Goal: Task Accomplishment & Management: Complete application form

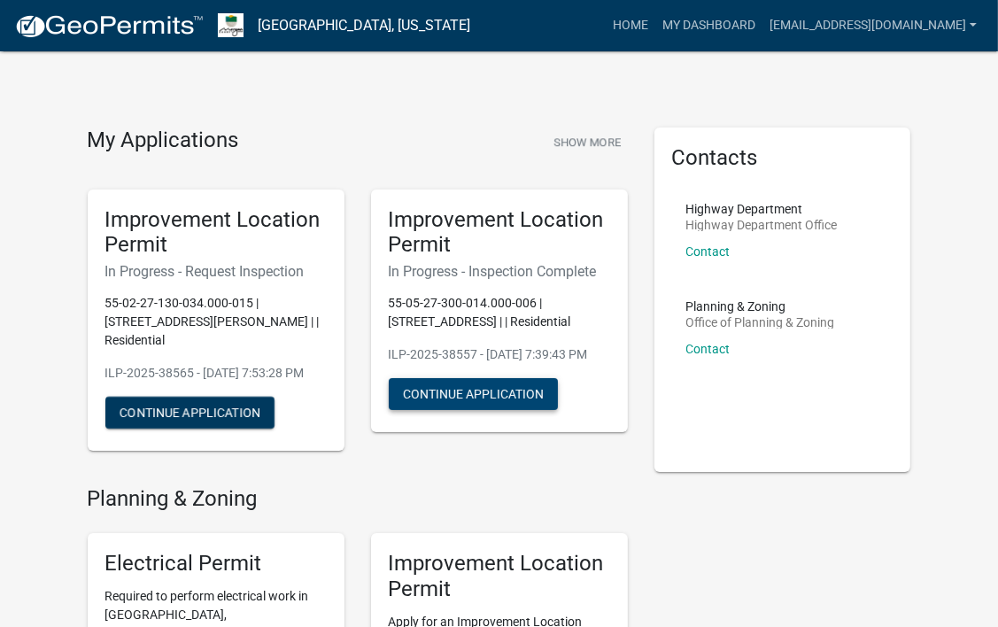
click at [447, 410] on button "Continue Application" at bounding box center [473, 394] width 169 height 32
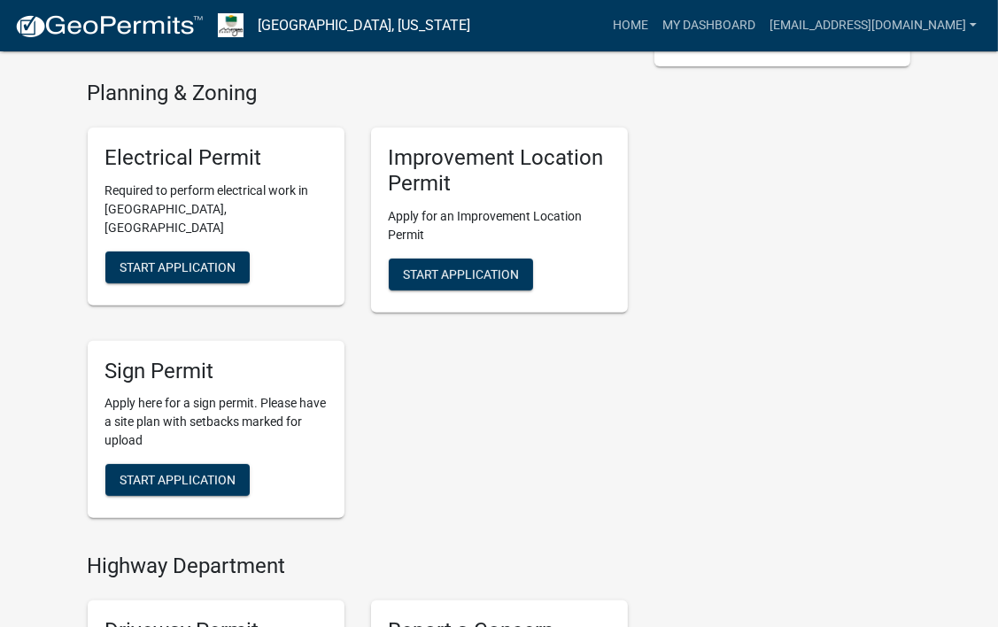
scroll to position [410, 0]
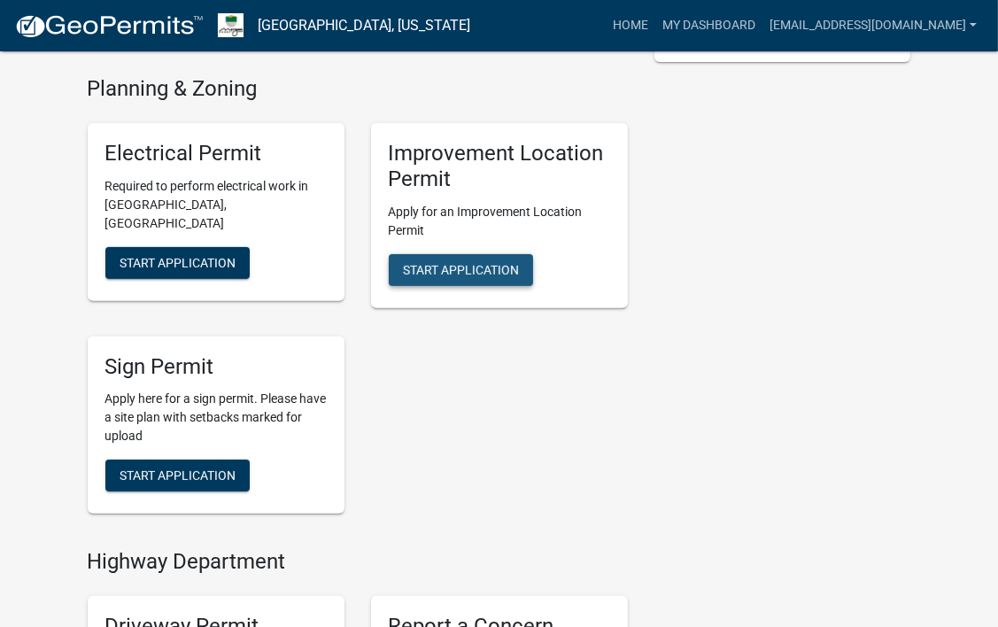
click at [460, 269] on span "Start Application" at bounding box center [461, 269] width 116 height 14
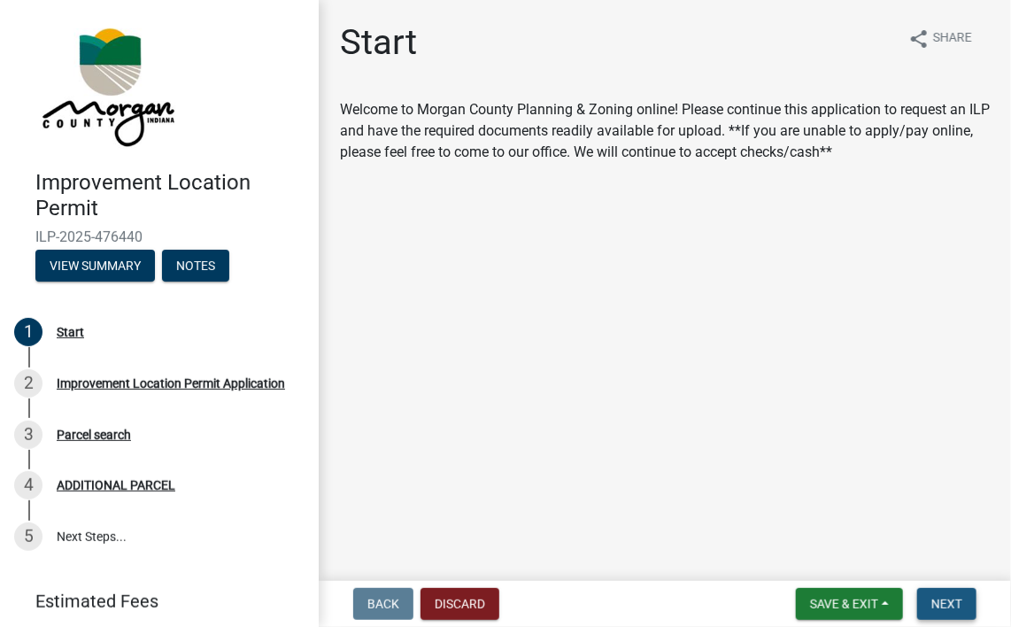
click at [944, 597] on span "Next" at bounding box center [946, 604] width 31 height 14
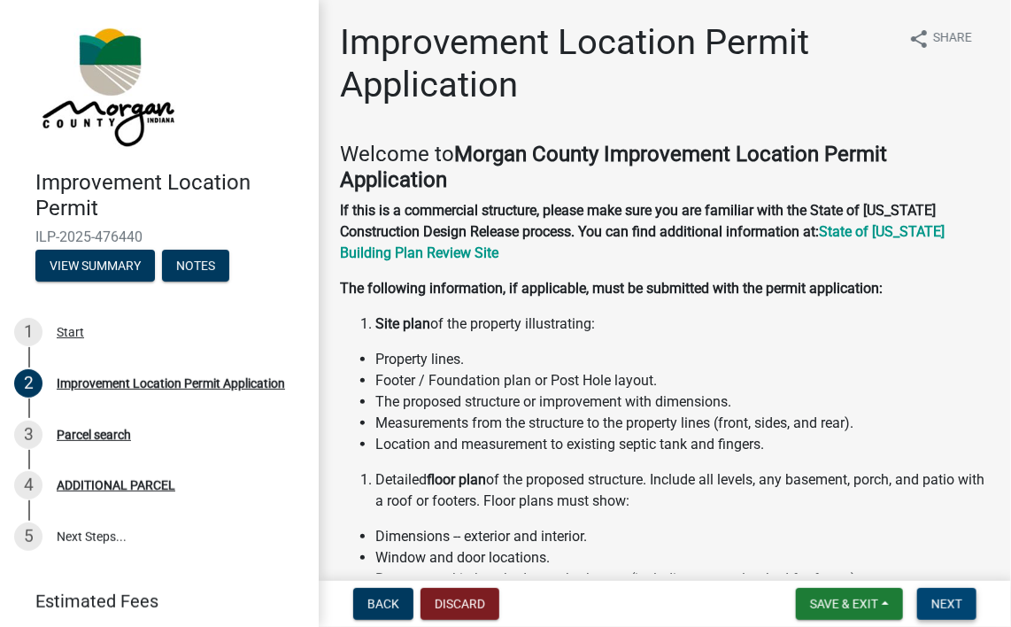
click at [944, 597] on span "Next" at bounding box center [946, 604] width 31 height 14
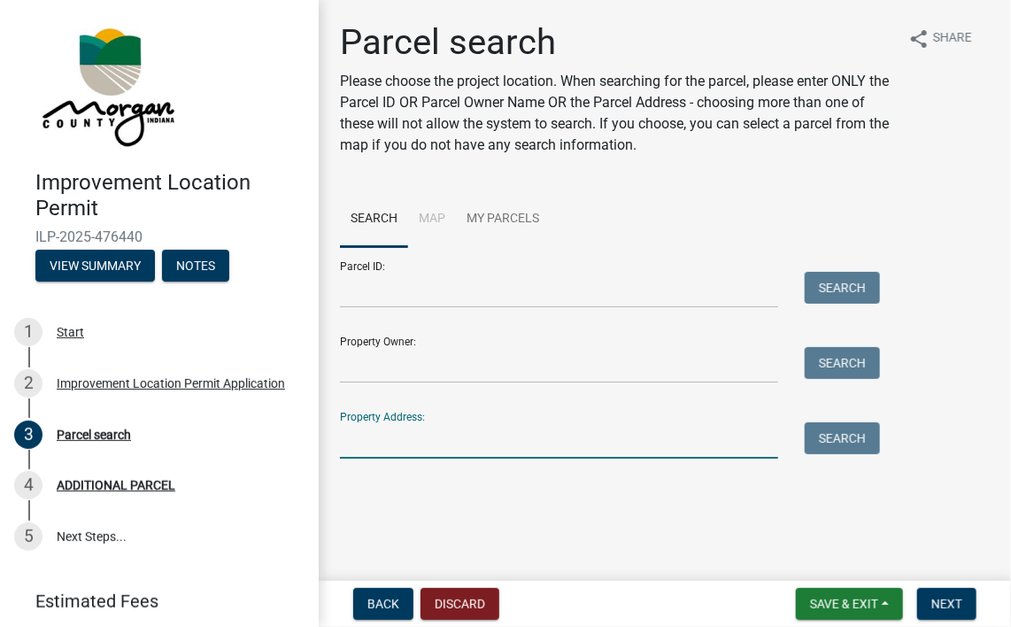
click at [567, 430] on input "Property Address:" at bounding box center [559, 440] width 438 height 36
type input "0 SR 39"
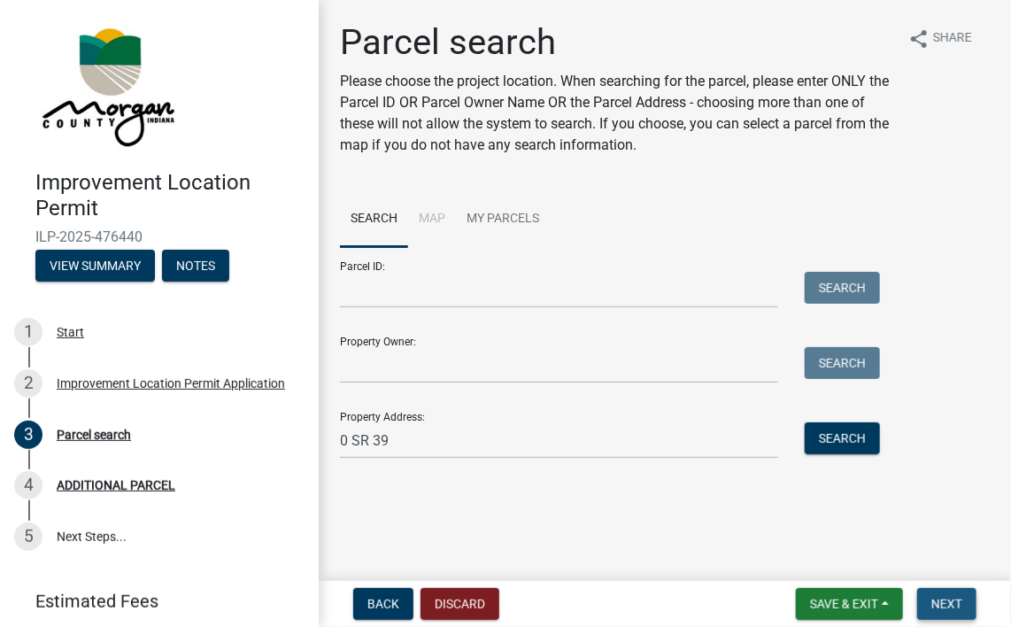
click at [945, 612] on button "Next" at bounding box center [946, 604] width 59 height 32
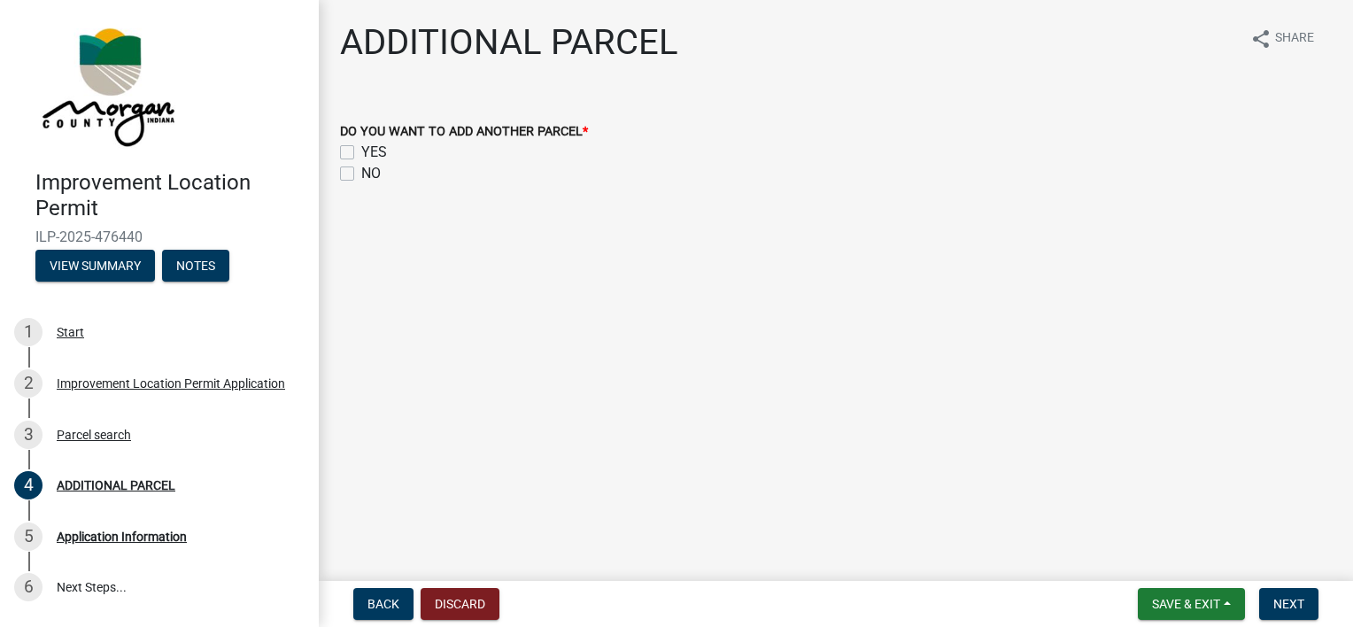
click at [361, 169] on label "NO" at bounding box center [370, 173] width 19 height 21
click at [361, 169] on input "NO" at bounding box center [367, 169] width 12 height 12
checkbox input "true"
checkbox input "false"
checkbox input "true"
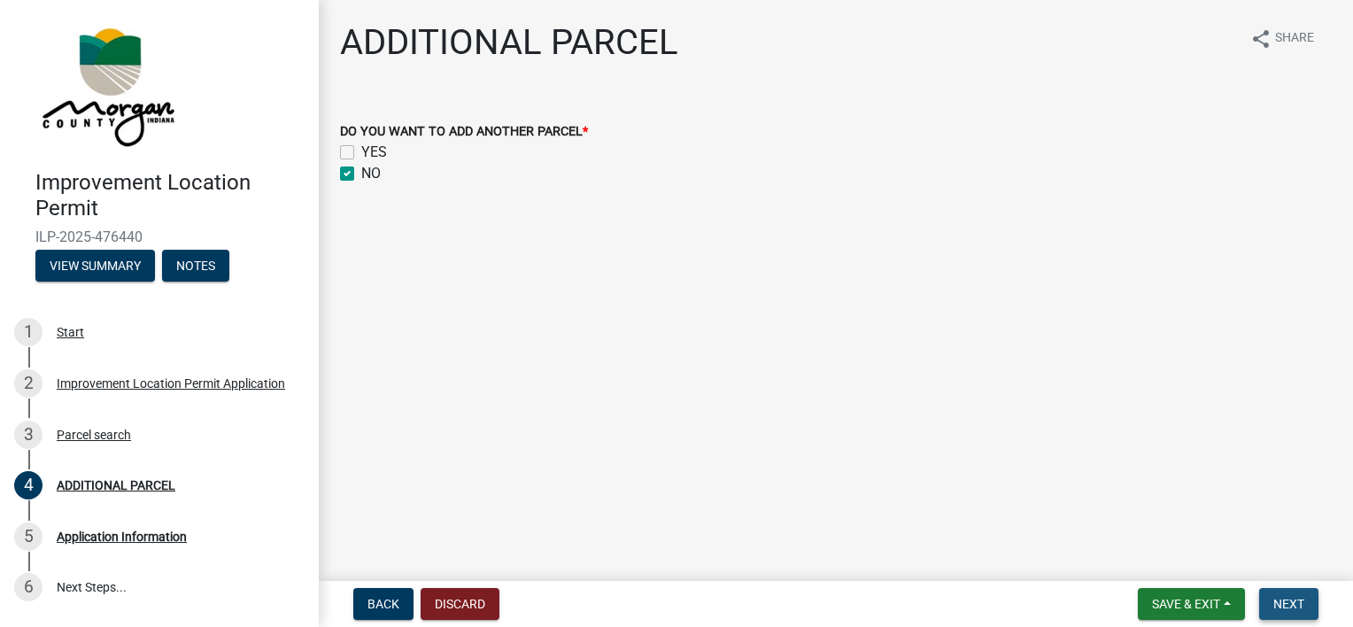
click at [997, 600] on span "Next" at bounding box center [1288, 604] width 31 height 14
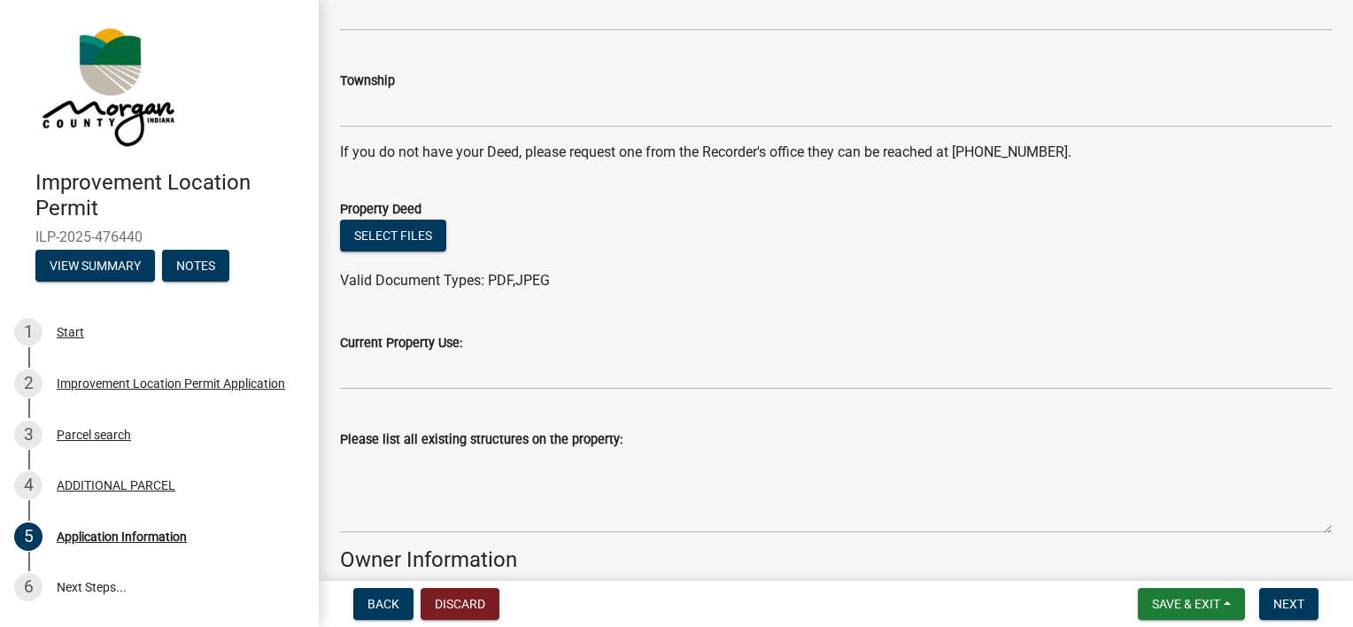
scroll to position [330, 0]
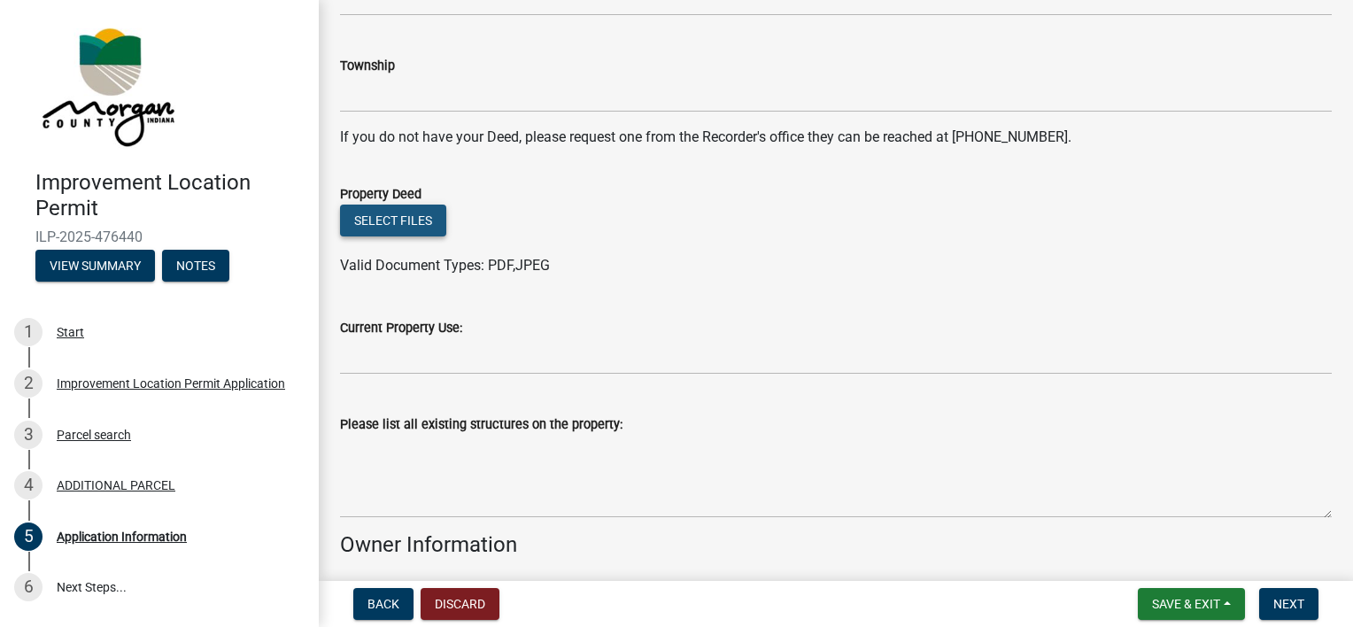
click at [397, 227] on button "Select files" at bounding box center [393, 220] width 106 height 32
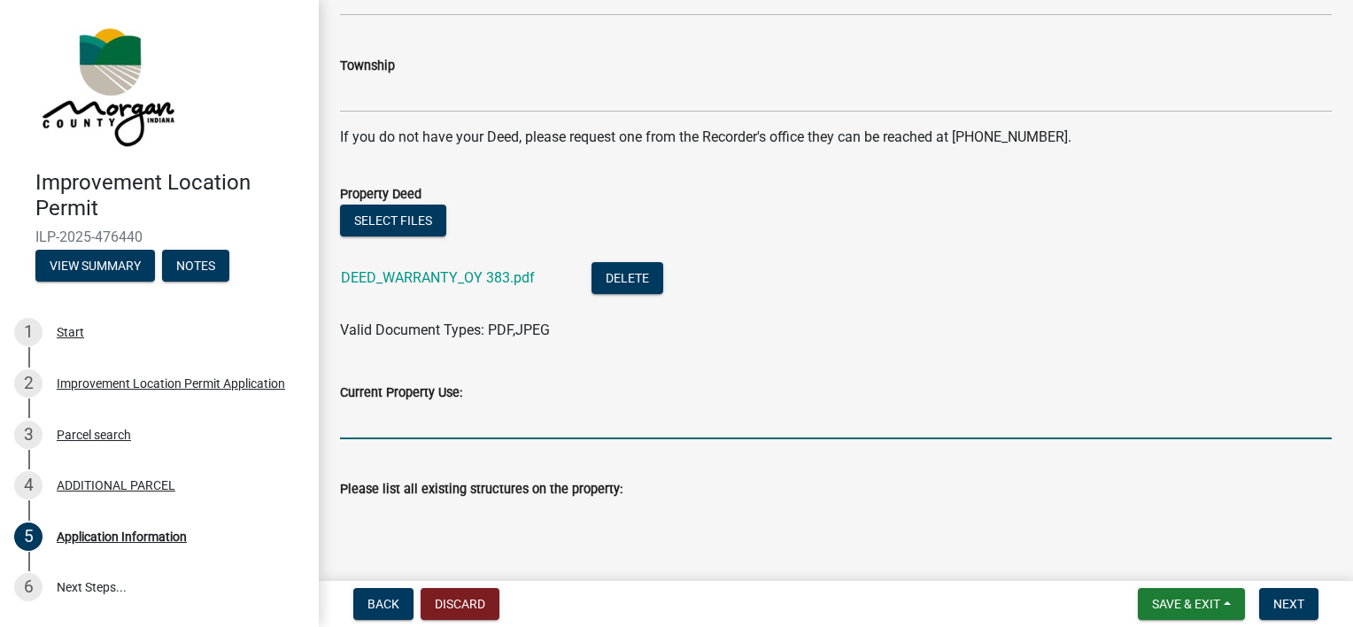
click at [407, 410] on input "Current Property Use:" at bounding box center [835, 421] width 991 height 36
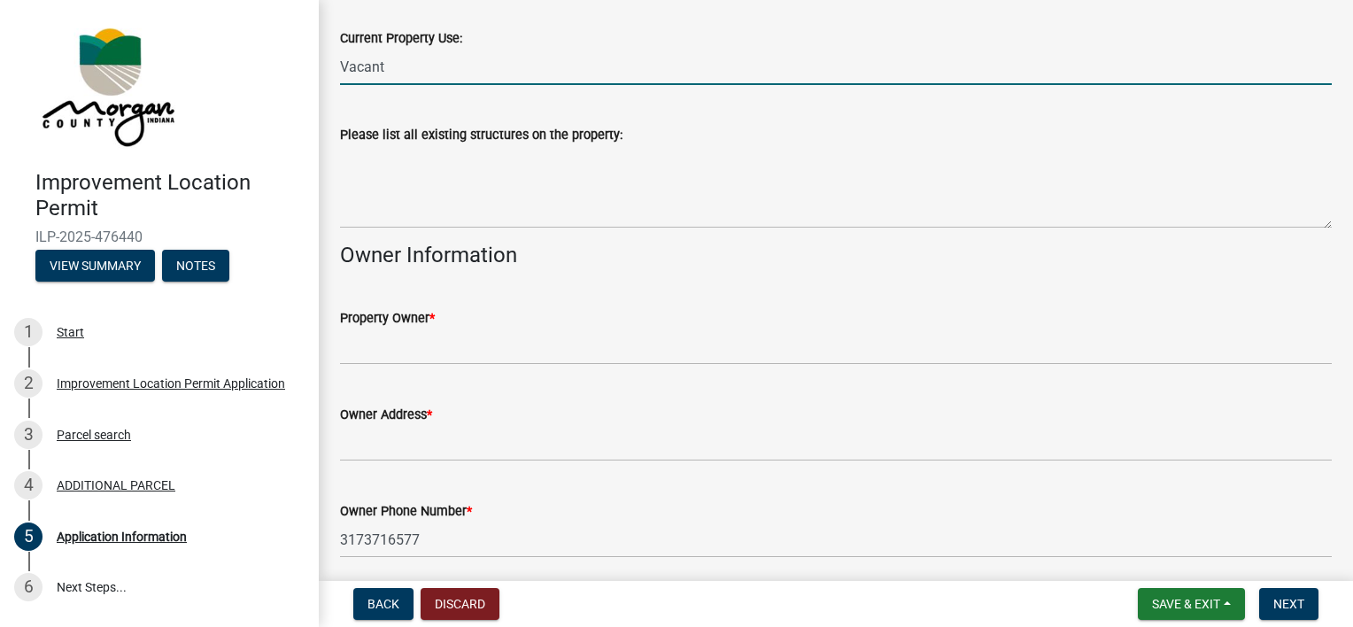
scroll to position [686, 0]
type input "Vacant"
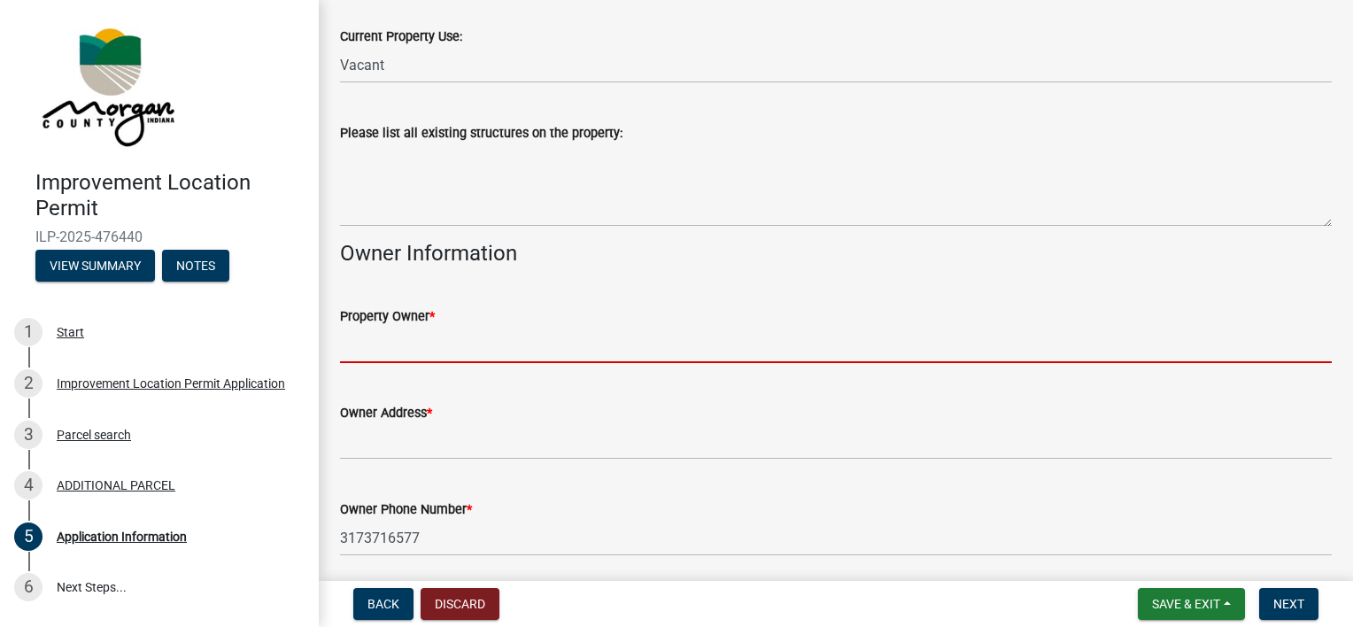
click at [413, 338] on input "Property Owner *" at bounding box center [835, 345] width 991 height 36
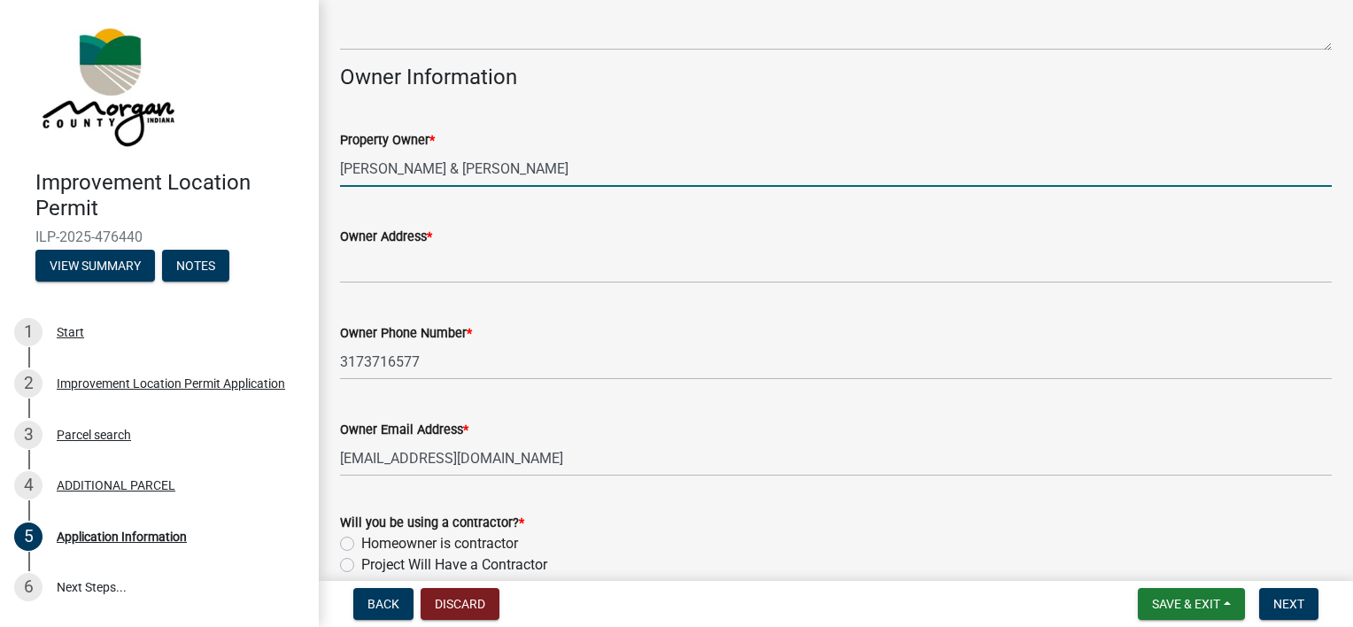
scroll to position [867, 0]
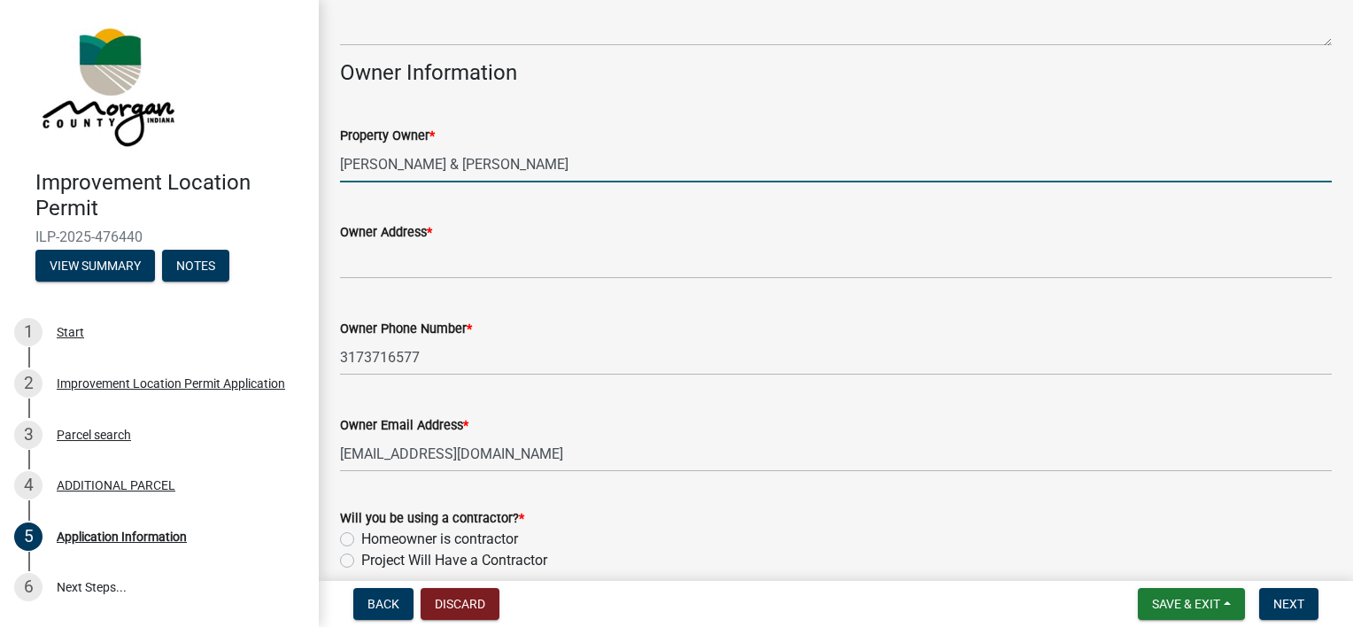
type input "Michael & Samantha McElyea"
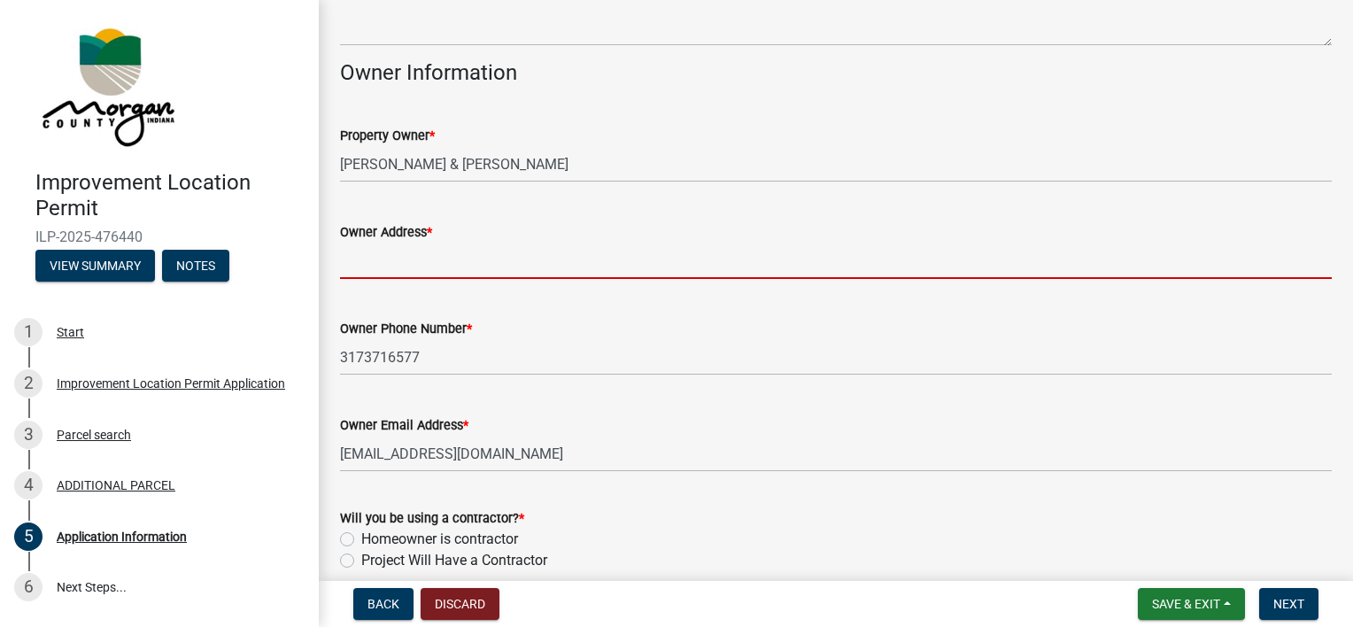
click at [474, 256] on input "Owner Address *" at bounding box center [835, 261] width 991 height 36
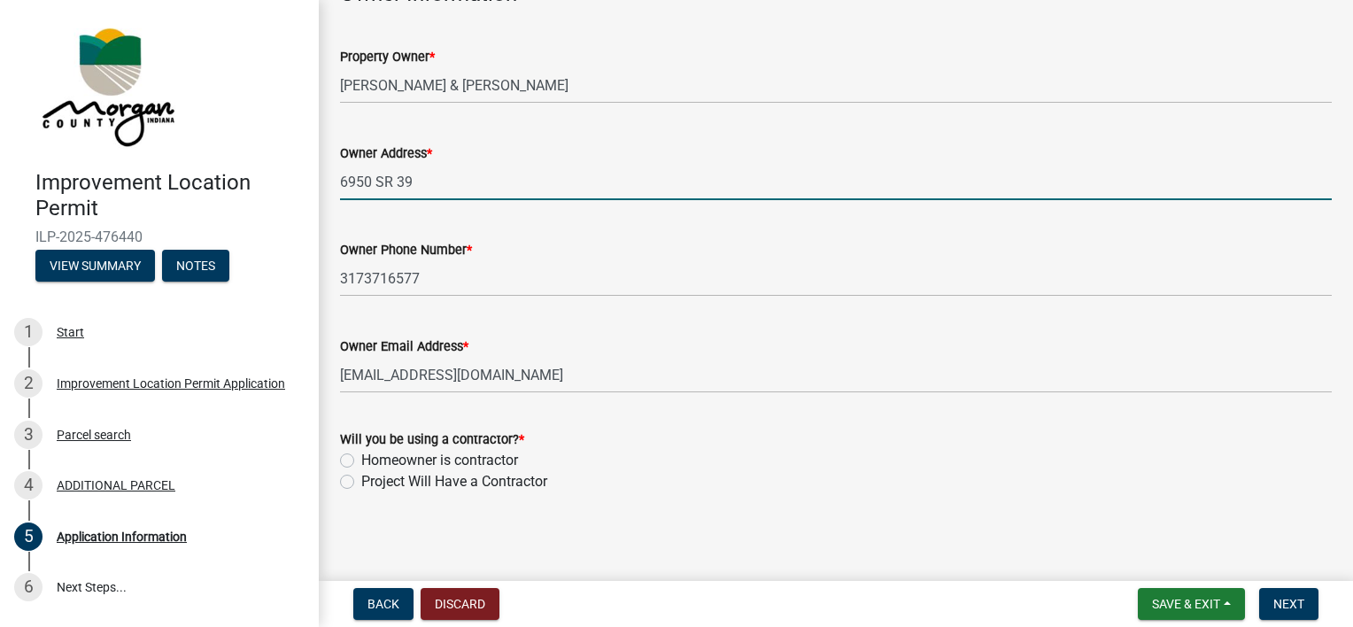
scroll to position [949, 0]
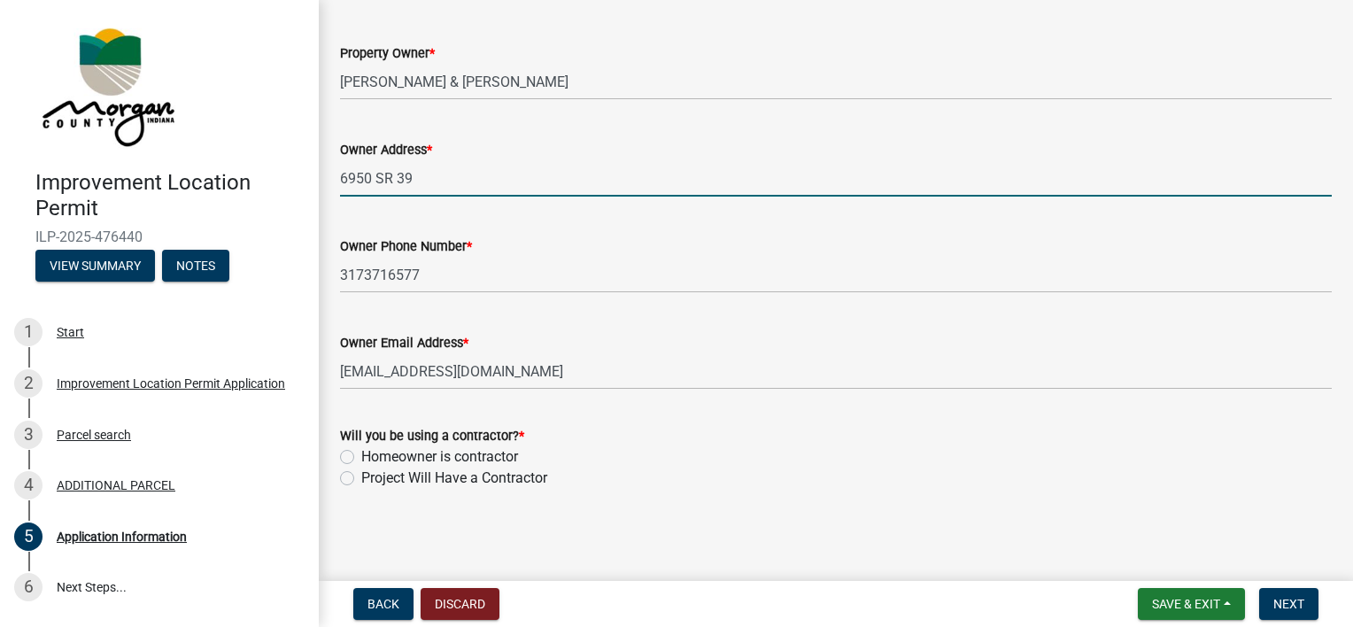
type input "6950 SR 39"
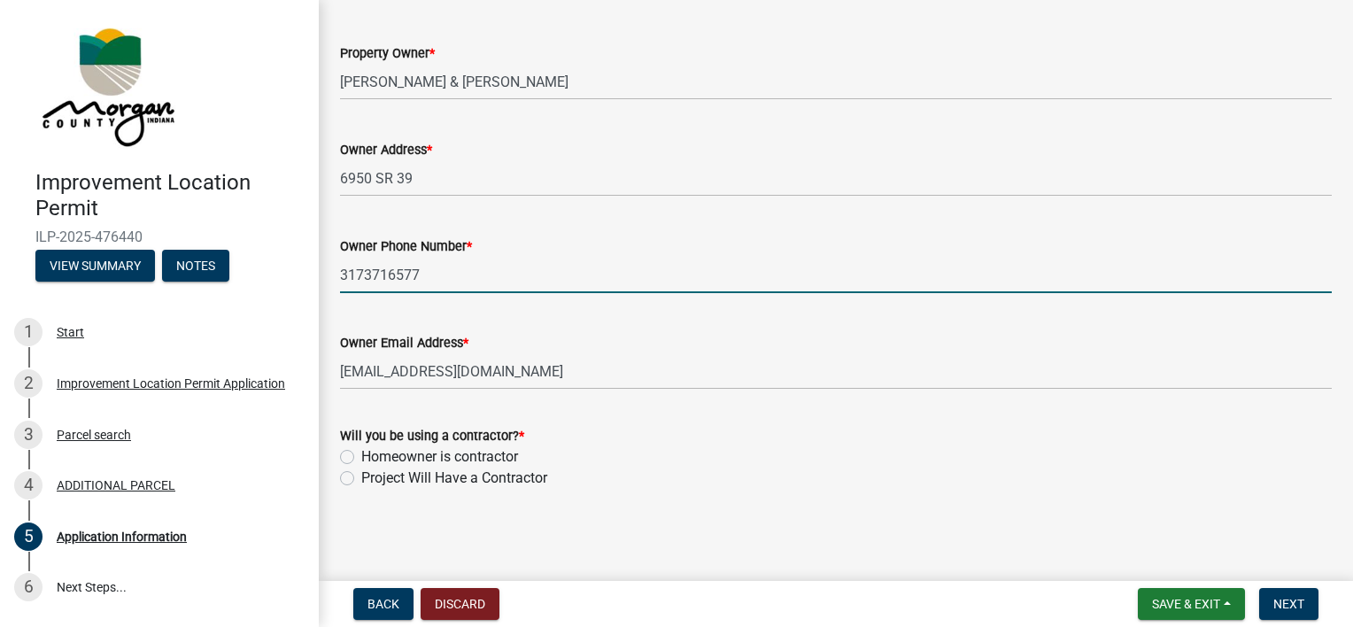
click at [451, 276] on input "3173716577" at bounding box center [835, 275] width 991 height 36
type input "3"
type input "3174123744"
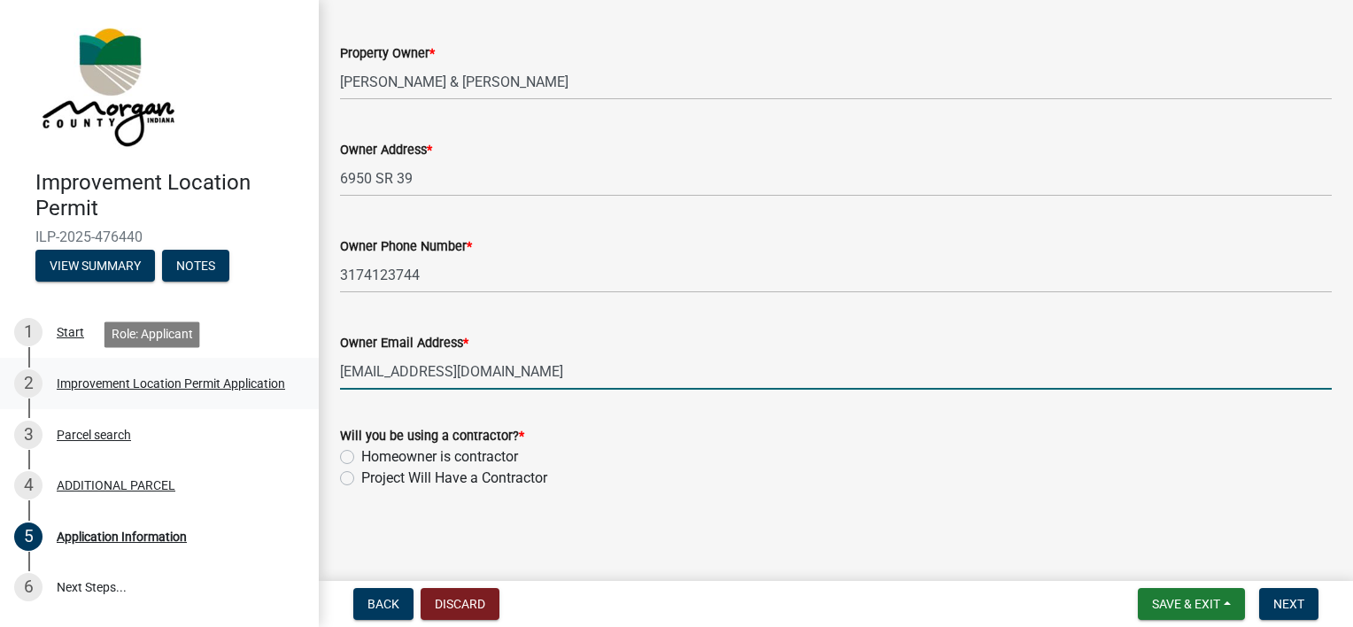
drag, startPoint x: 513, startPoint y: 377, endPoint x: 300, endPoint y: 382, distance: 212.5
click at [300, 382] on div "Improvement Location Permit ILP-2025-476440 View Summary Notes 1 Start 2 Improv…" at bounding box center [676, 313] width 1353 height 627
type input "M.james.m@live.com"
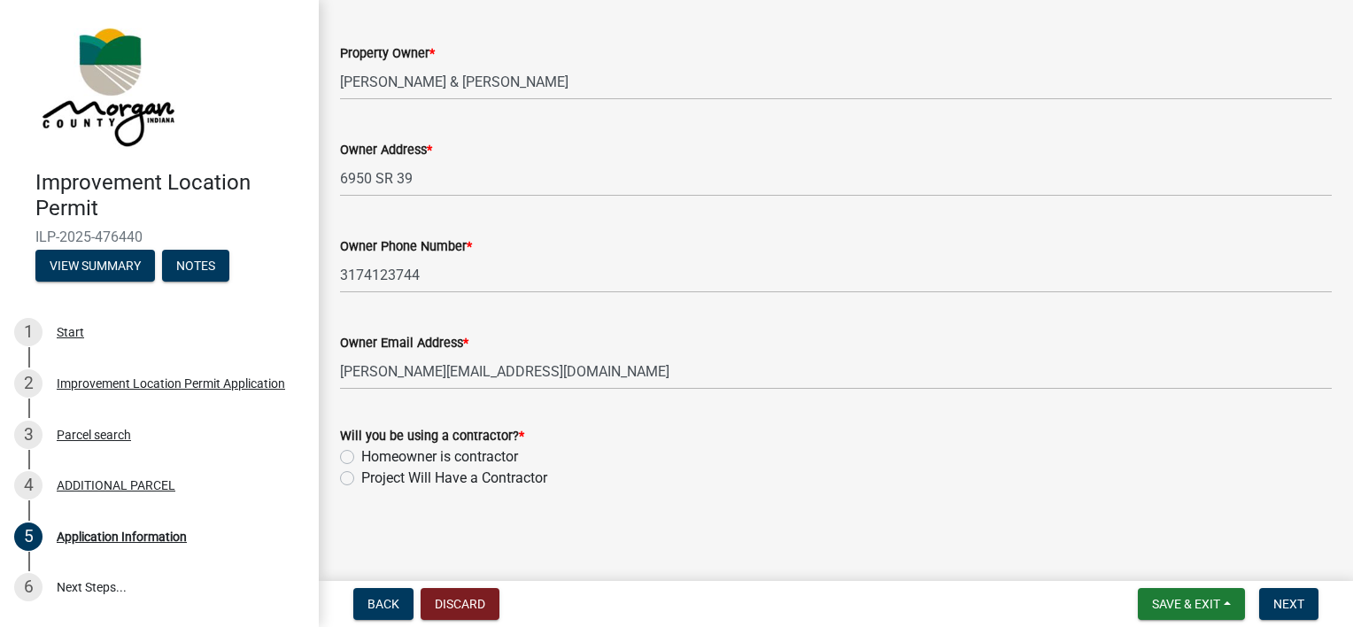
click at [357, 483] on div "Project Will Have a Contractor" at bounding box center [835, 477] width 991 height 21
click at [361, 479] on label "Project Will Have a Contractor" at bounding box center [454, 477] width 186 height 21
click at [361, 479] on input "Project Will Have a Contractor" at bounding box center [367, 473] width 12 height 12
radio input "true"
click at [997, 605] on button "Next" at bounding box center [1288, 604] width 59 height 32
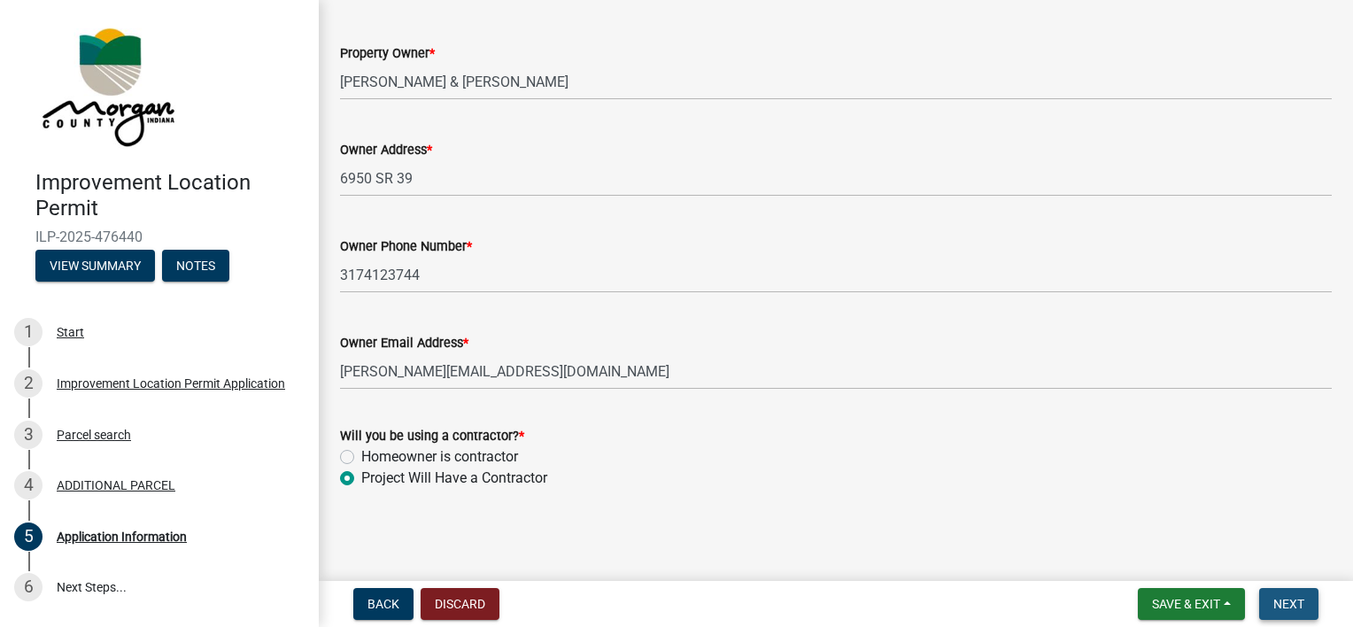
scroll to position [0, 0]
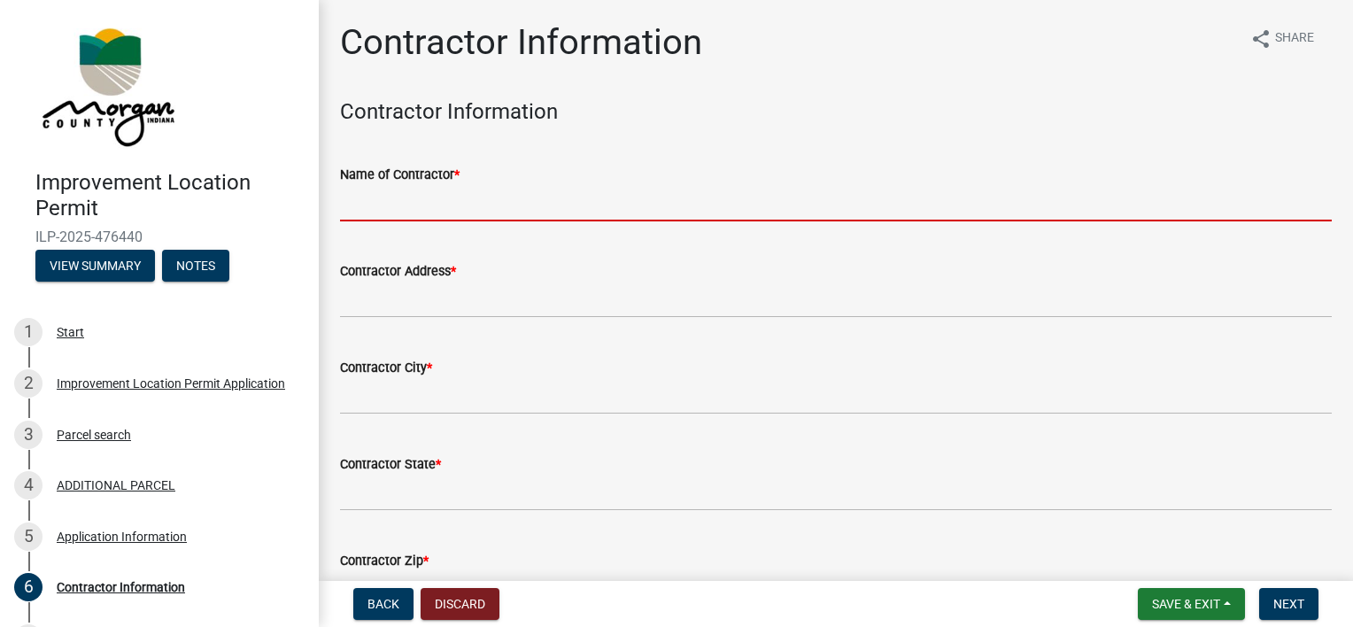
click at [418, 191] on input "Name of Contractor *" at bounding box center [835, 203] width 991 height 36
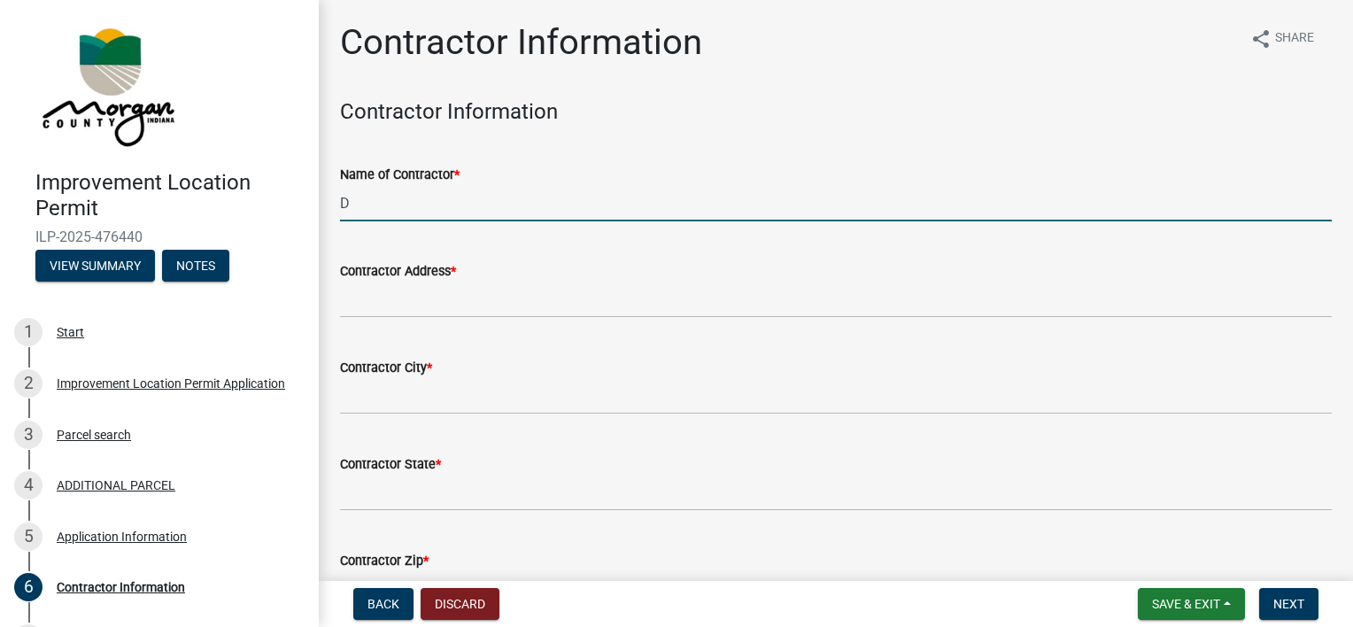
type input "[PERSON_NAME] BUILDING GROUP LLC"
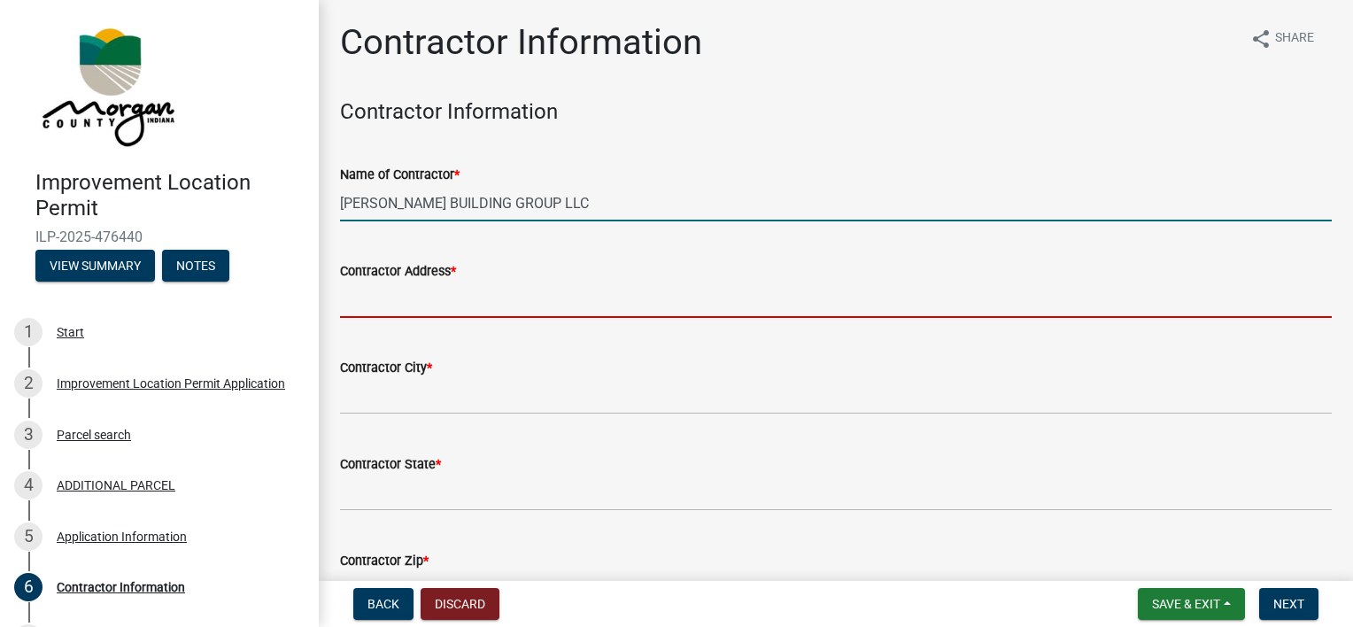
type input "[STREET_ADDRESS]"
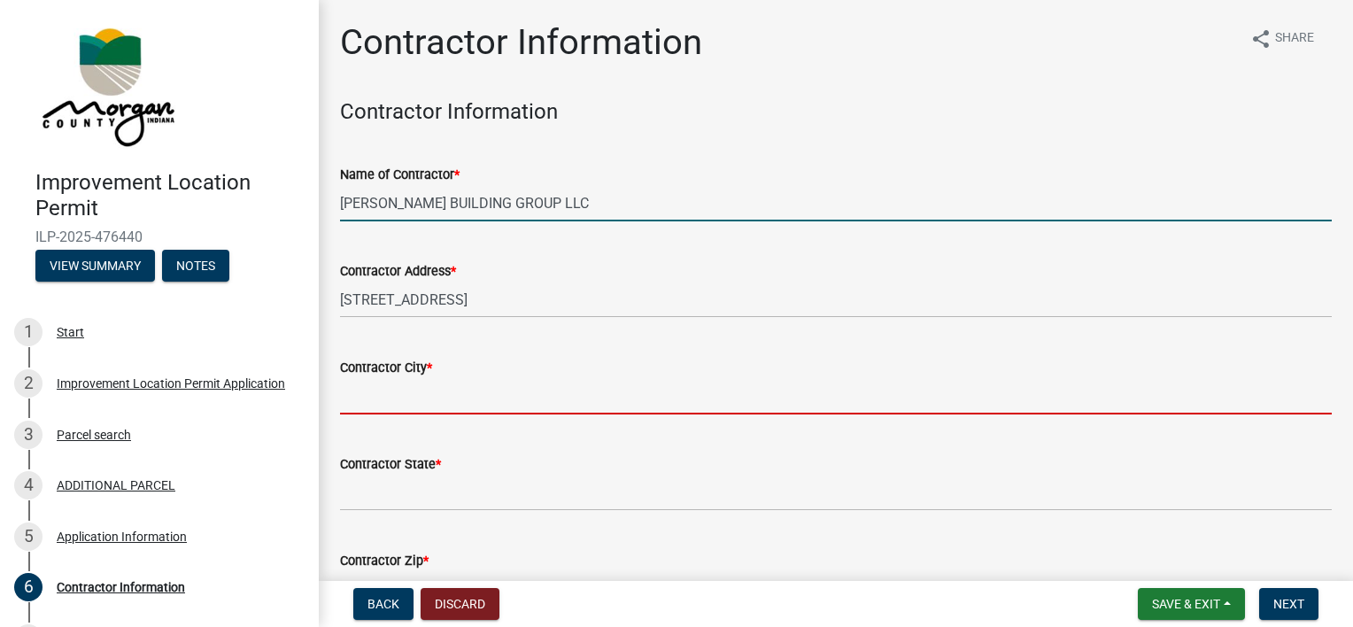
type input "[GEOGRAPHIC_DATA]"
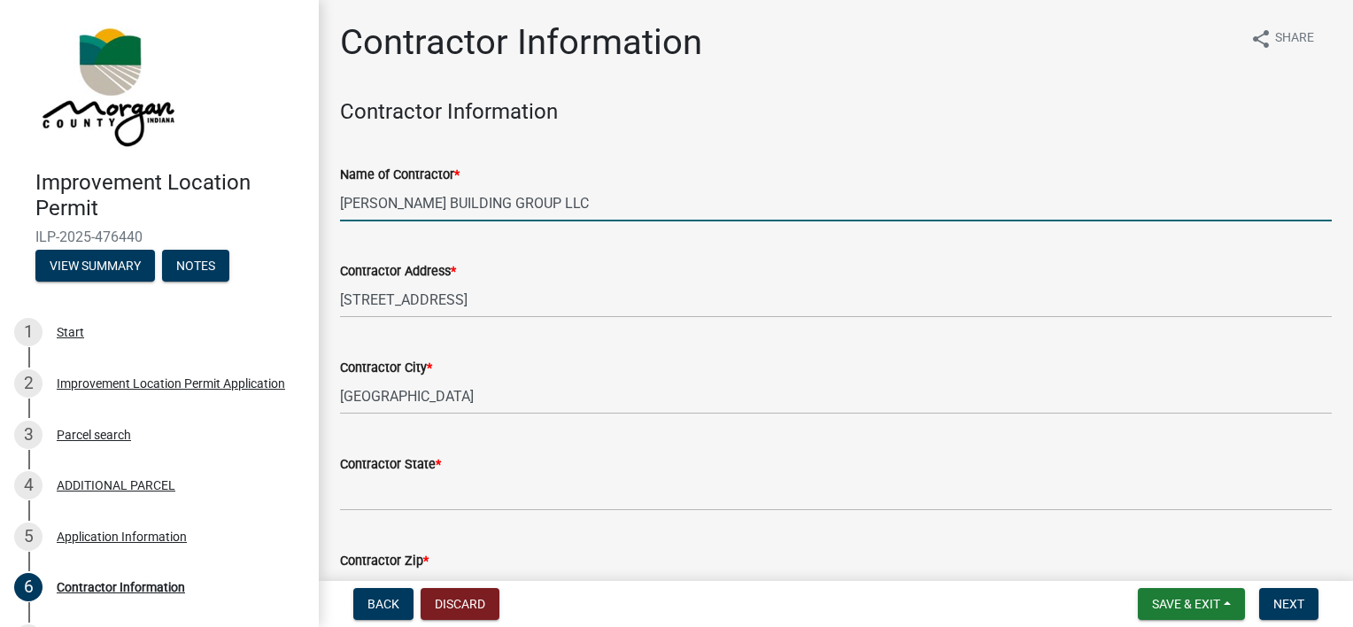
type input "IN"
type input "46240"
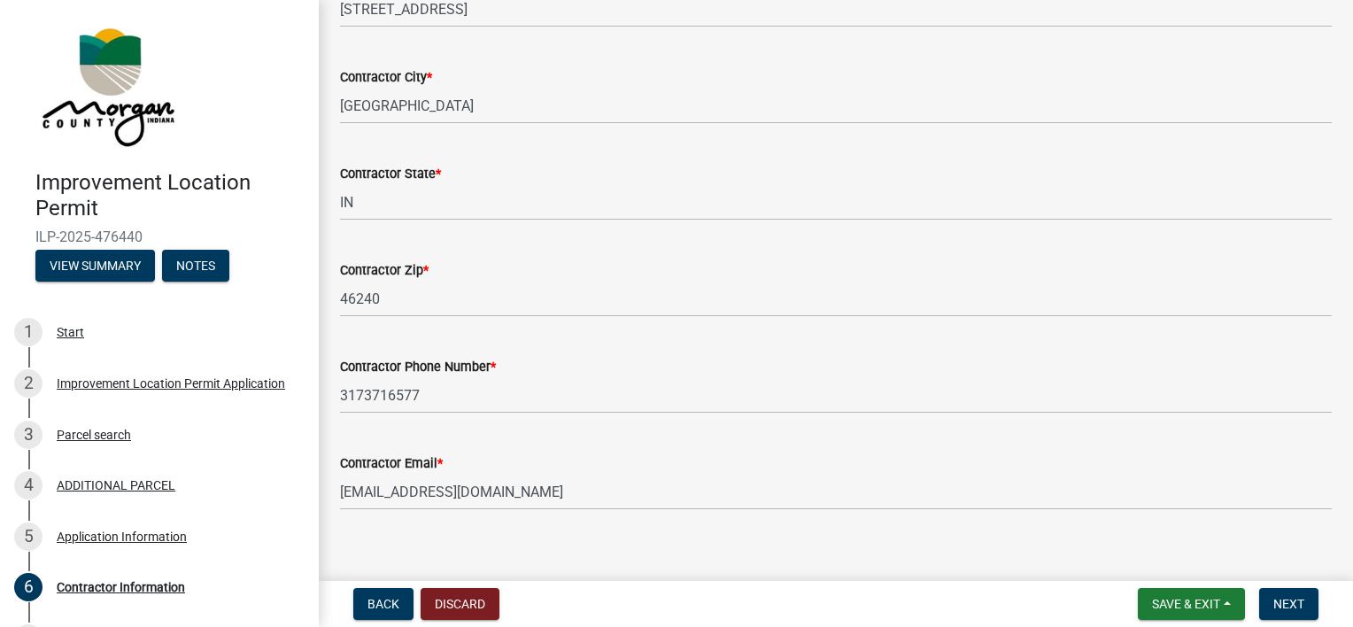
scroll to position [309, 0]
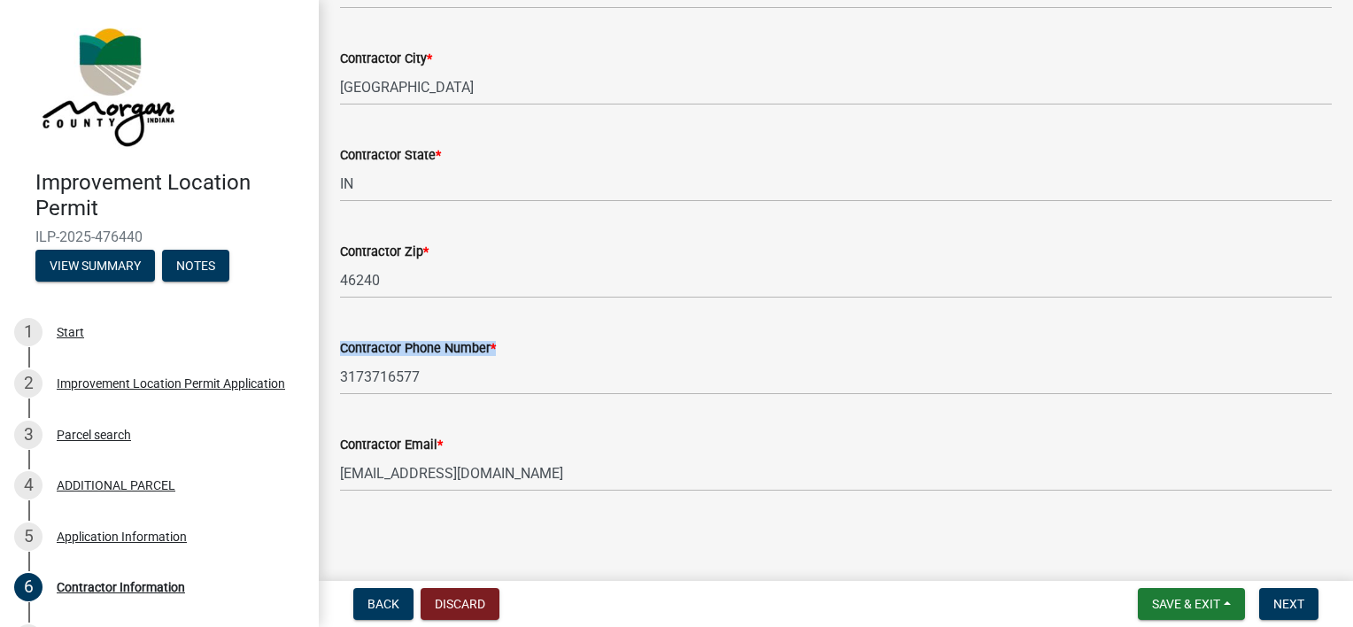
drag, startPoint x: 481, startPoint y: 358, endPoint x: 341, endPoint y: 385, distance: 142.5
click at [339, 385] on div "Contractor Phone Number * 3173716577" at bounding box center [836, 353] width 1018 height 82
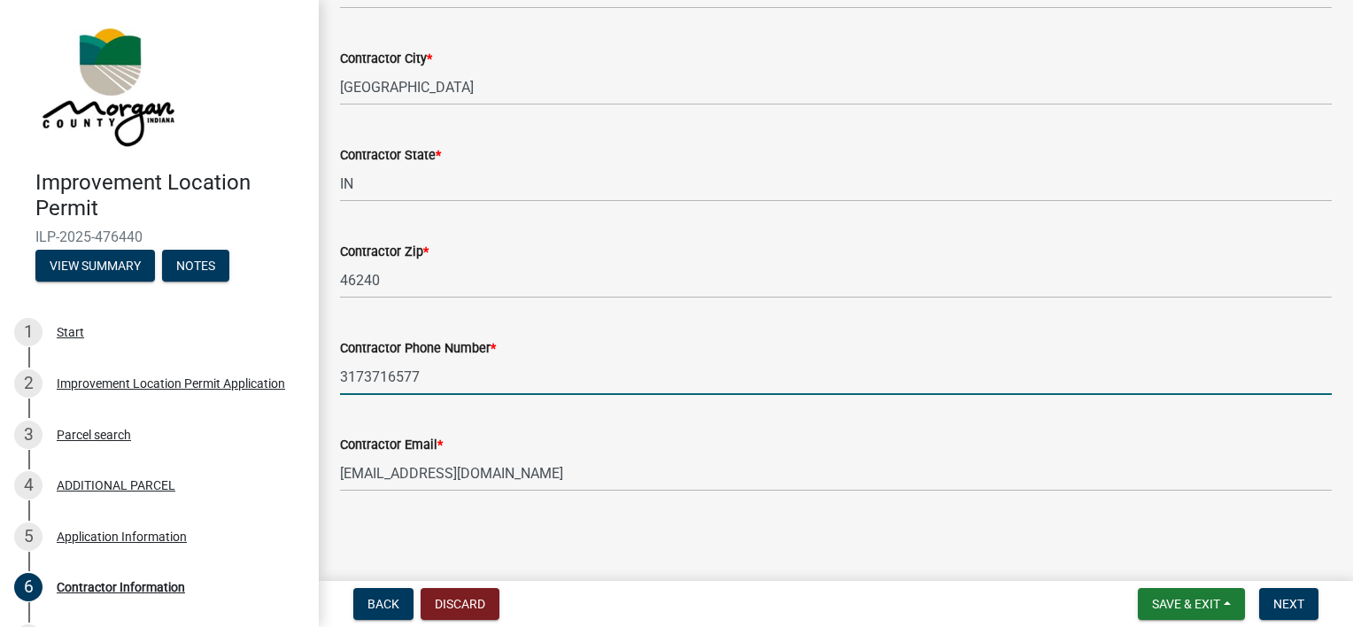
drag, startPoint x: 436, startPoint y: 369, endPoint x: 328, endPoint y: 378, distance: 107.5
click at [328, 378] on div "Contractor Phone Number * 3173716577" at bounding box center [836, 353] width 1018 height 82
type input "3177492227"
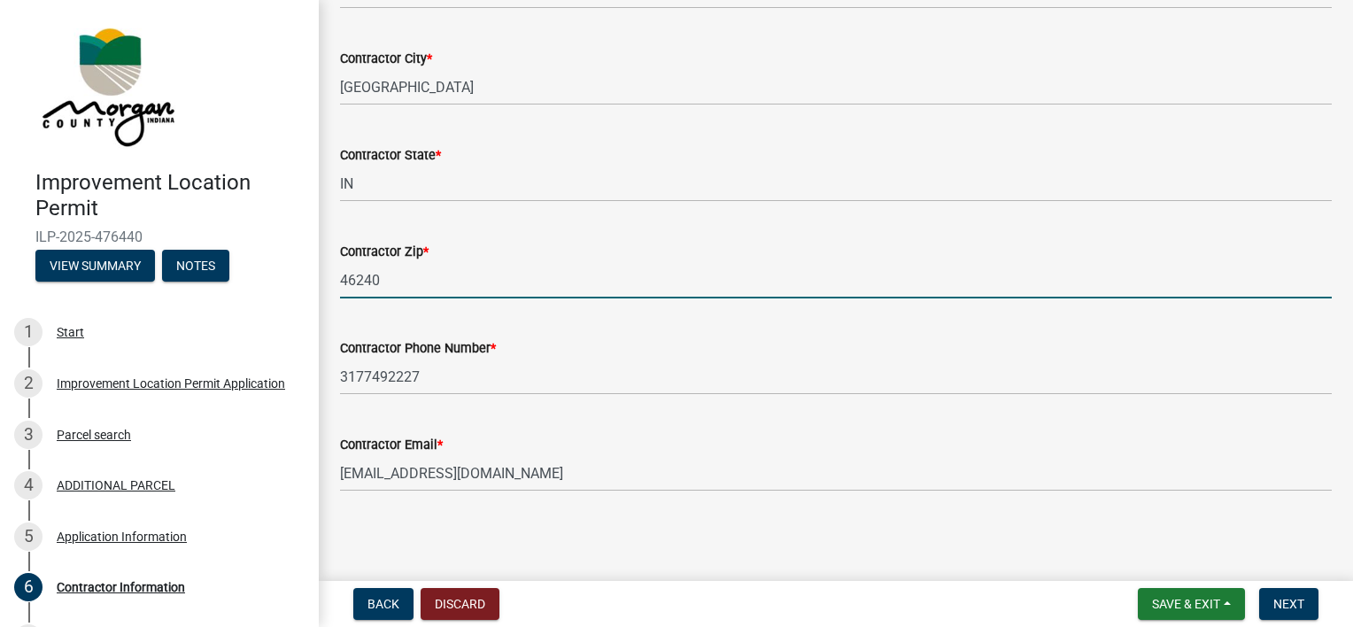
click at [768, 272] on input "46240" at bounding box center [835, 280] width 991 height 36
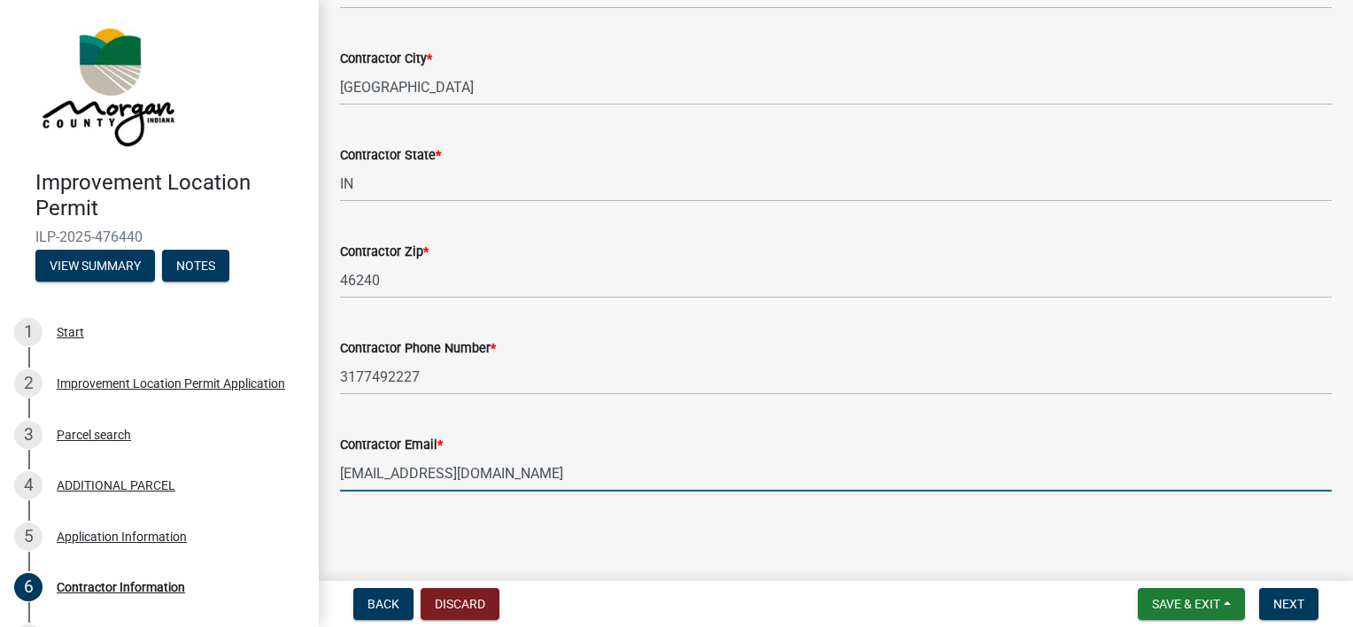
click at [713, 474] on input "[EMAIL_ADDRESS][DOMAIN_NAME]" at bounding box center [835, 473] width 991 height 36
type input "c"
type input "d"
type input "[EMAIL_ADDRESS][DOMAIN_NAME]"
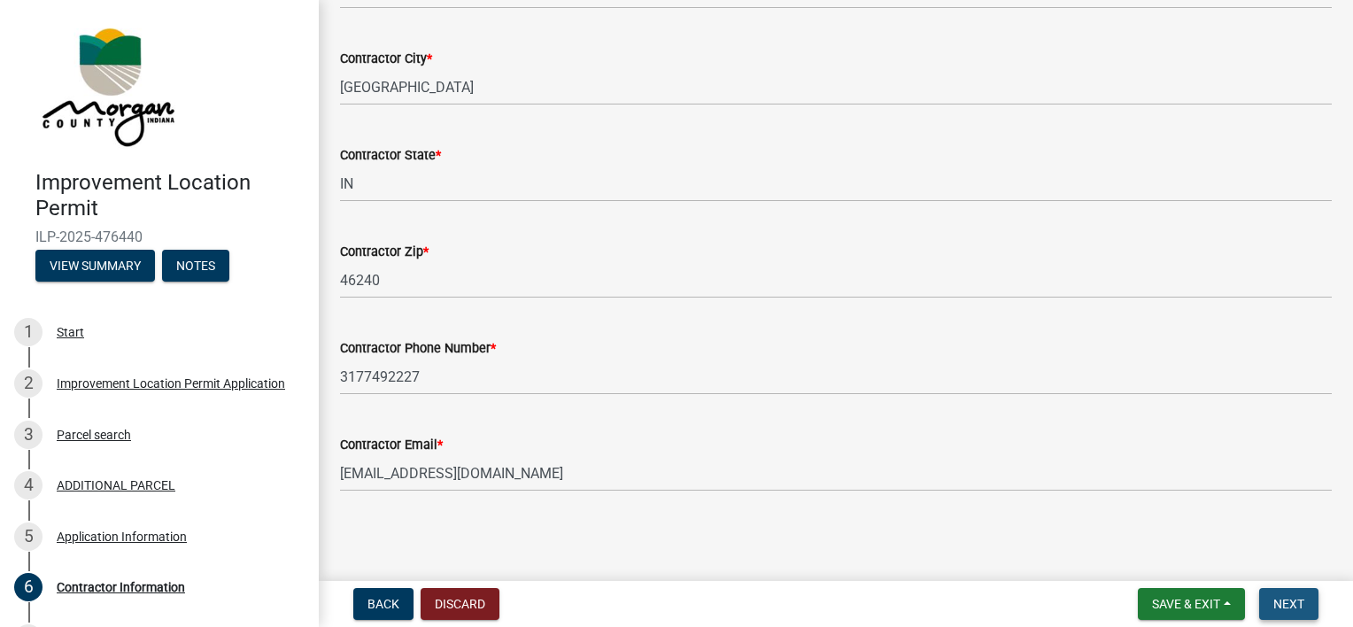
click at [997, 601] on span "Next" at bounding box center [1288, 604] width 31 height 14
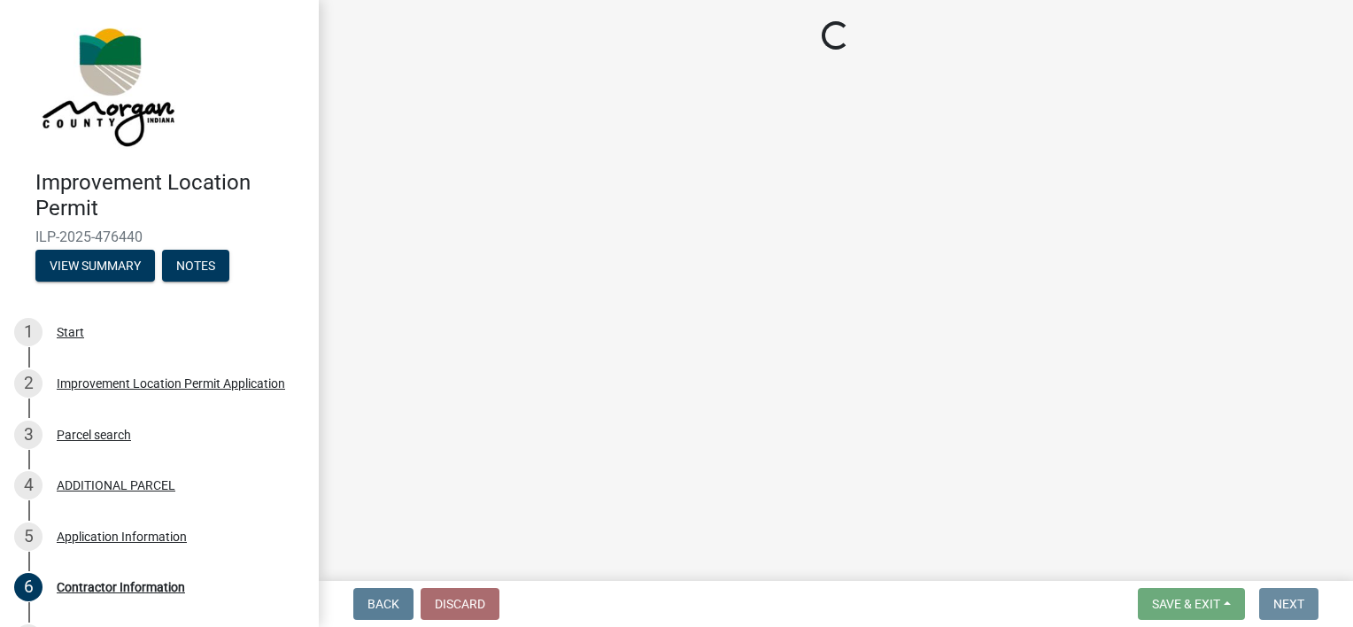
scroll to position [0, 0]
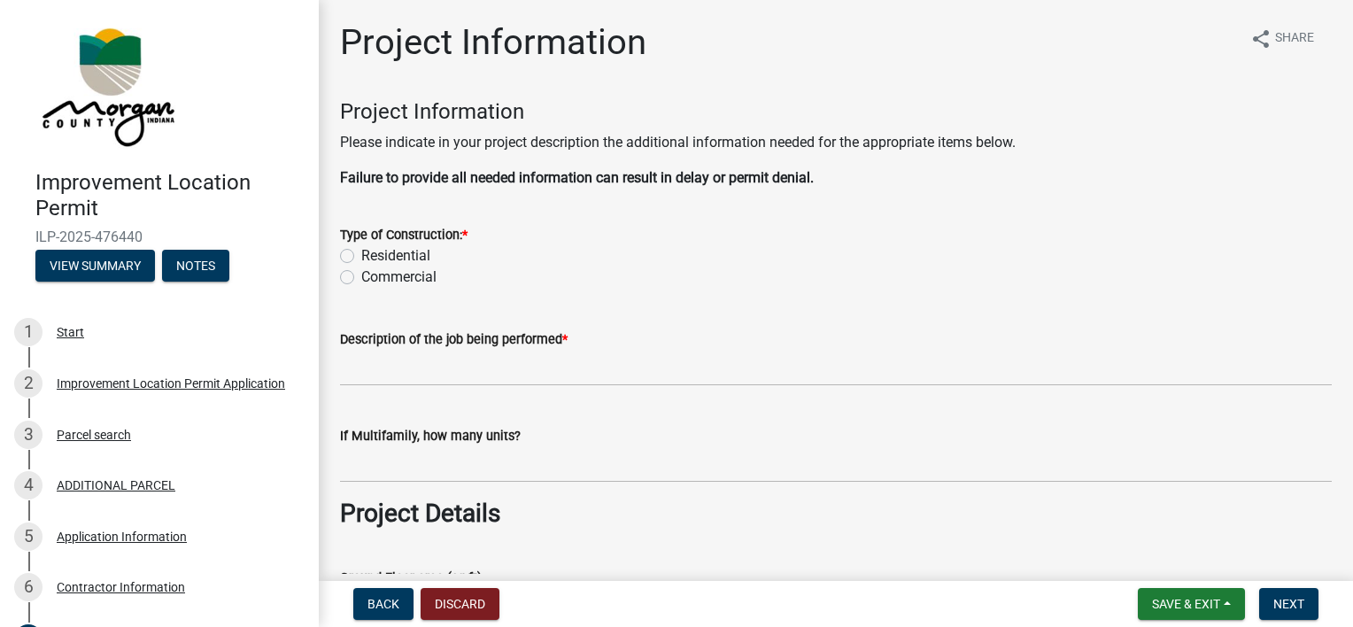
click at [361, 253] on label "Residential" at bounding box center [395, 255] width 69 height 21
click at [361, 253] on input "Residential" at bounding box center [367, 251] width 12 height 12
radio input "true"
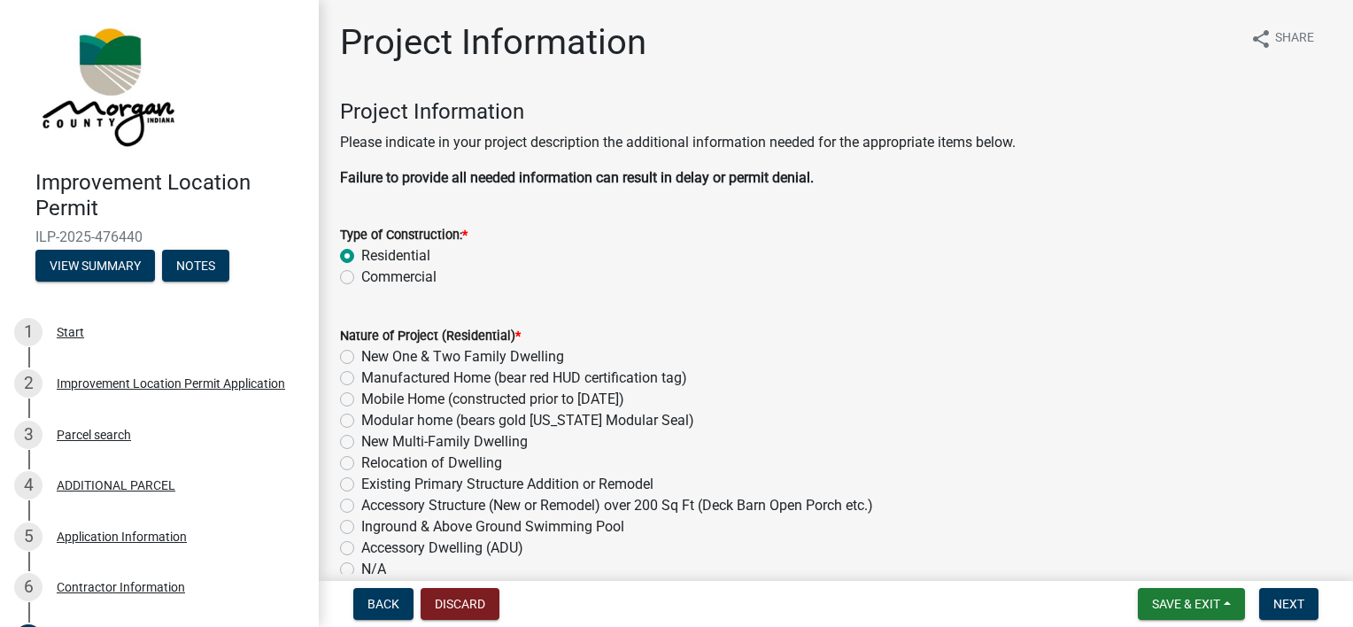
click at [361, 358] on label "New One & Two Family Dwelling" at bounding box center [462, 356] width 203 height 21
click at [361, 358] on input "New One & Two Family Dwelling" at bounding box center [367, 352] width 12 height 12
radio input "true"
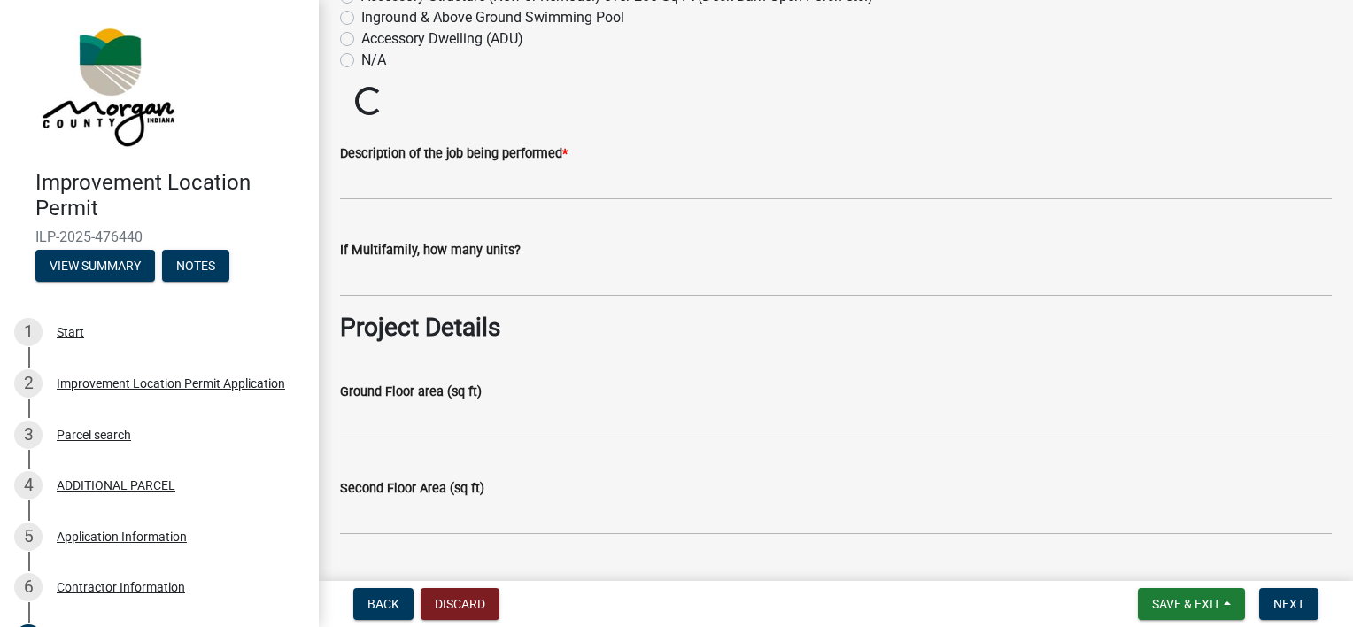
scroll to position [521, 0]
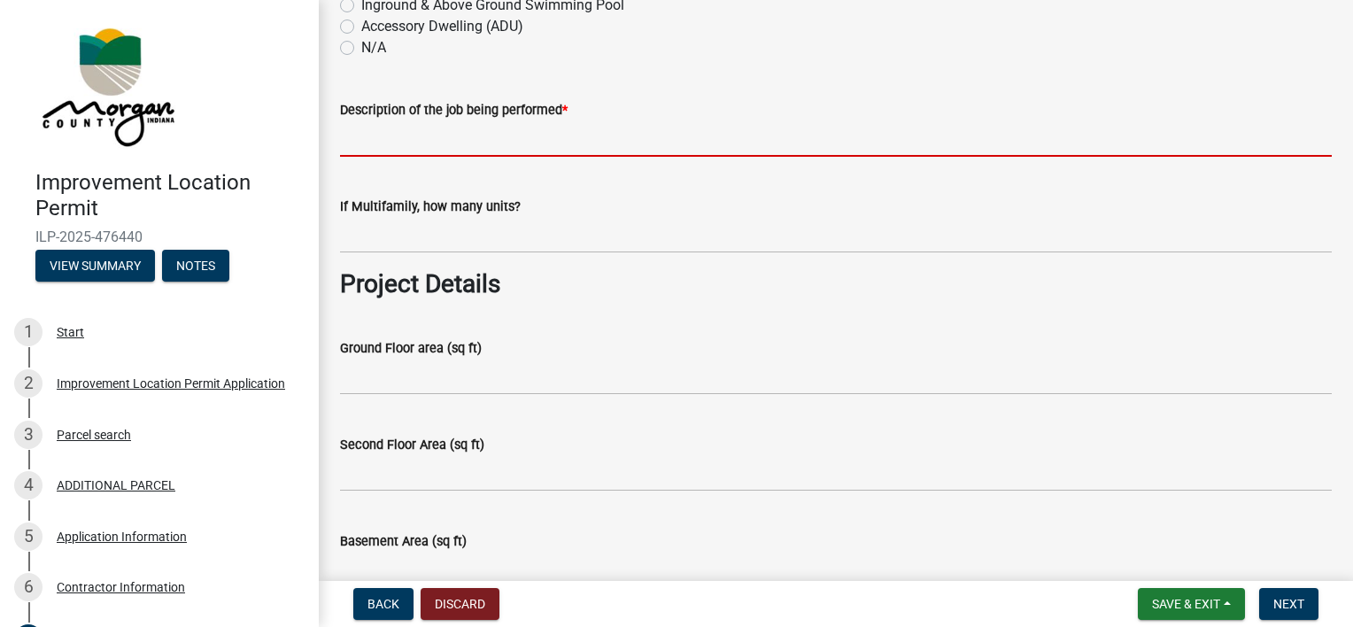
click at [400, 150] on input "Description of the job being performed *" at bounding box center [835, 138] width 991 height 36
type input "Single family Residence"
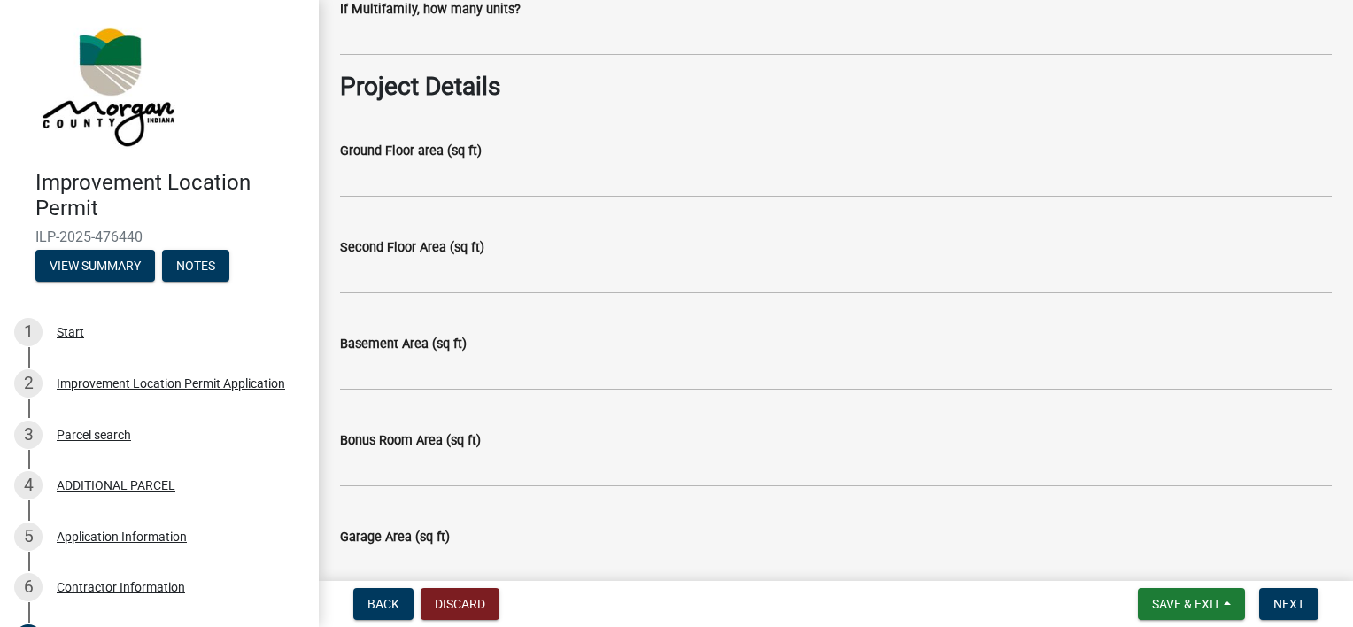
scroll to position [740, 0]
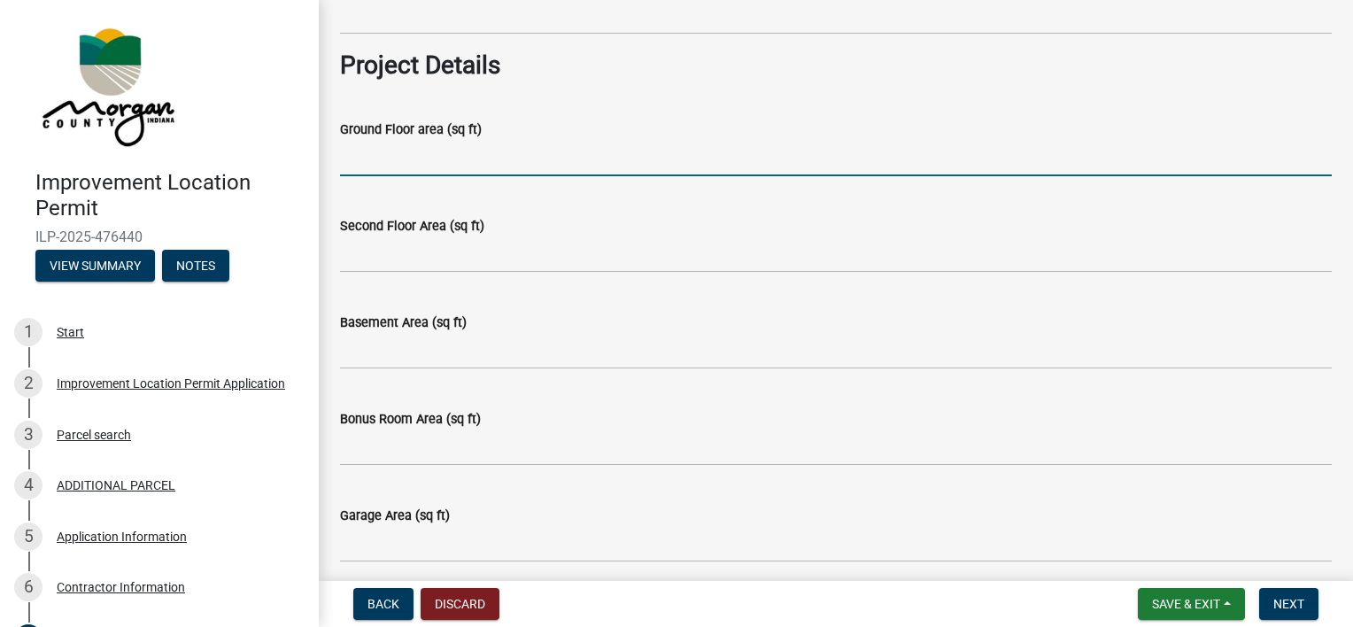
click at [420, 161] on input "Ground Floor area (sq ft)" at bounding box center [835, 158] width 991 height 36
type input "1857"
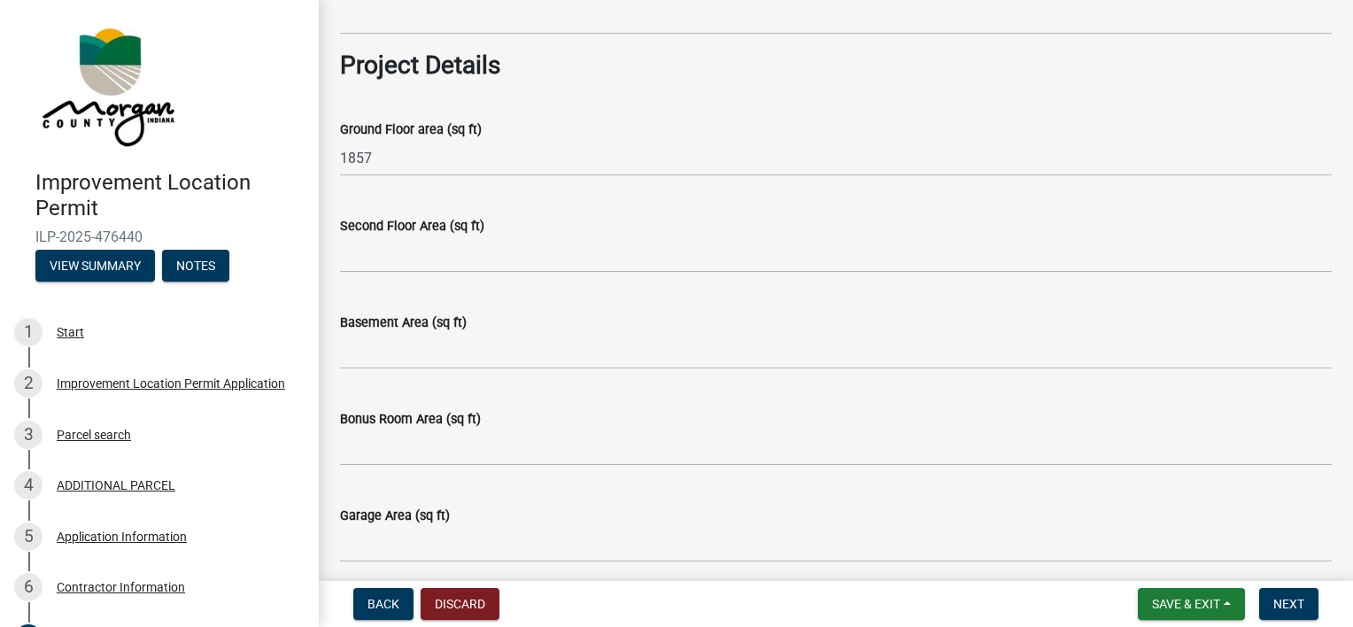
click at [997, 380] on wm-data-entity-input "Basement Area (sq ft)" at bounding box center [835, 335] width 991 height 96
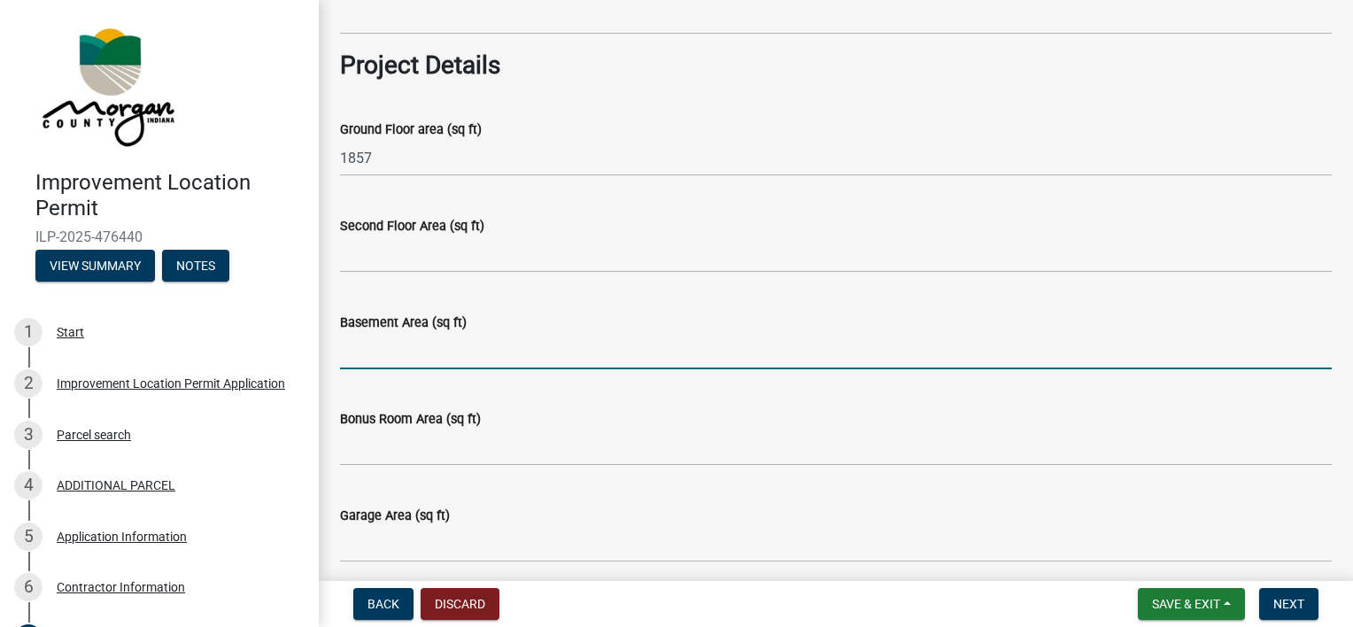
click at [443, 343] on input "Basement Area (sq ft)" at bounding box center [835, 351] width 991 height 36
type input "1863"
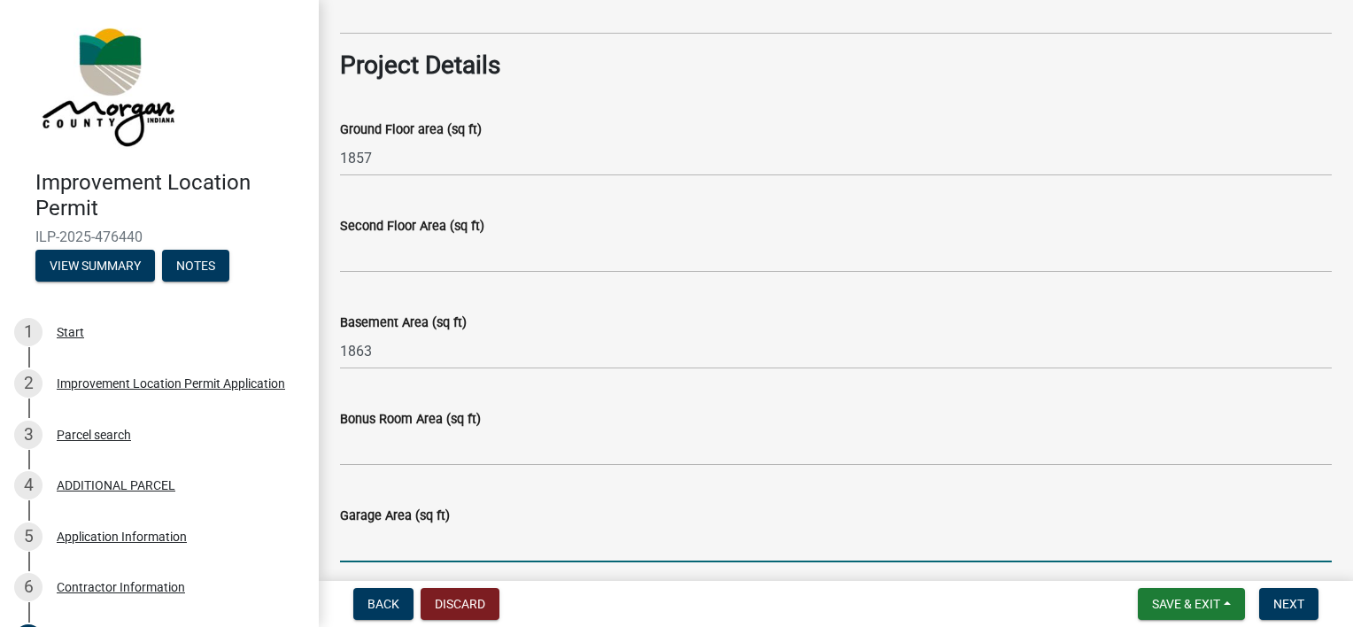
click at [442, 538] on input "Garage Area (sq ft)" at bounding box center [835, 544] width 991 height 36
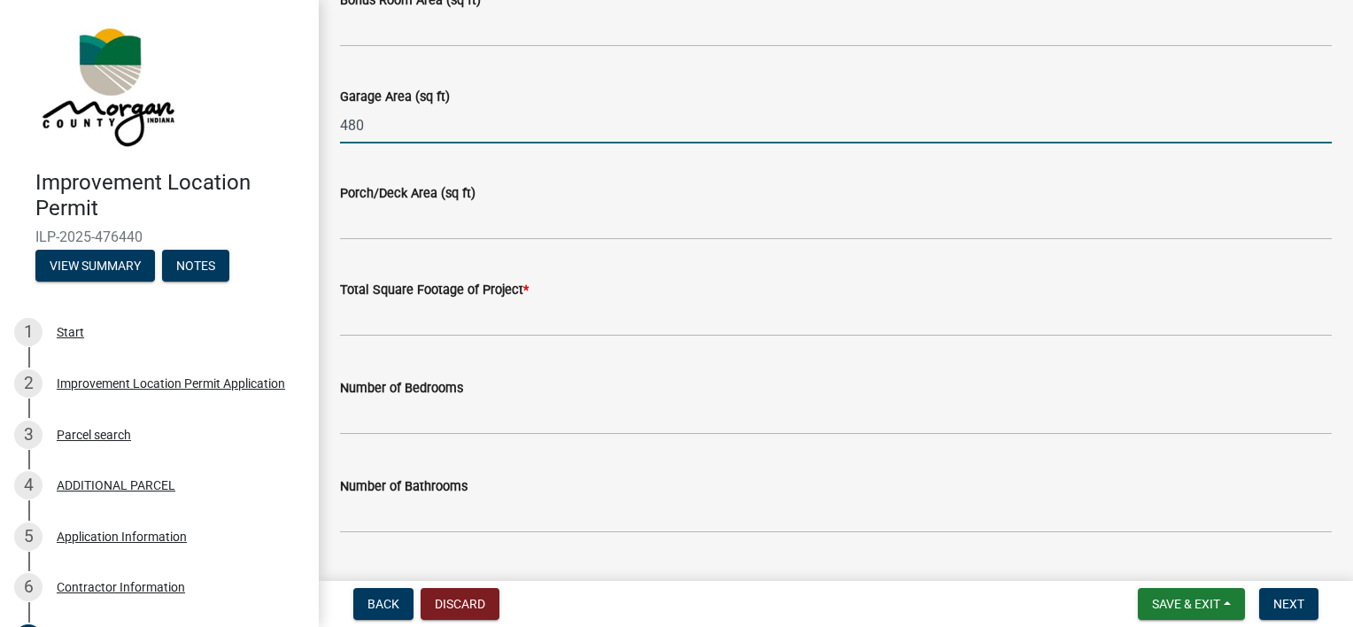
scroll to position [1161, 0]
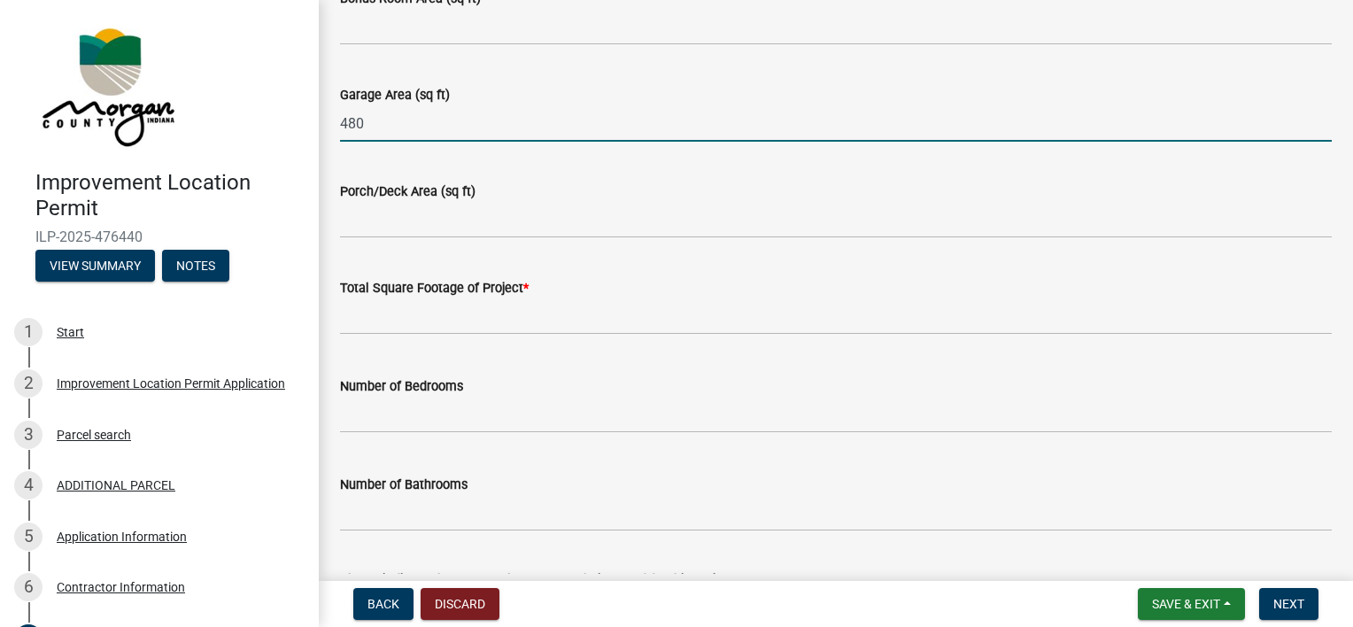
type input "480"
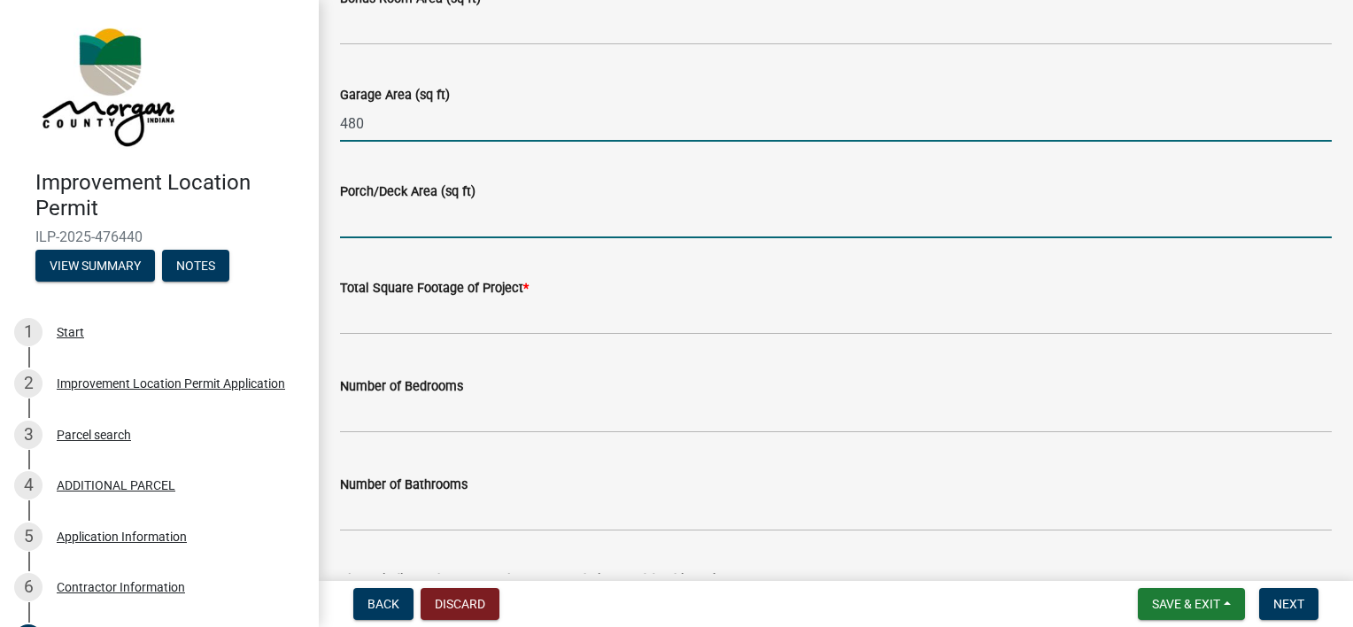
click at [412, 216] on input "Porch/Deck Area (sq ft)" at bounding box center [835, 220] width 991 height 36
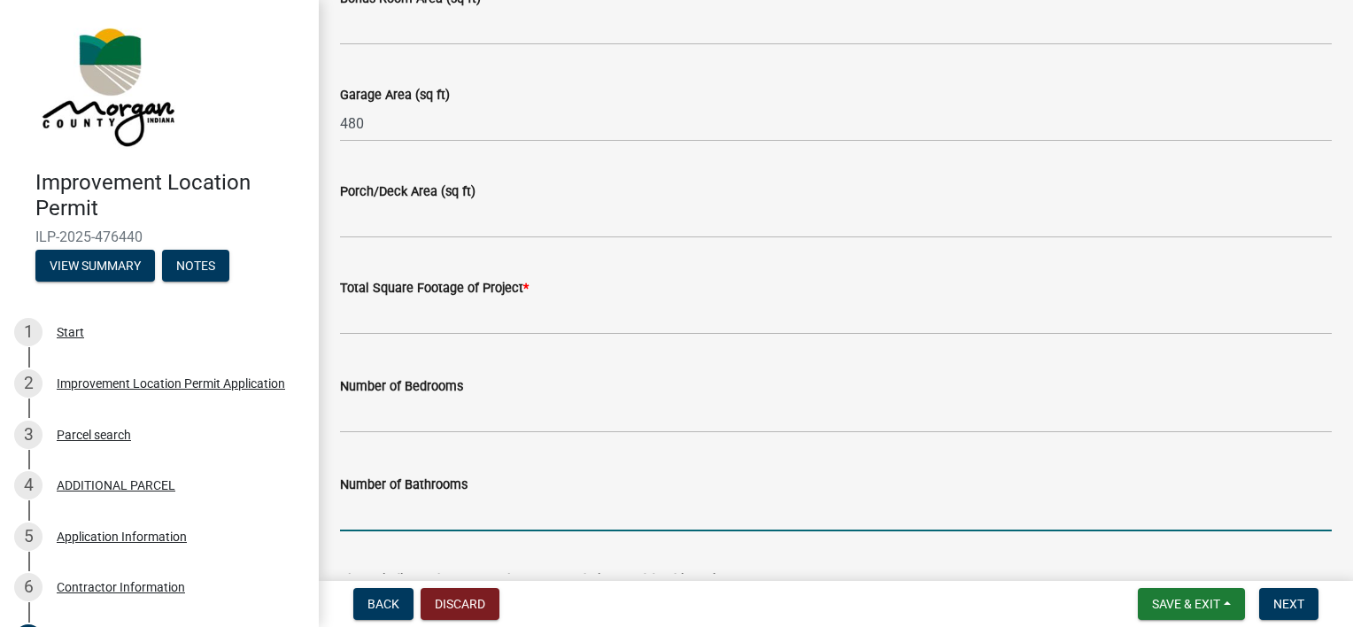
click at [548, 512] on input "text" at bounding box center [835, 513] width 991 height 36
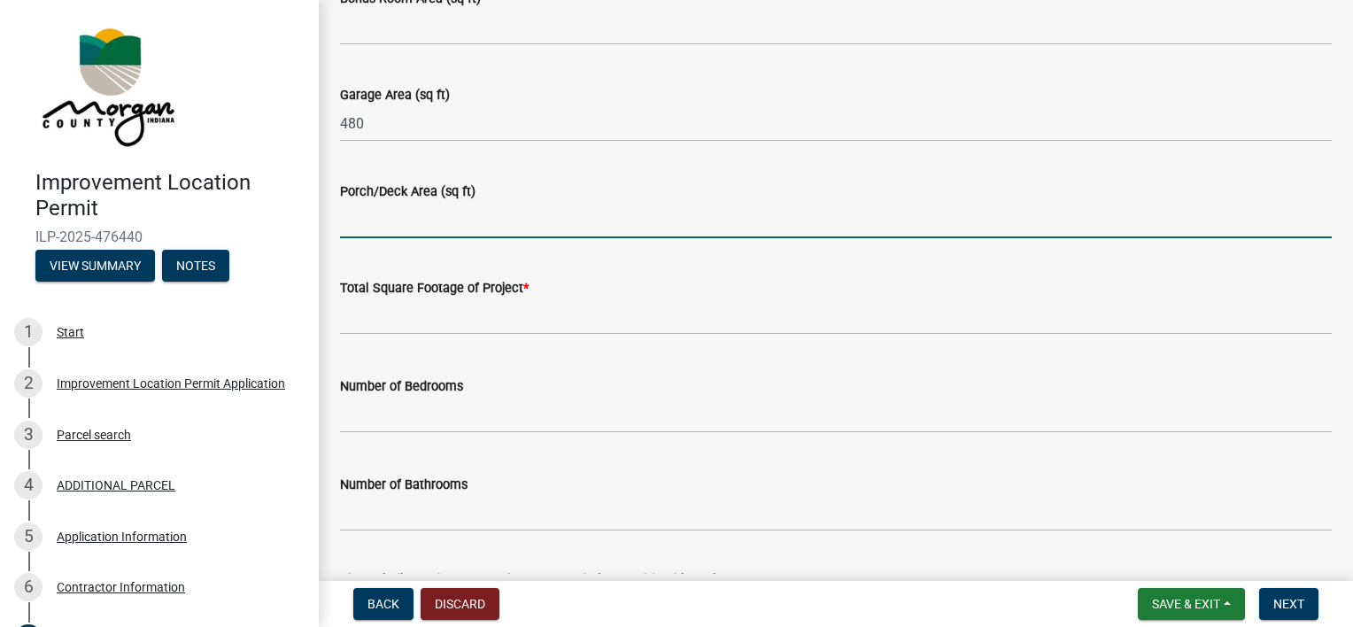
click at [374, 204] on input "Porch/Deck Area (sq ft)" at bounding box center [835, 220] width 991 height 36
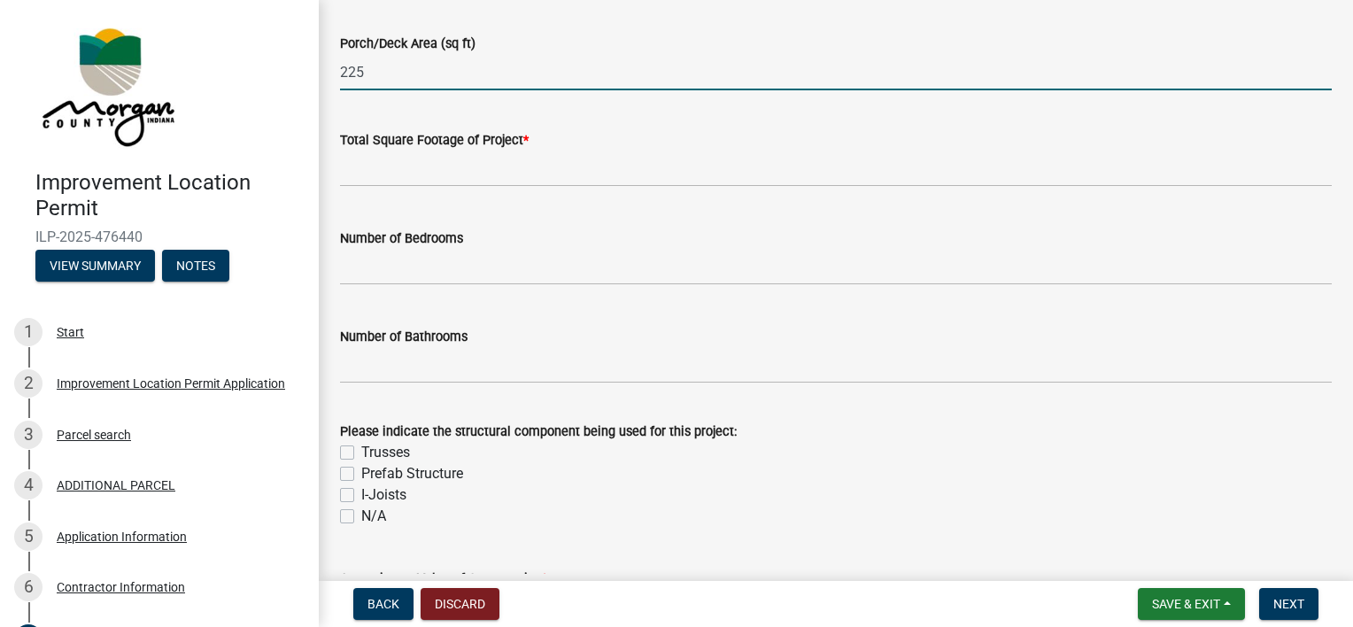
scroll to position [1265, 0]
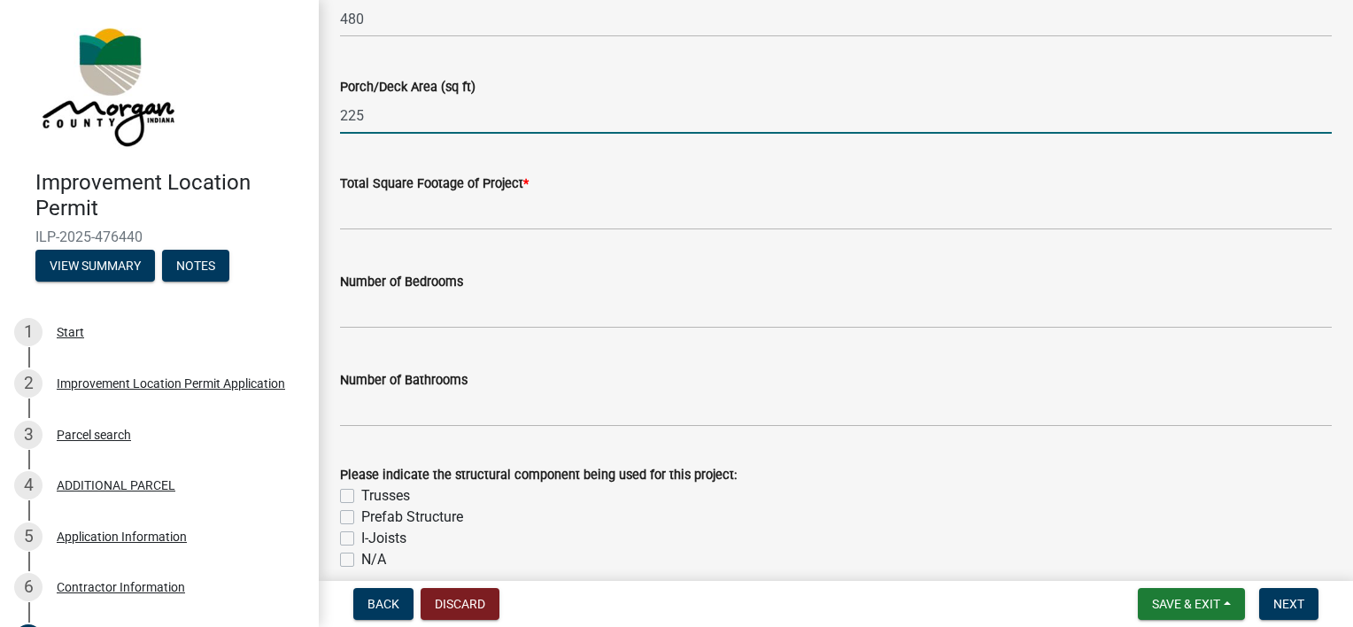
type input "225"
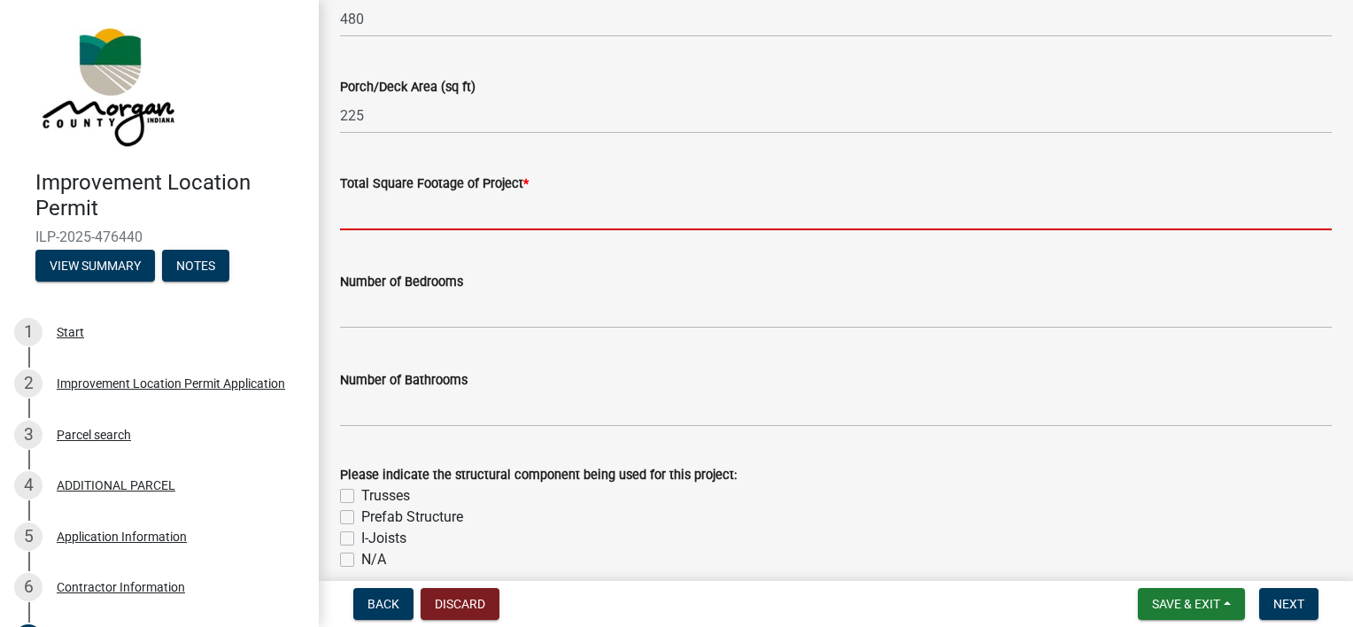
click at [393, 205] on input "text" at bounding box center [835, 212] width 991 height 36
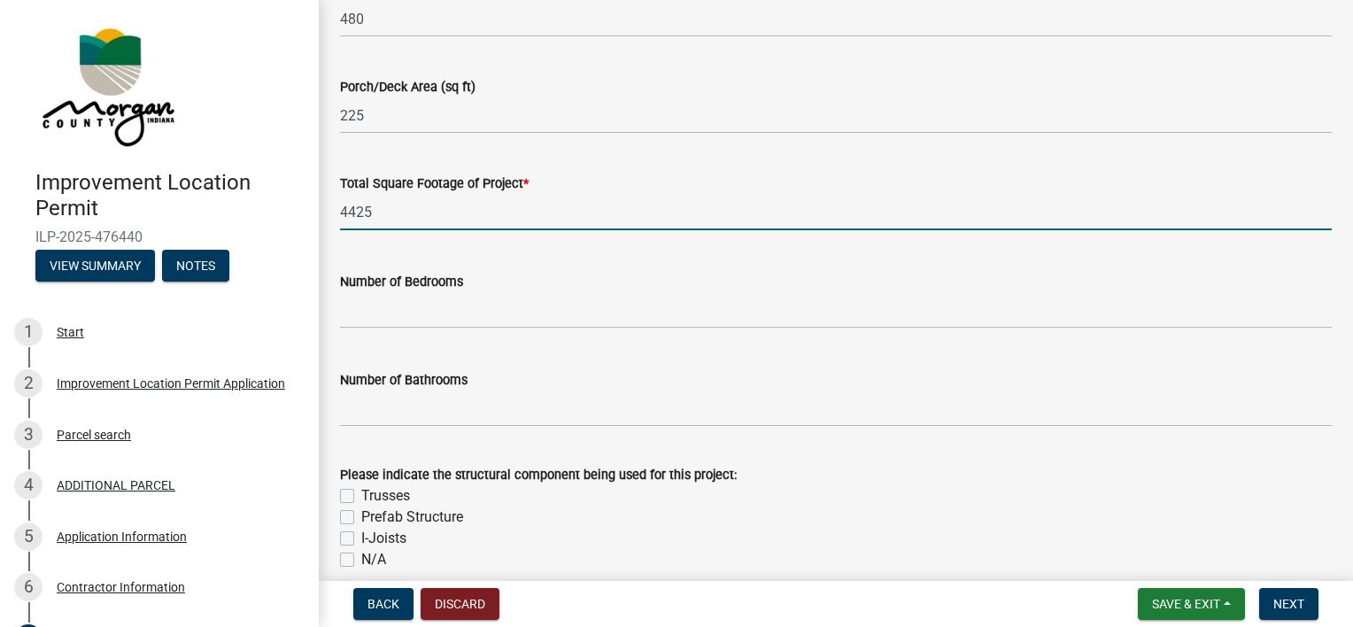
type input "4425"
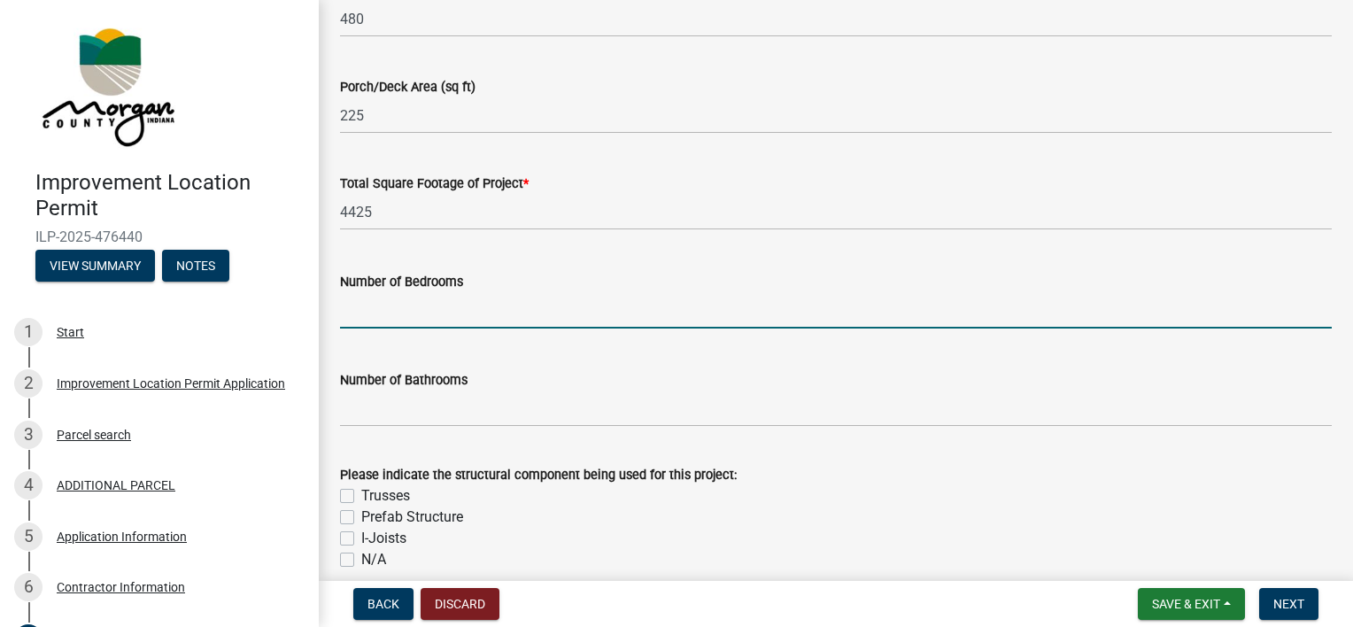
click at [404, 305] on input "text" at bounding box center [835, 310] width 991 height 36
type input "3"
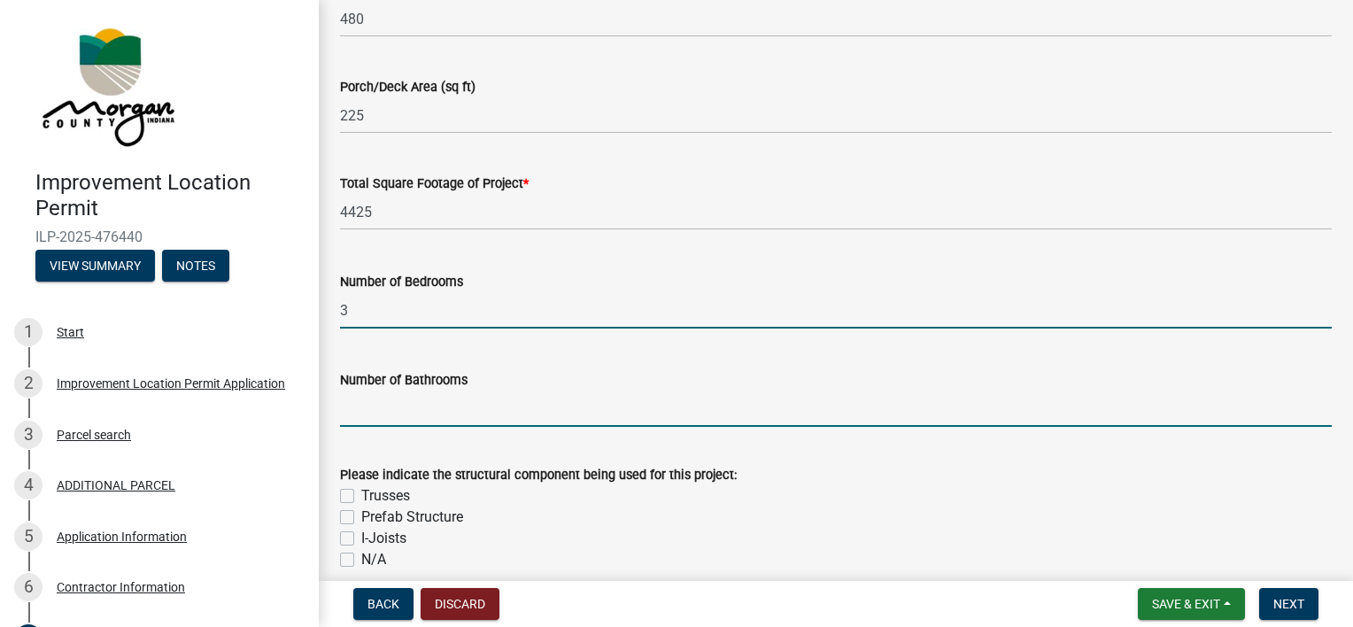
click at [403, 421] on input "text" at bounding box center [835, 408] width 991 height 36
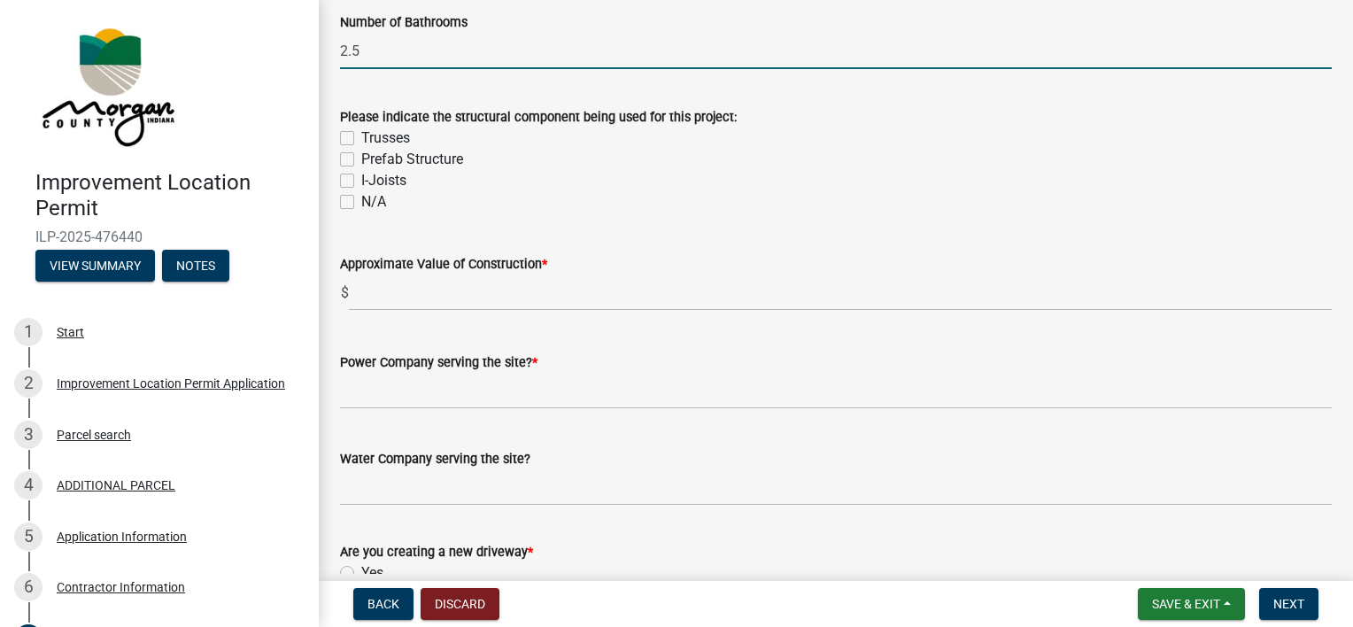
scroll to position [1635, 0]
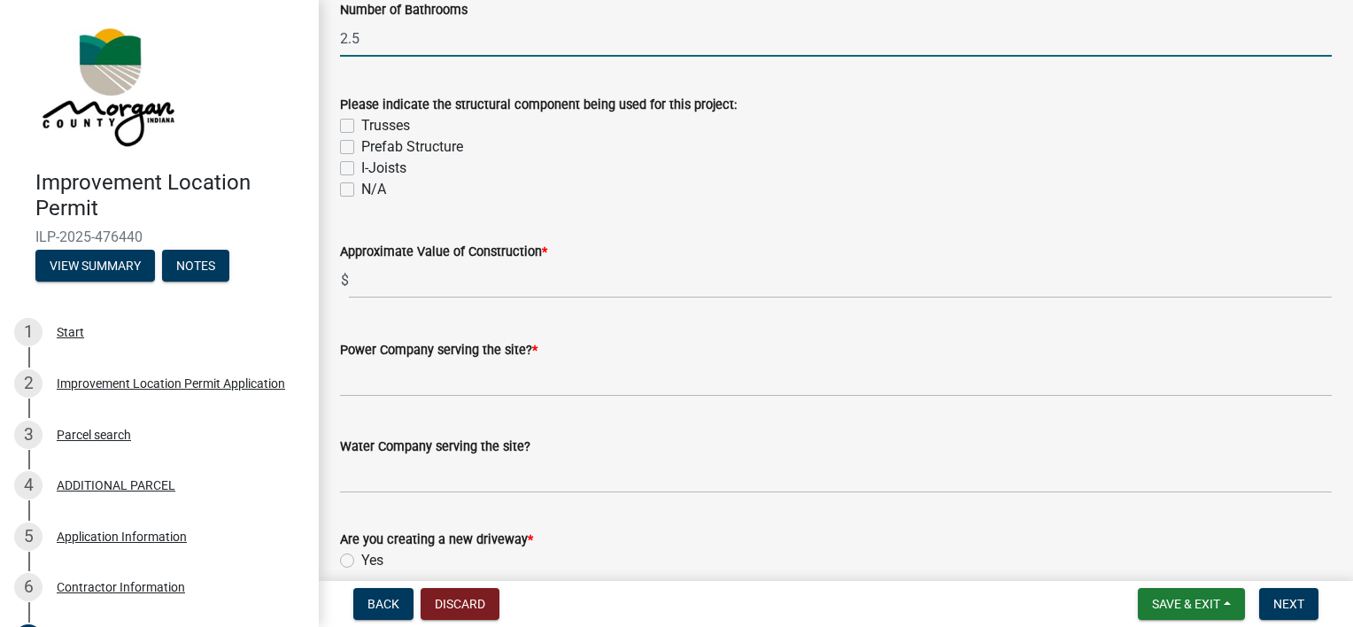
type input "2.5"
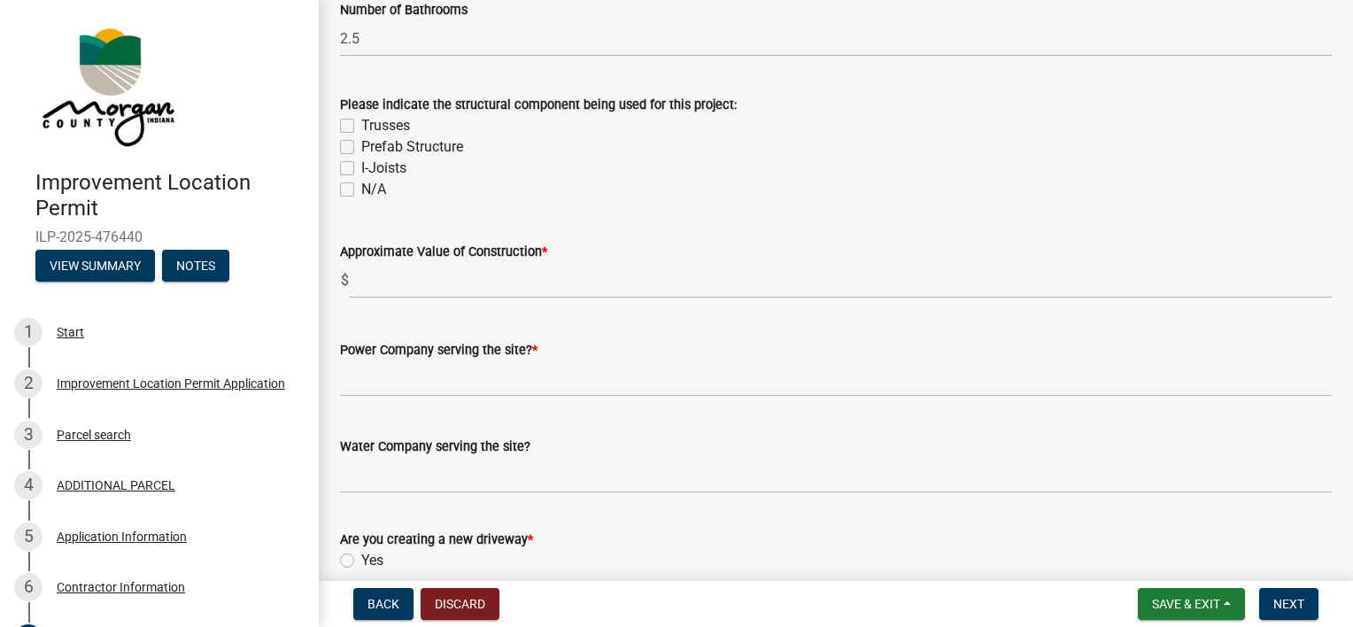
click at [343, 135] on div "Trusses" at bounding box center [835, 125] width 991 height 21
click at [361, 122] on label "Trusses" at bounding box center [385, 125] width 49 height 21
click at [361, 122] on input "Trusses" at bounding box center [367, 121] width 12 height 12
checkbox input "true"
checkbox input "false"
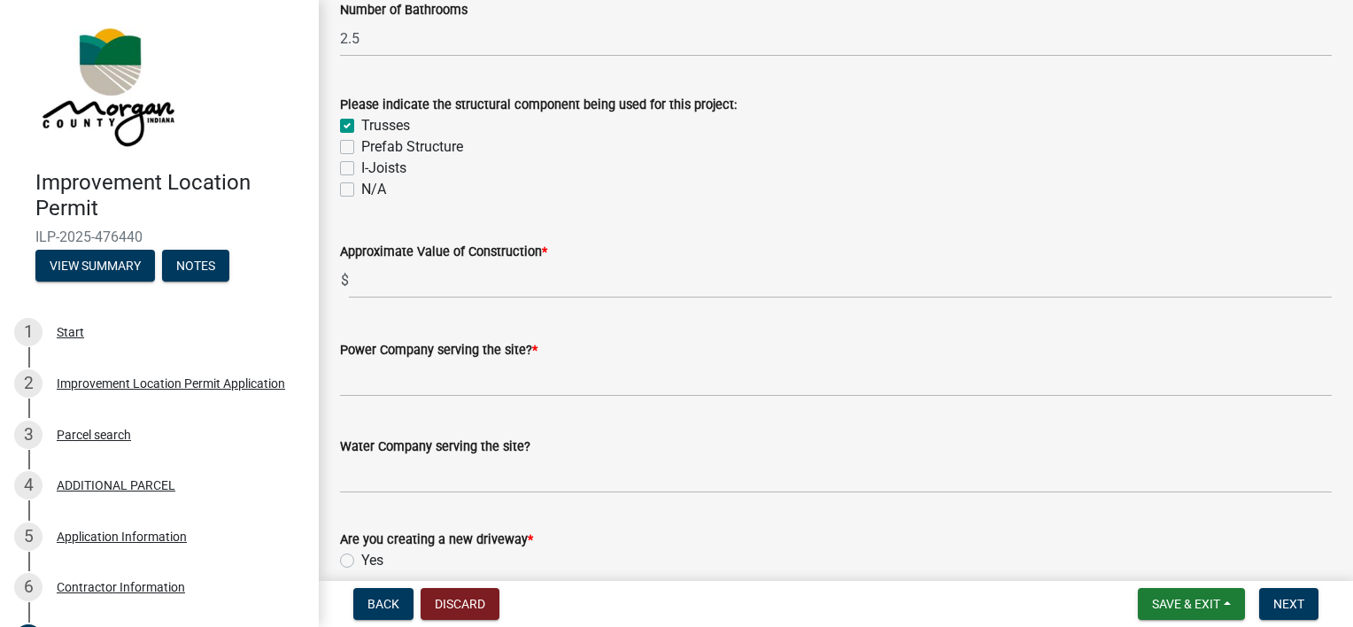
checkbox input "false"
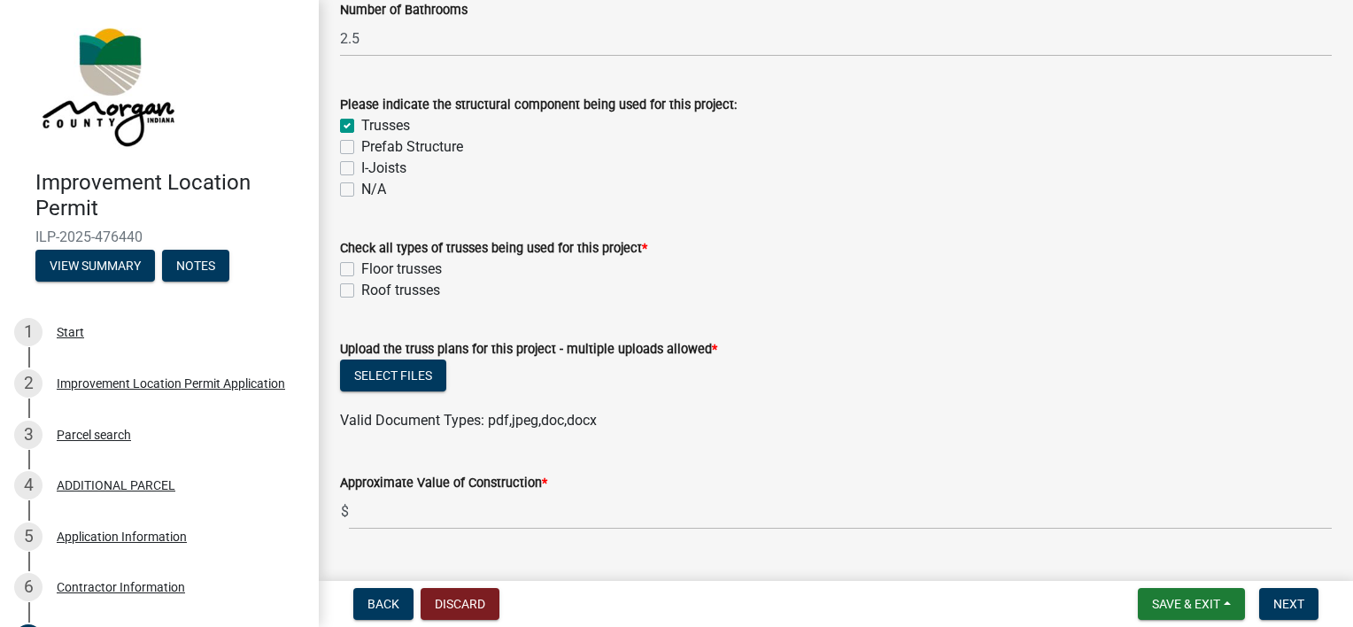
click at [361, 165] on label "I-Joists" at bounding box center [383, 168] width 45 height 21
click at [361, 165] on input "I-Joists" at bounding box center [367, 164] width 12 height 12
checkbox input "true"
checkbox input "false"
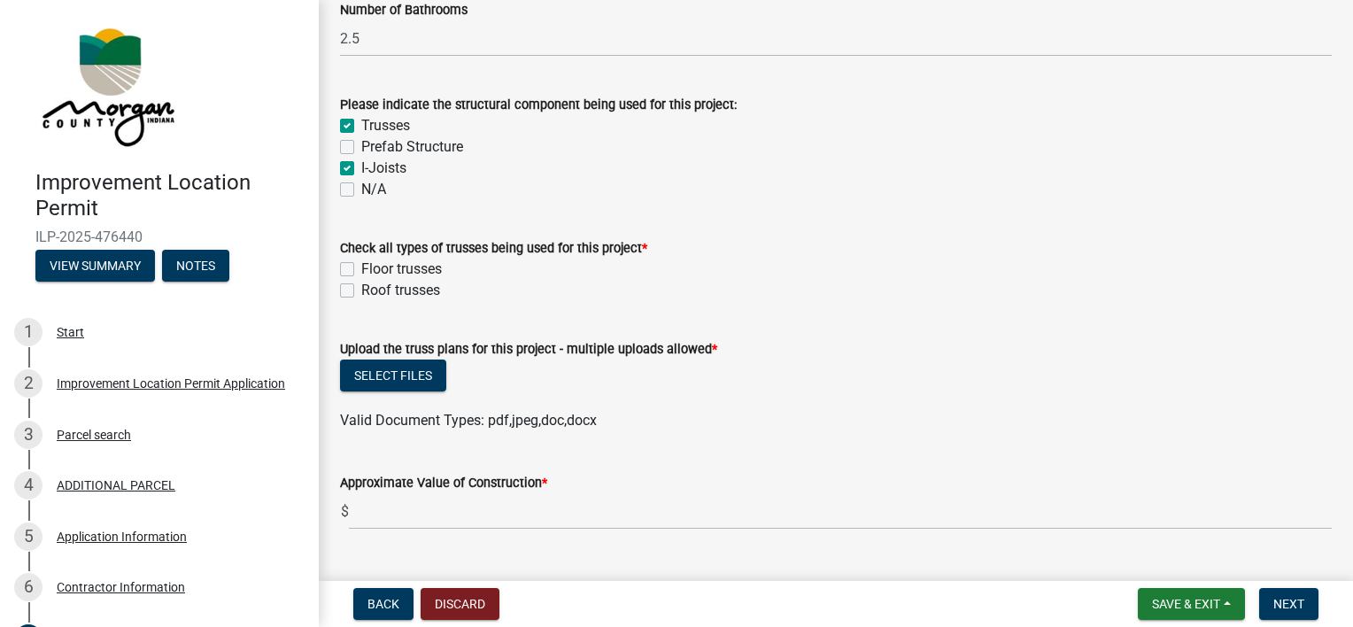
checkbox input "true"
checkbox input "false"
click at [361, 290] on label "Roof trusses" at bounding box center [400, 290] width 79 height 21
click at [361, 290] on input "Roof trusses" at bounding box center [367, 286] width 12 height 12
checkbox input "true"
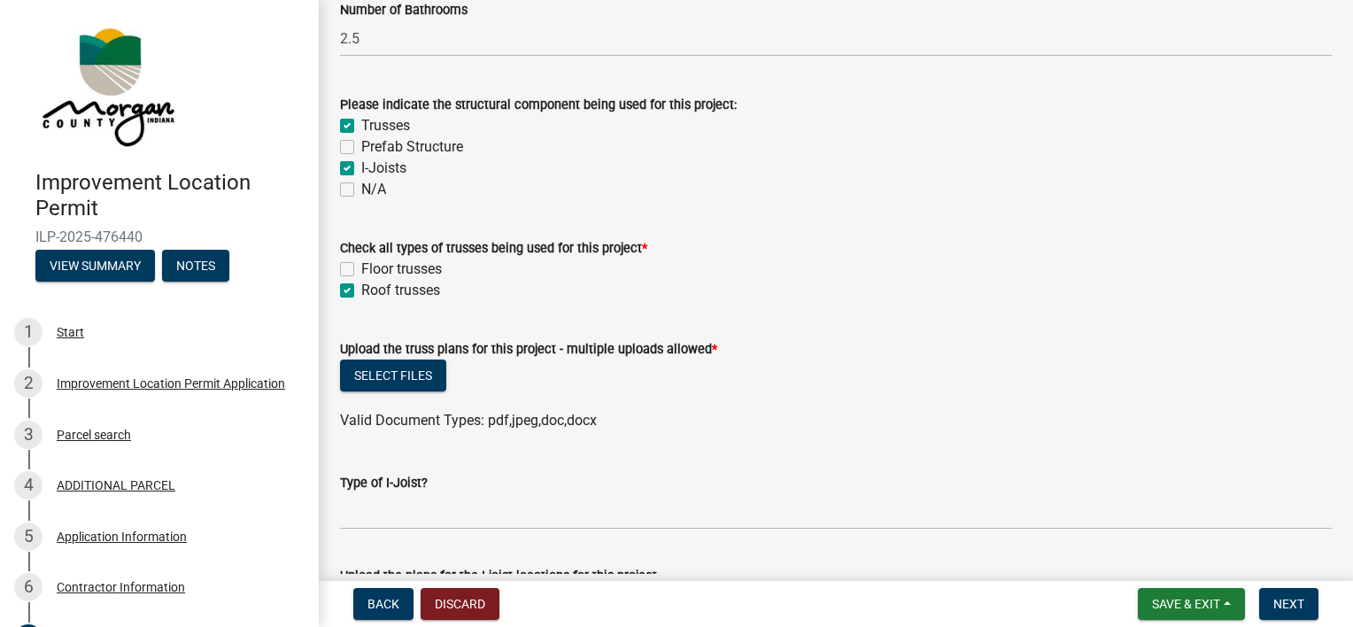
checkbox input "false"
checkbox input "true"
click at [404, 373] on button "Select files" at bounding box center [393, 375] width 106 height 32
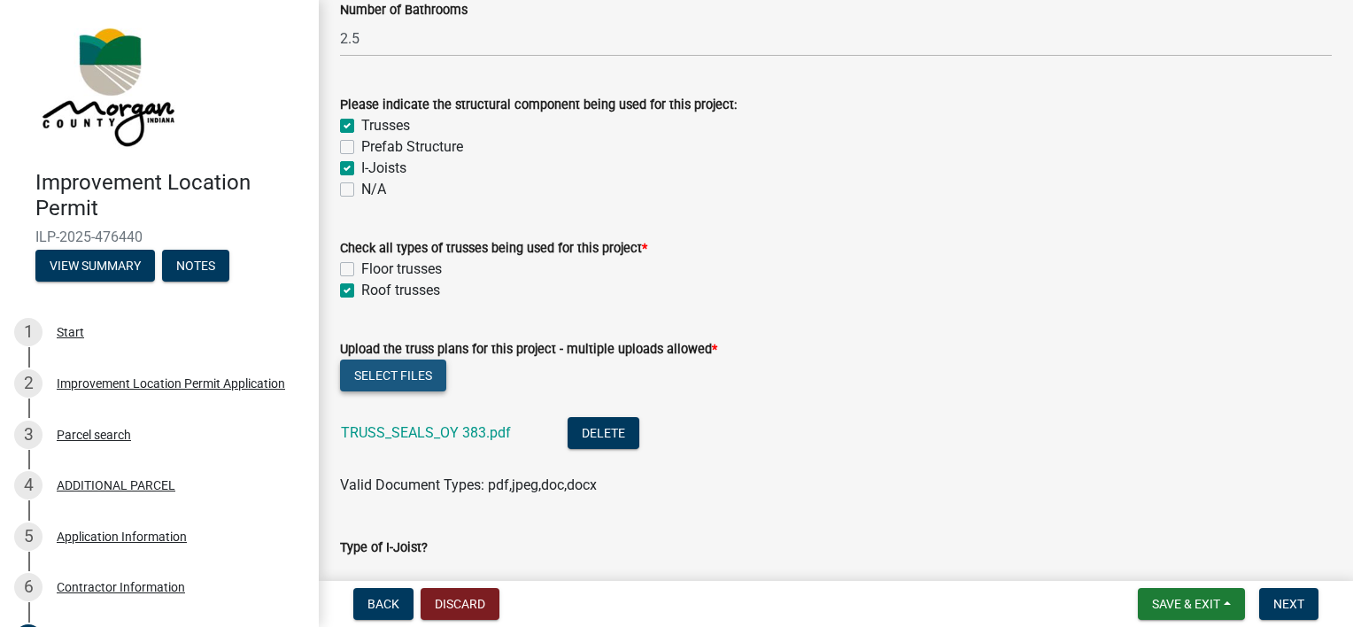
click at [405, 373] on button "Select files" at bounding box center [393, 375] width 106 height 32
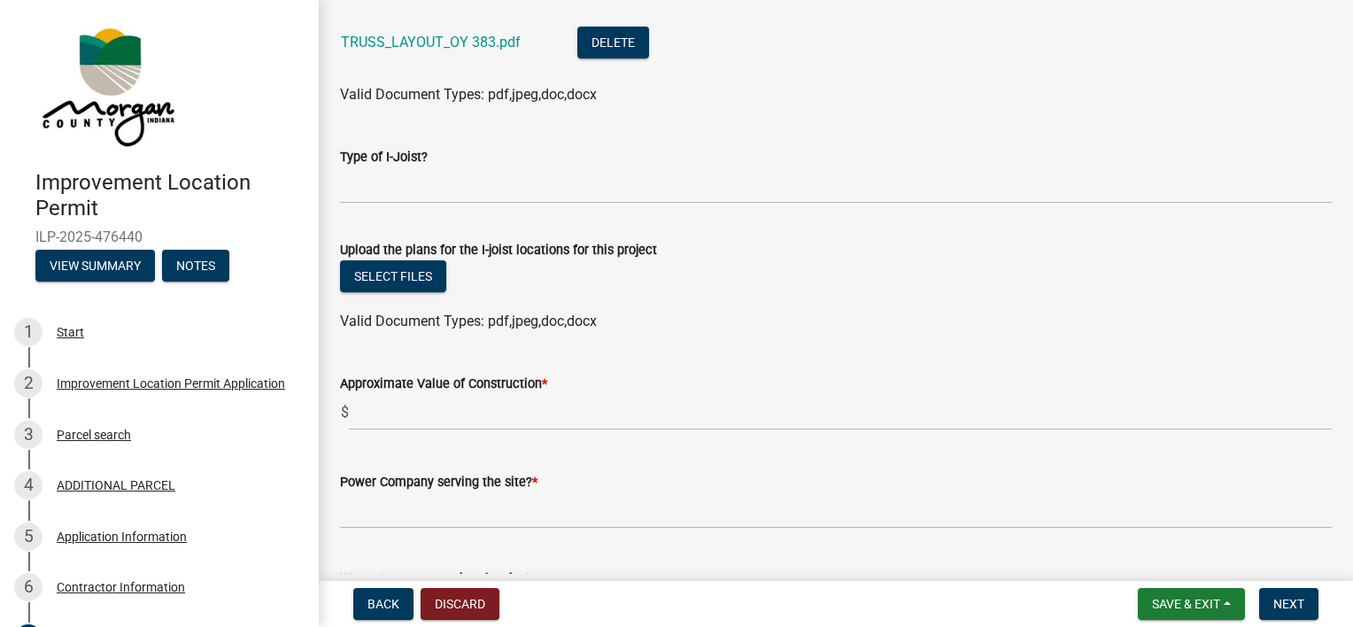
scroll to position [2091, 0]
click at [405, 283] on button "Select files" at bounding box center [393, 275] width 106 height 32
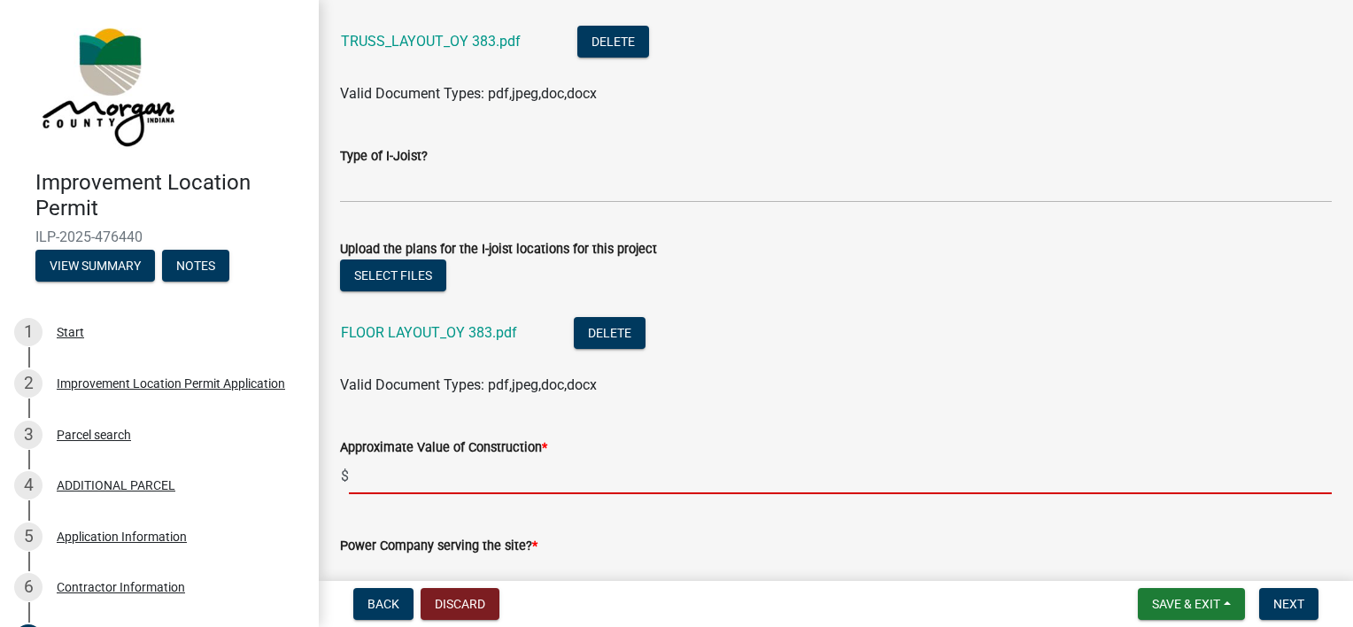
click at [434, 482] on input "text" at bounding box center [840, 476] width 983 height 36
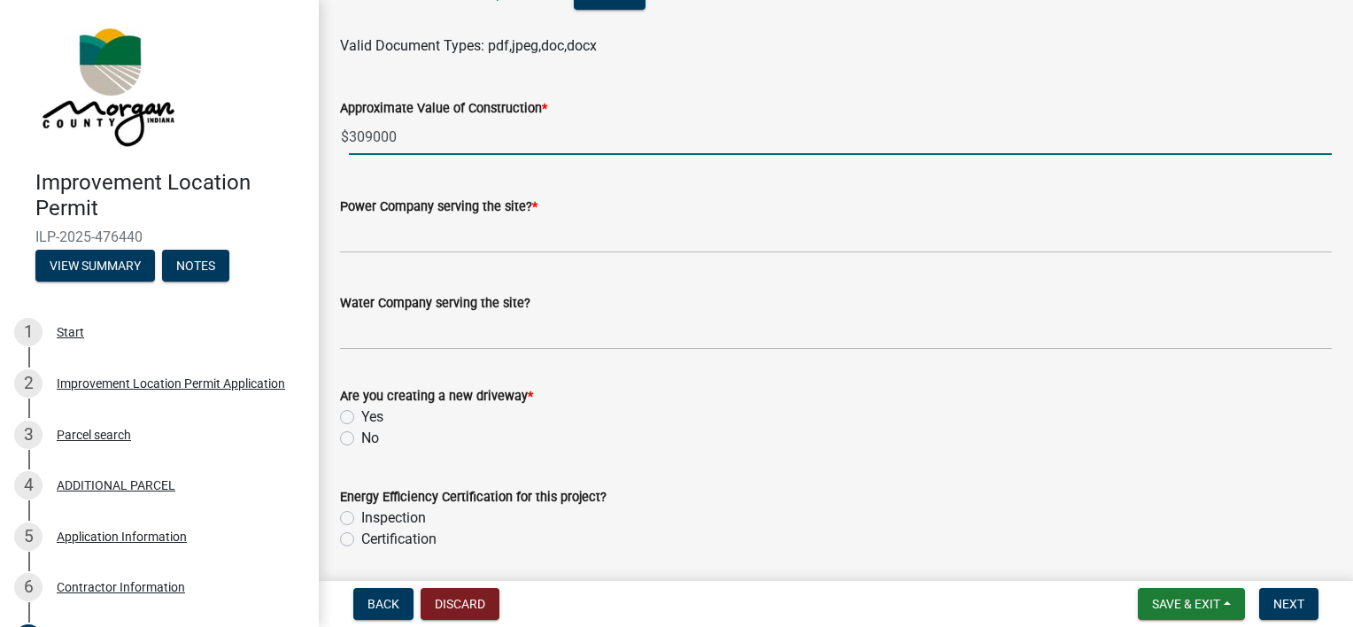
scroll to position [2434, 0]
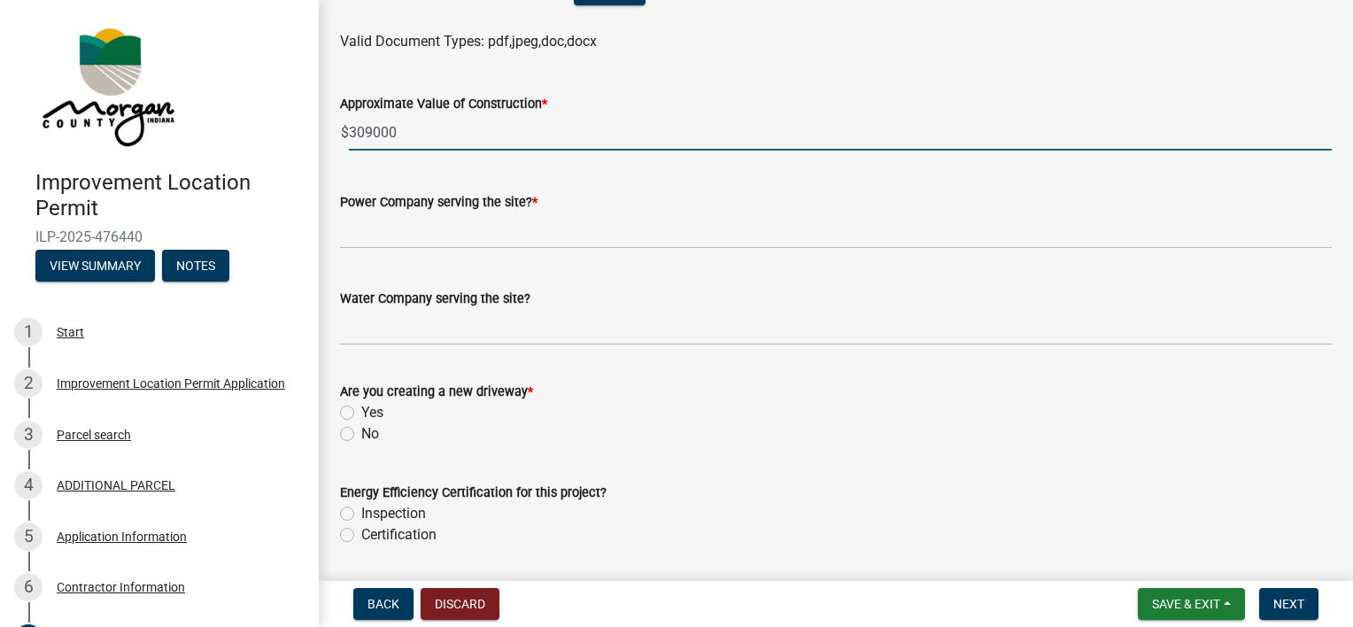
type input "309000"
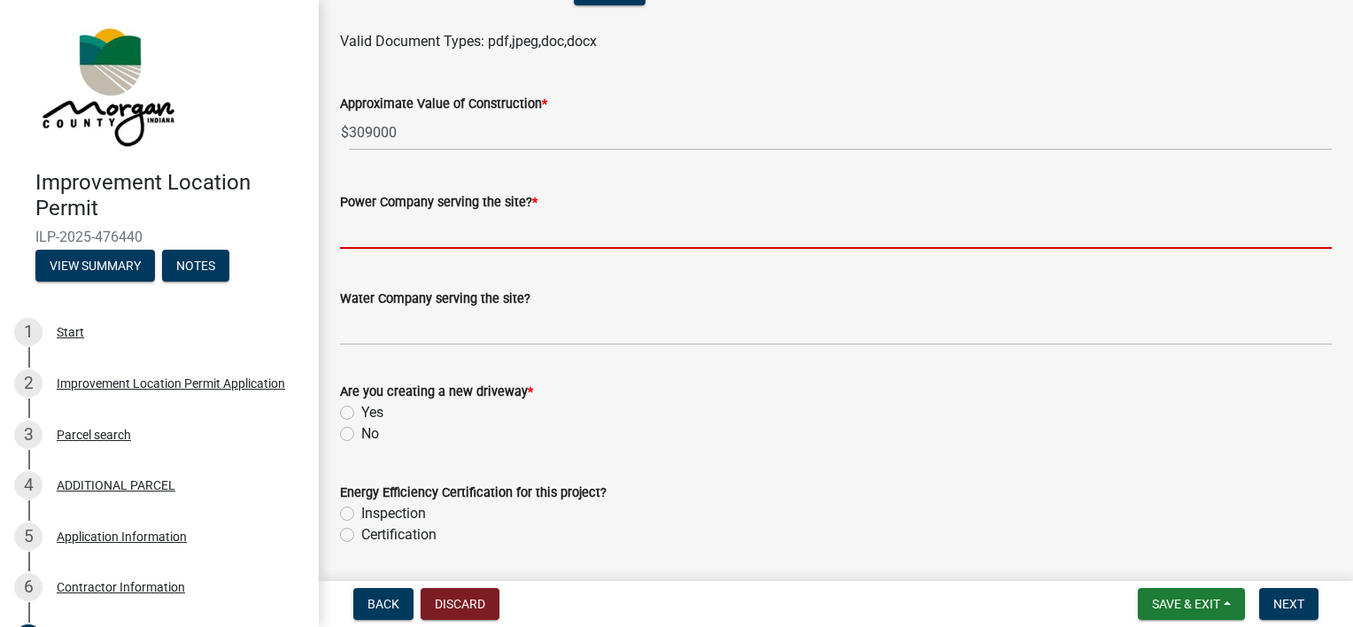
click at [407, 228] on input "Power Company serving the site? *" at bounding box center [835, 230] width 991 height 36
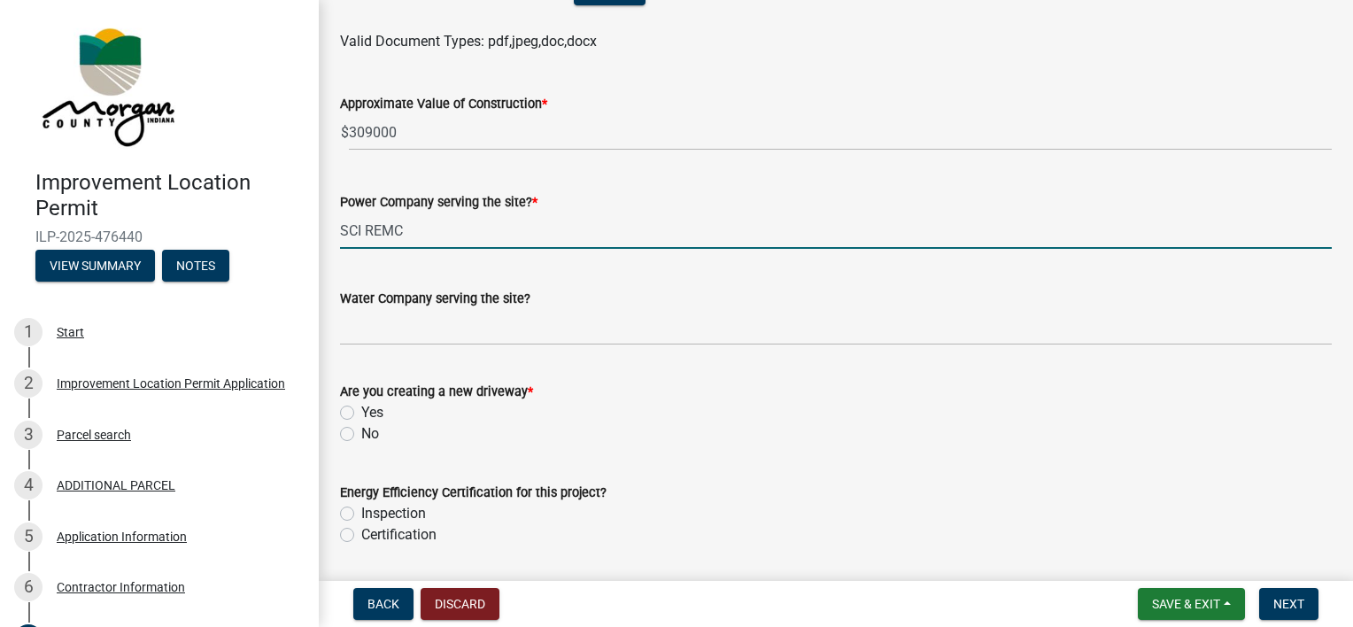
type input "SCI REMC"
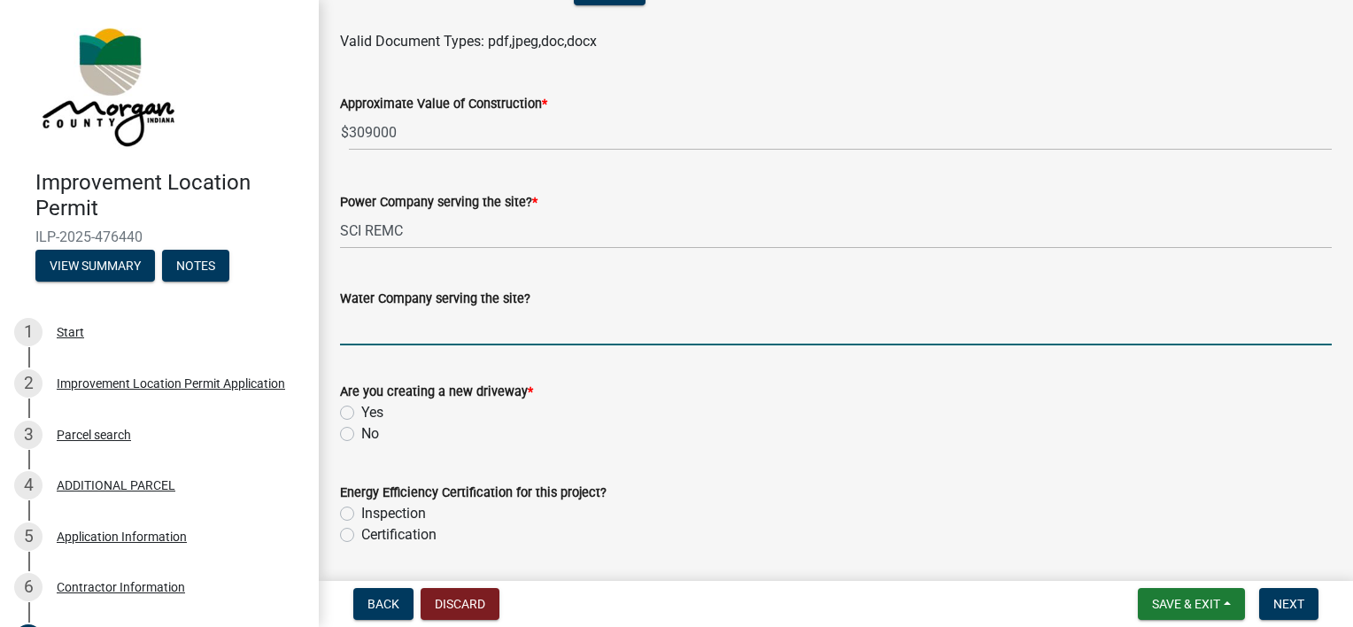
click at [375, 320] on input "Water Company serving the site?" at bounding box center [835, 327] width 991 height 36
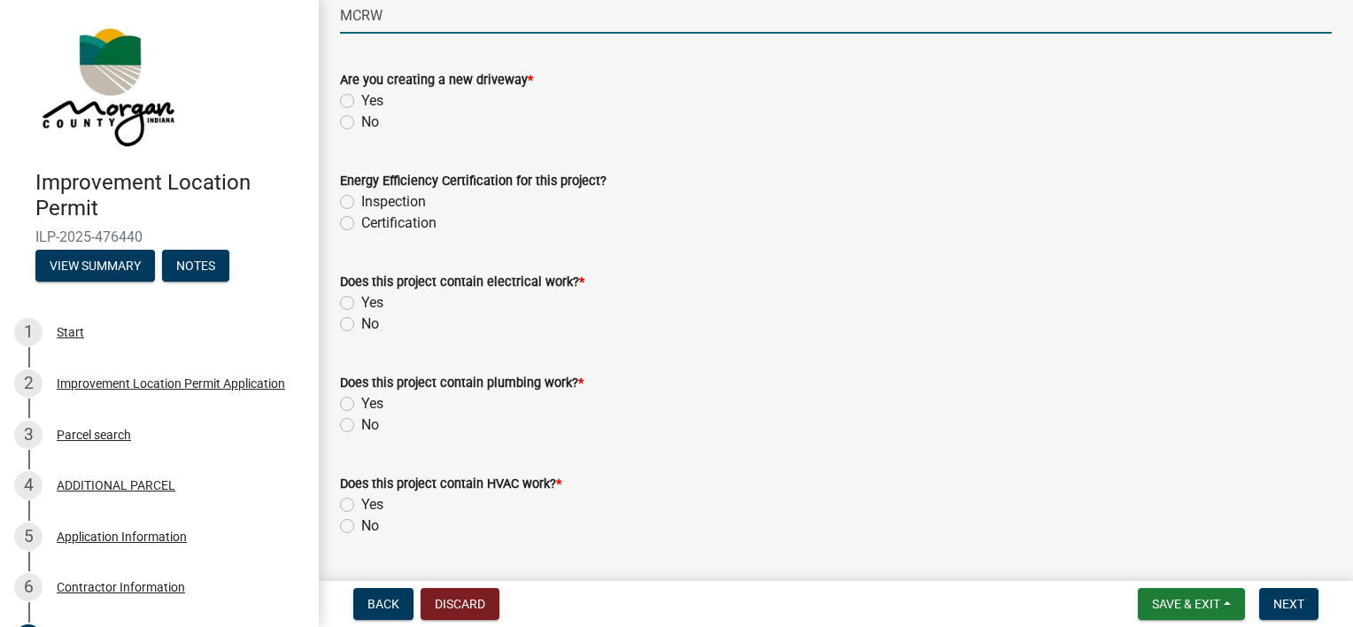
scroll to position [2754, 0]
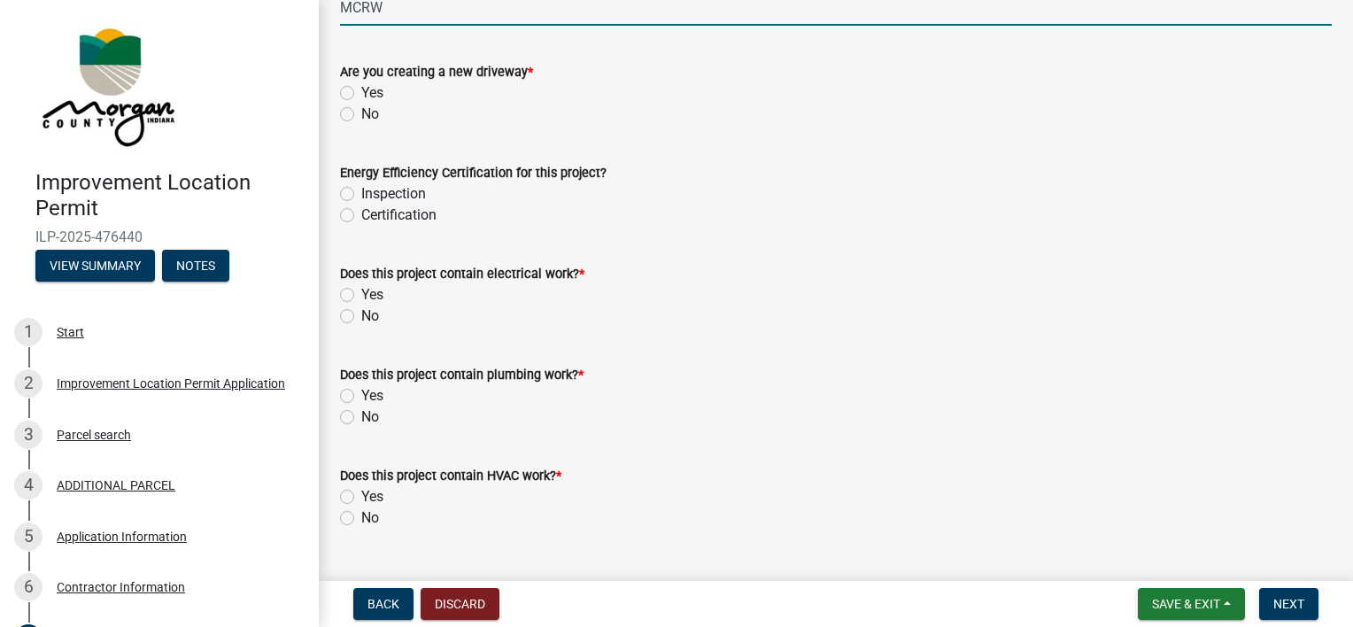
type input "MCRW"
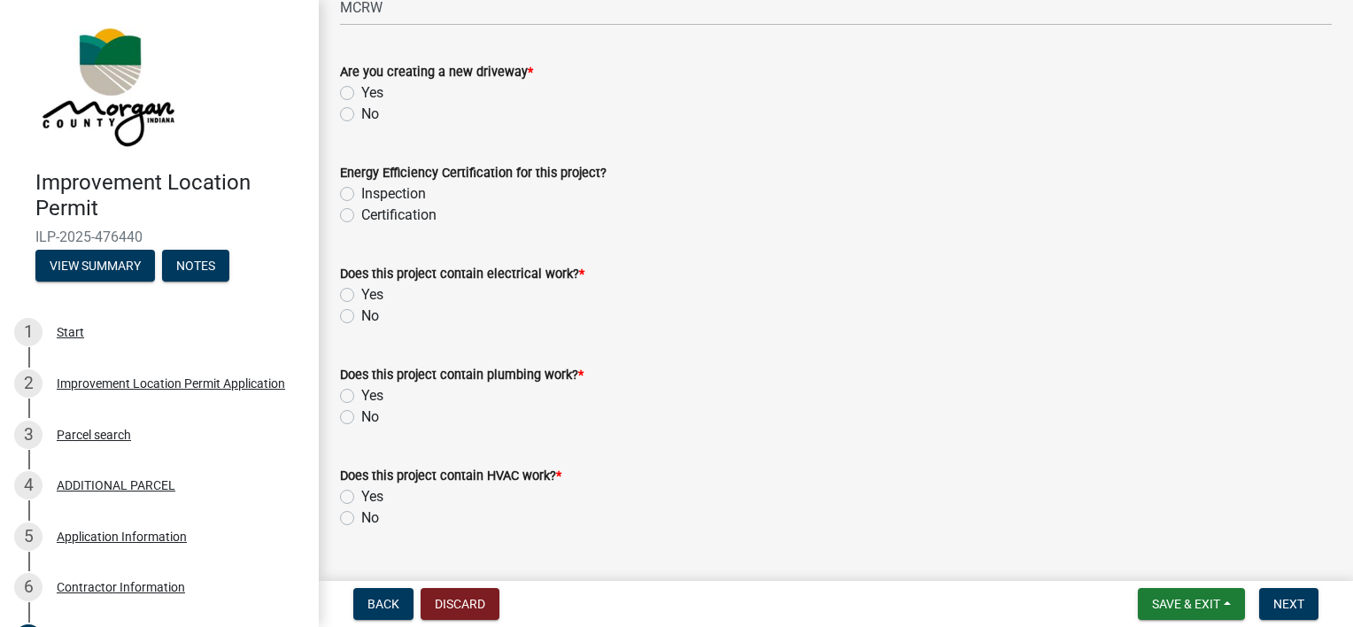
click at [361, 89] on label "Yes" at bounding box center [372, 92] width 22 height 21
click at [361, 89] on input "Yes" at bounding box center [367, 88] width 12 height 12
radio input "true"
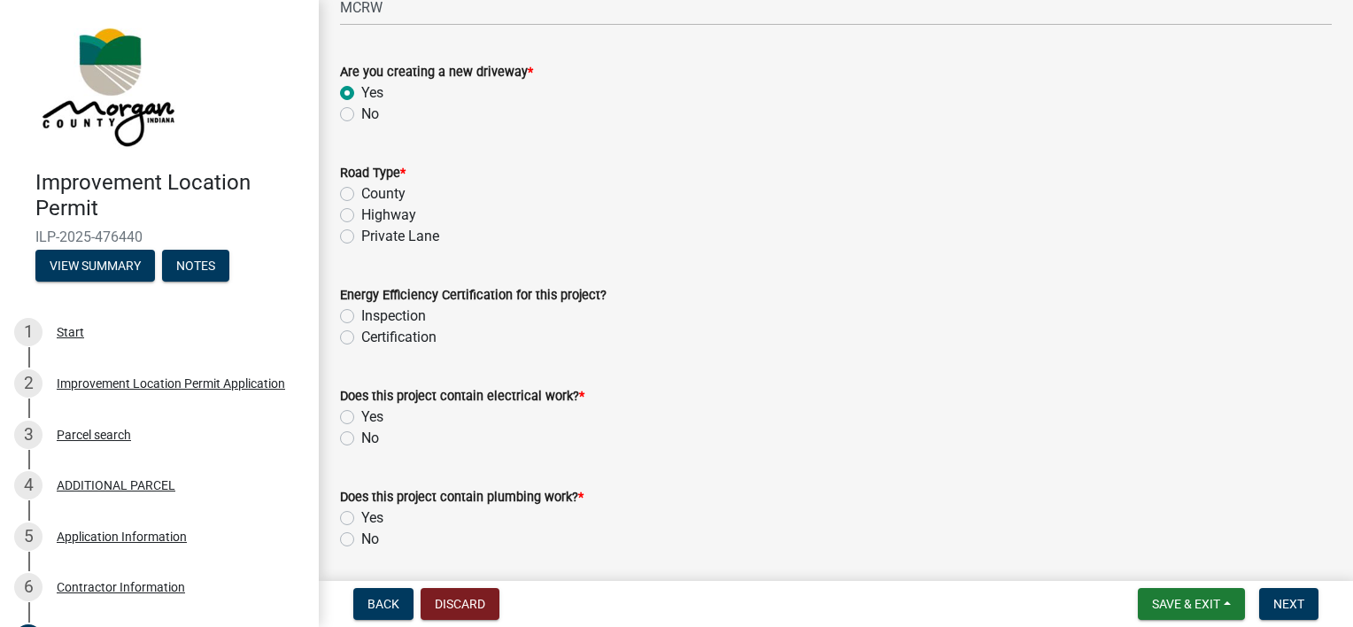
click at [361, 213] on label "Highway" at bounding box center [388, 214] width 55 height 21
click at [361, 213] on input "Highway" at bounding box center [367, 210] width 12 height 12
radio input "true"
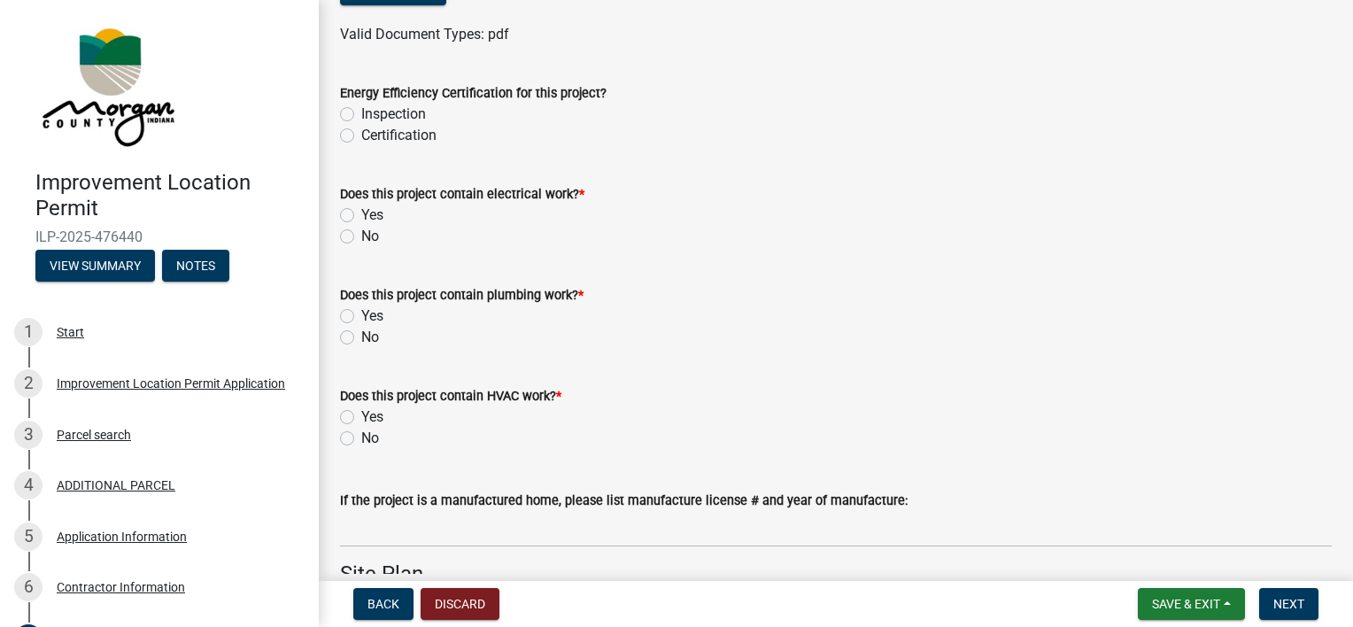
scroll to position [3099, 0]
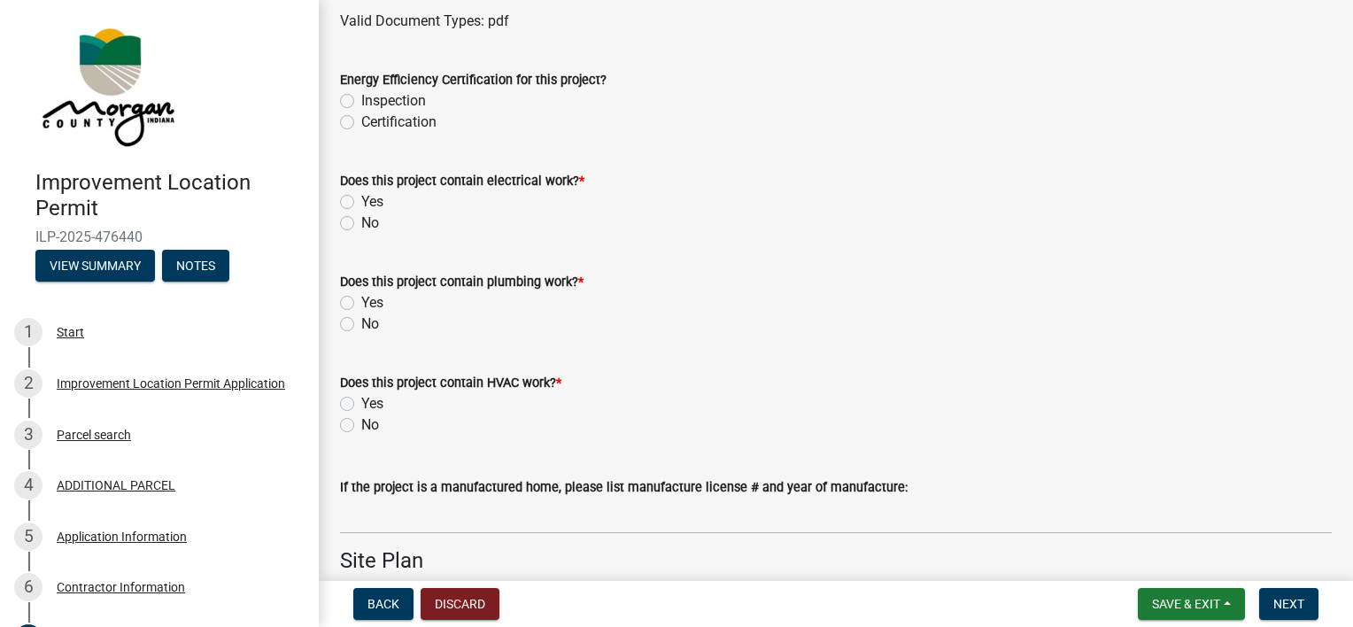
click at [361, 124] on label "Certification" at bounding box center [398, 122] width 75 height 21
click at [361, 123] on input "Certification" at bounding box center [367, 118] width 12 height 12
radio input "true"
click at [361, 205] on label "Yes" at bounding box center [372, 201] width 22 height 21
click at [361, 203] on input "Yes" at bounding box center [367, 197] width 12 height 12
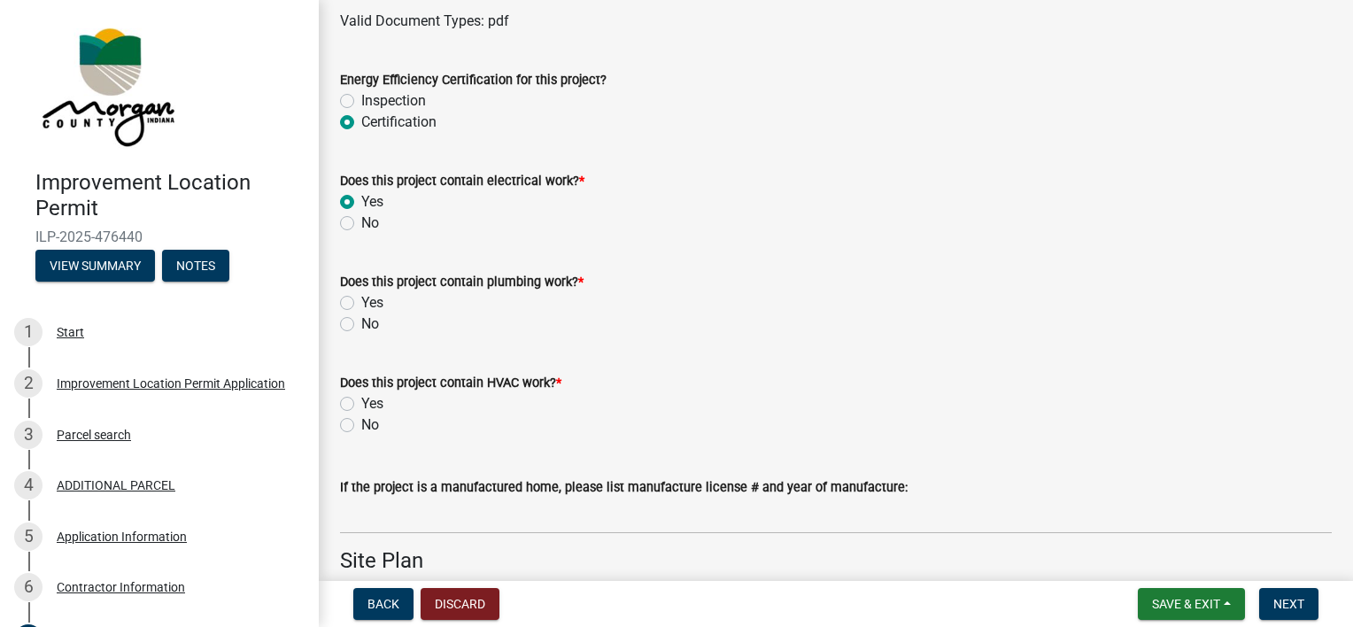
radio input "true"
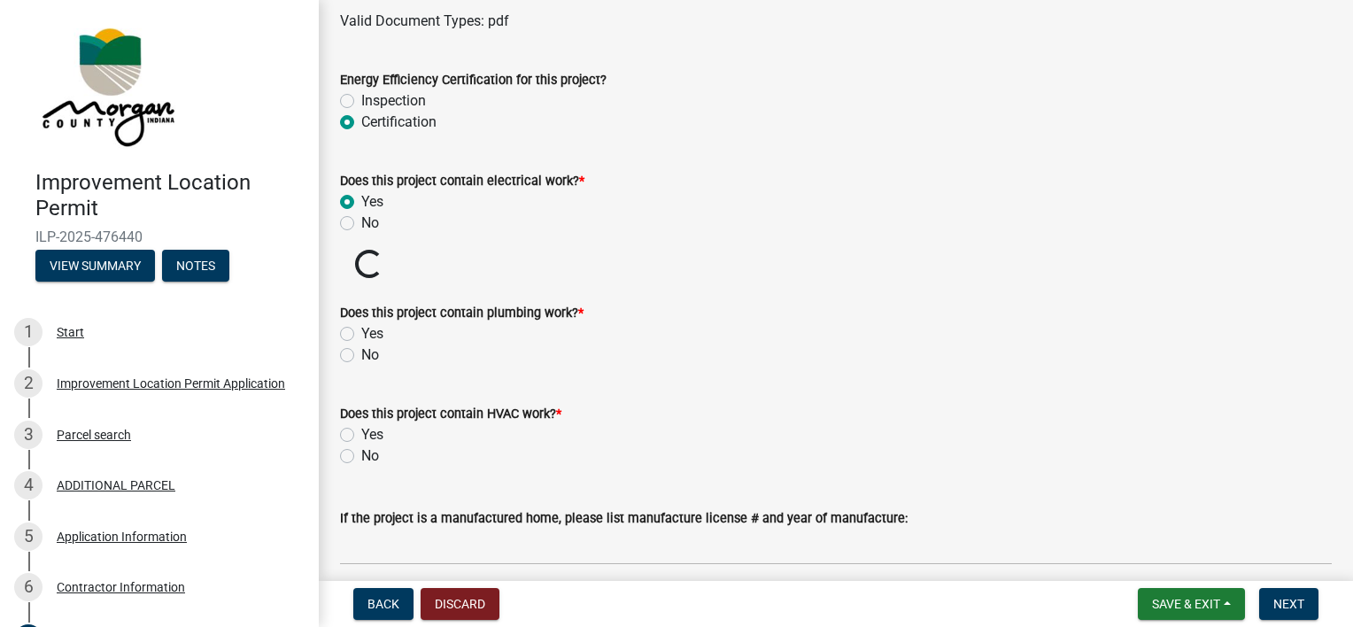
click at [361, 329] on label "Yes" at bounding box center [372, 333] width 22 height 21
click at [361, 329] on input "Yes" at bounding box center [367, 329] width 12 height 12
radio input "true"
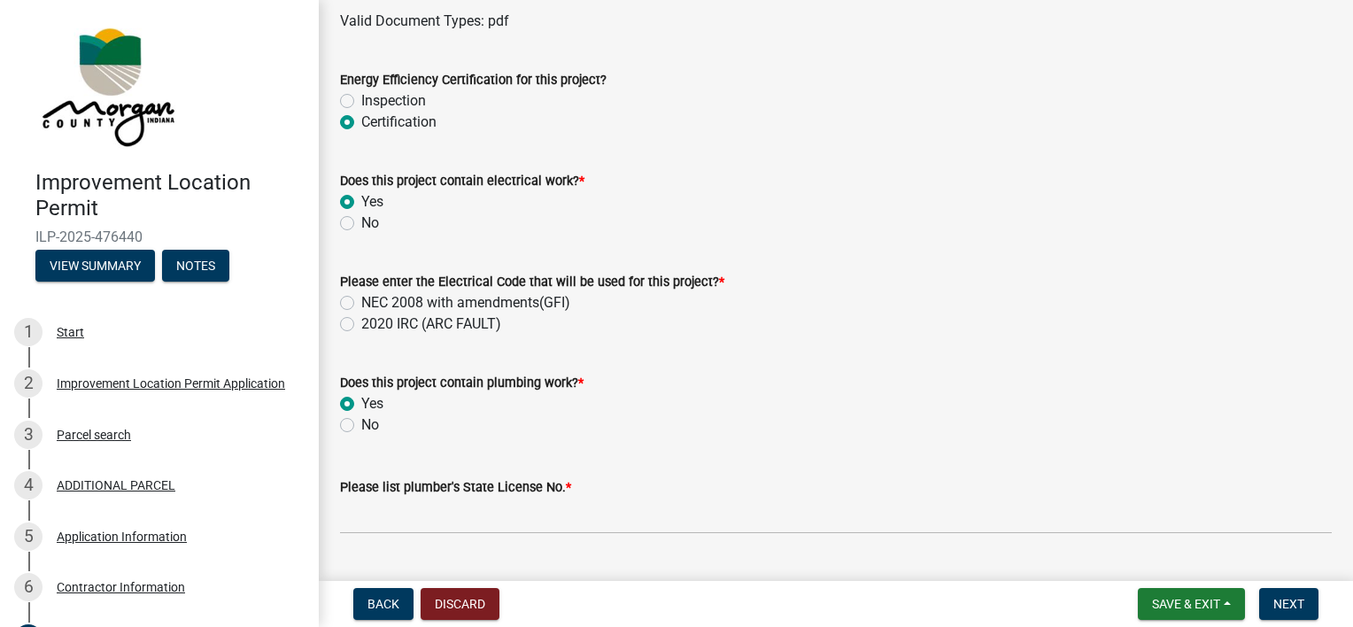
click at [361, 305] on label "NEC 2008 with amendments(GFI)" at bounding box center [465, 302] width 209 height 21
click at [361, 304] on input "NEC 2008 with amendments(GFI)" at bounding box center [367, 298] width 12 height 12
radio input "true"
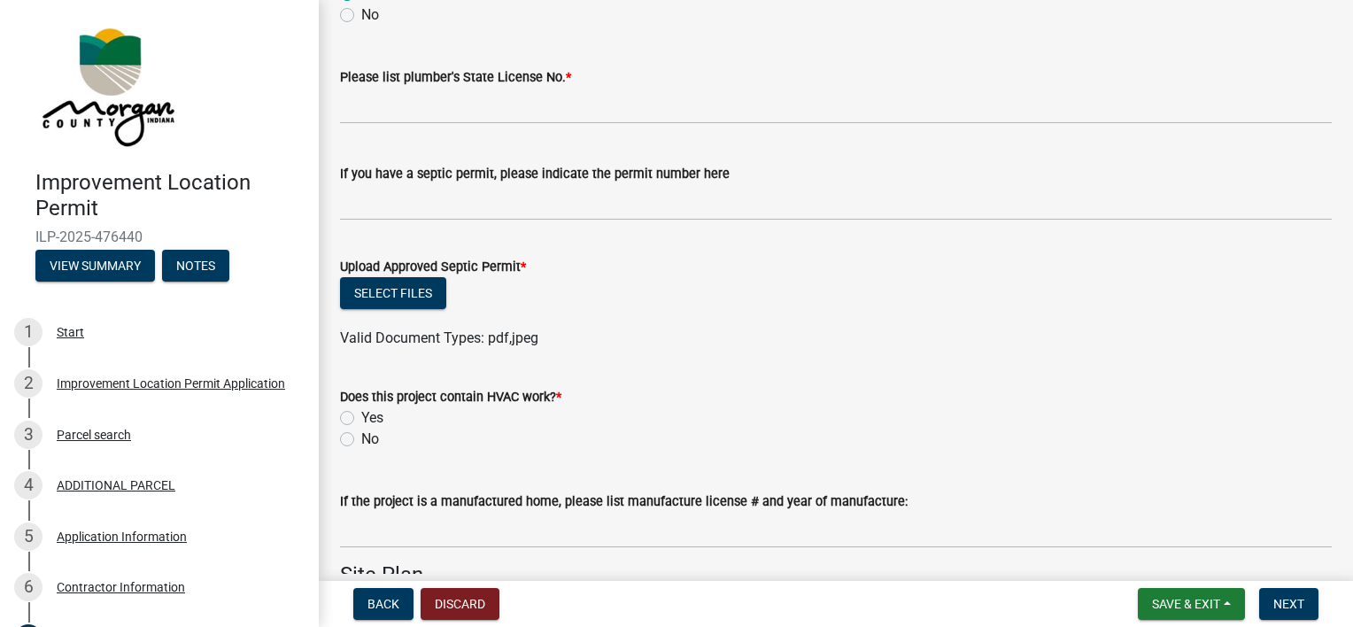
scroll to position [3474, 0]
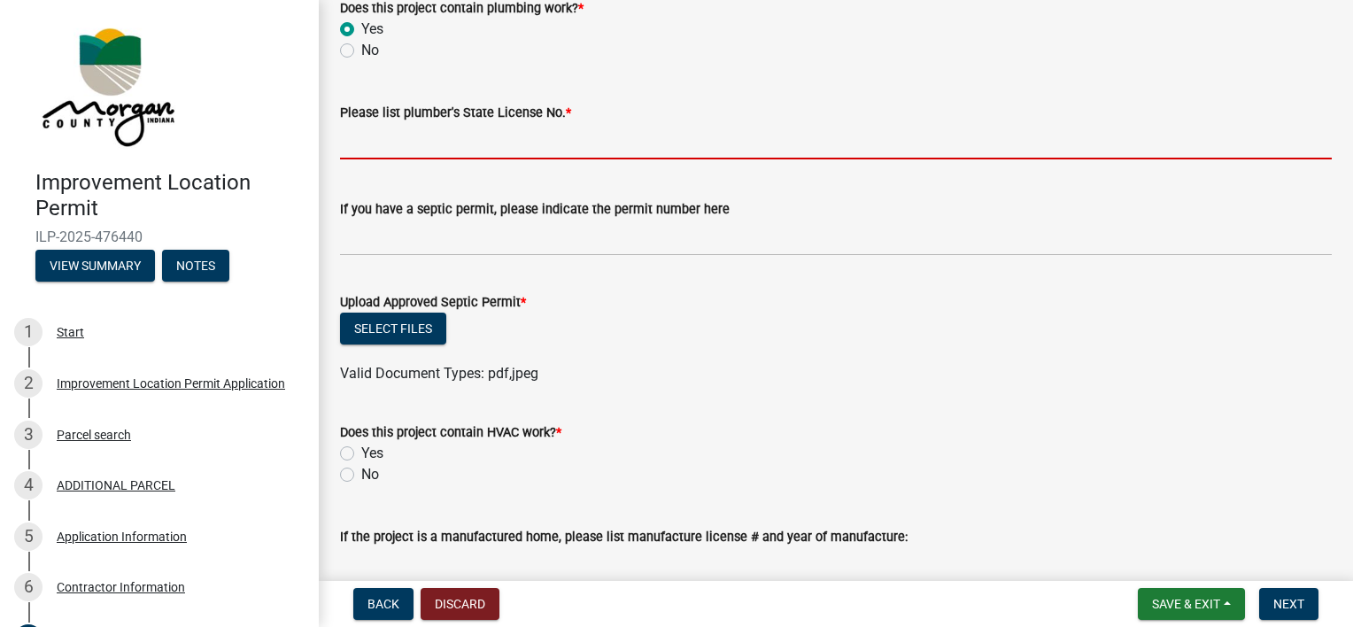
click at [408, 144] on input "Please list plumber's State License No. *" at bounding box center [835, 141] width 991 height 36
type input "PL2000001"
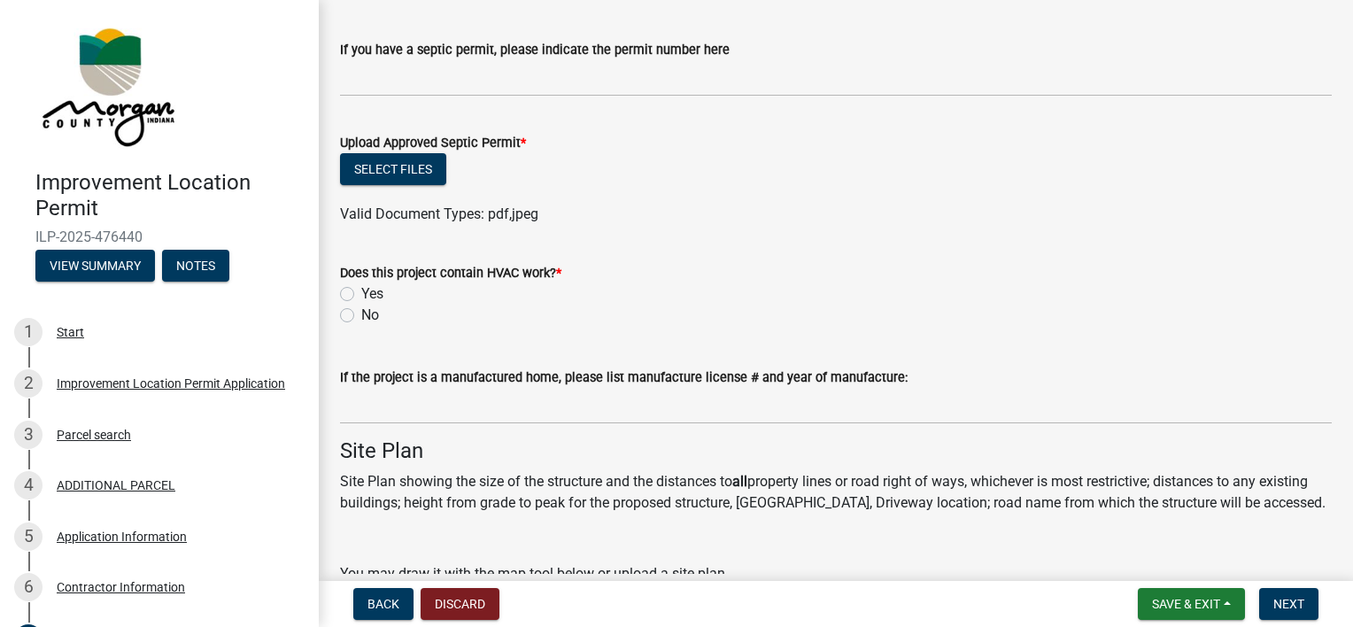
scroll to position [3637, 0]
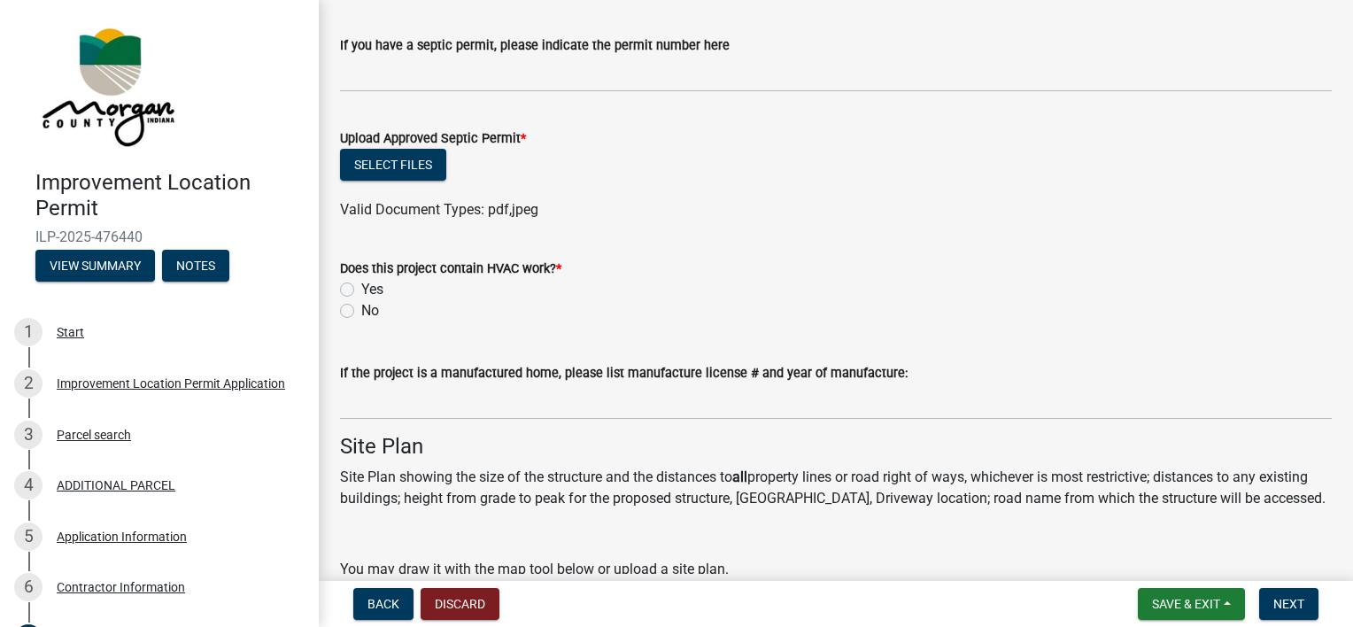
click at [361, 289] on label "Yes" at bounding box center [372, 289] width 22 height 21
click at [361, 289] on input "Yes" at bounding box center [367, 285] width 12 height 12
radio input "true"
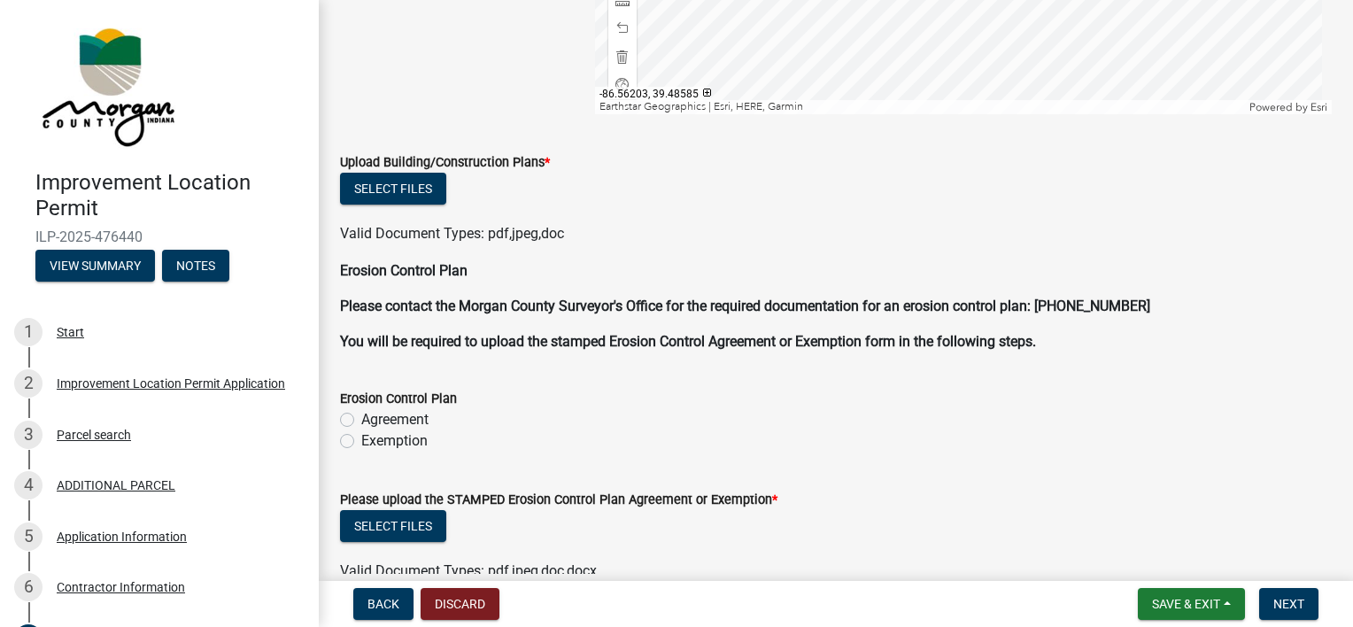
scroll to position [4791, 0]
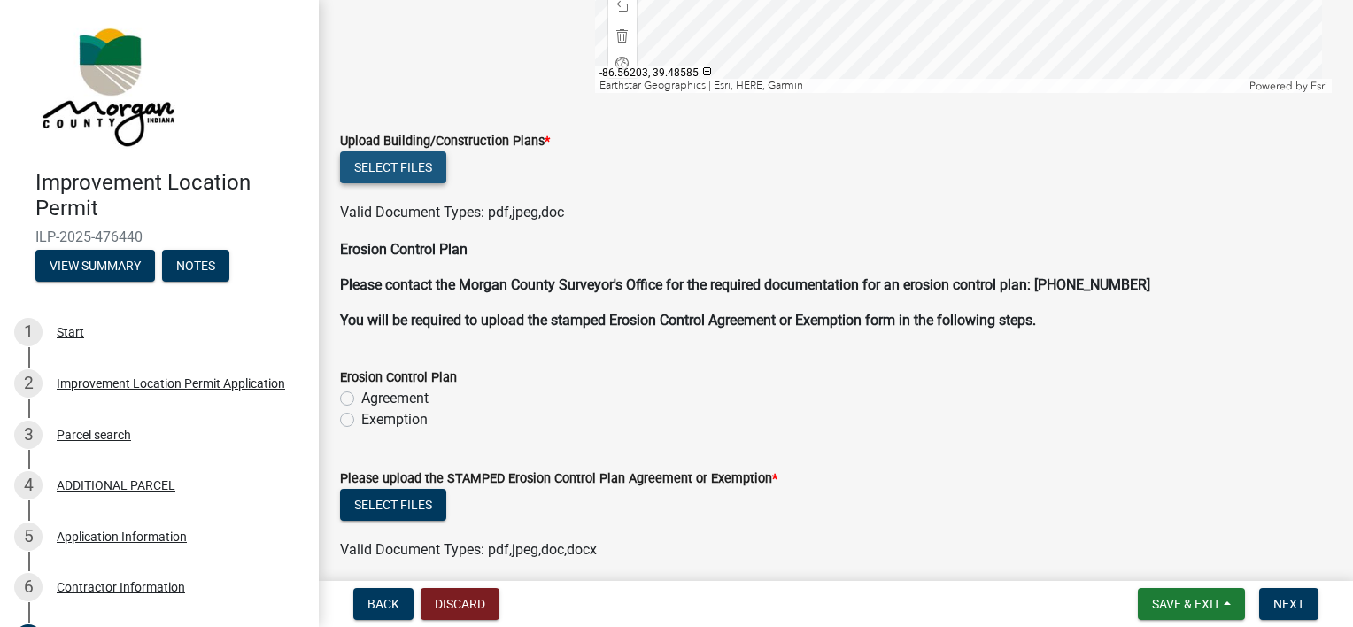
click at [413, 170] on button "Select files" at bounding box center [393, 167] width 106 height 32
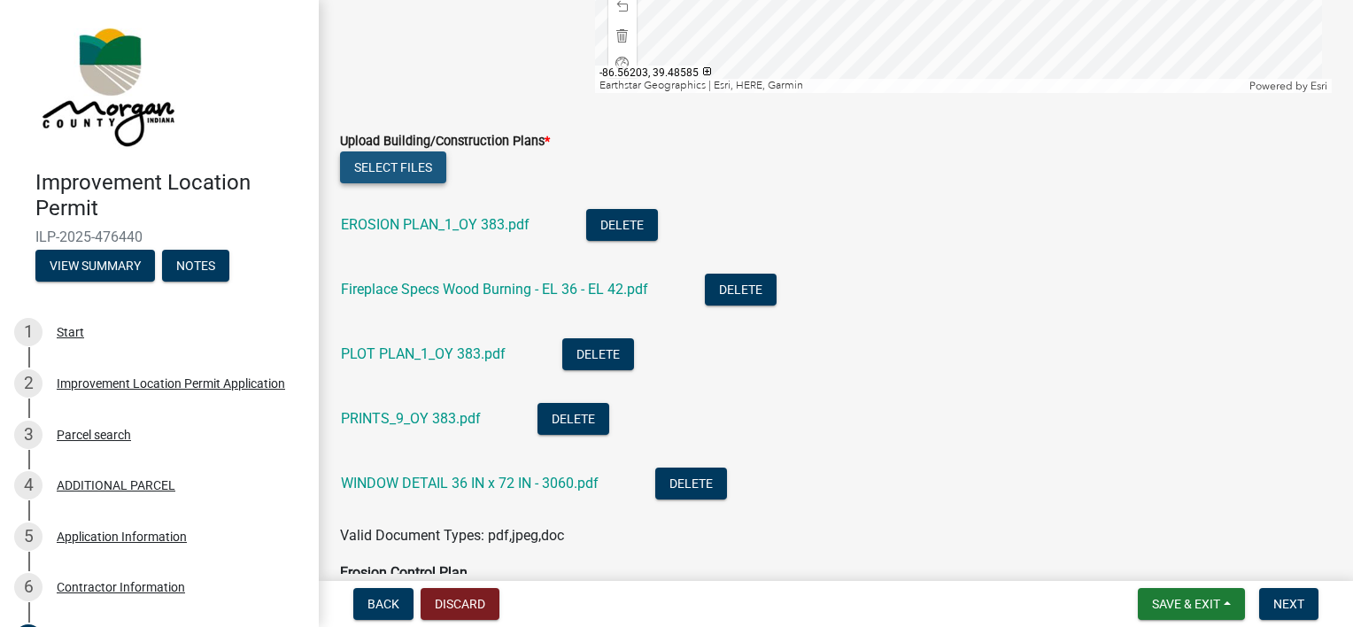
click at [390, 173] on button "Select files" at bounding box center [393, 167] width 106 height 32
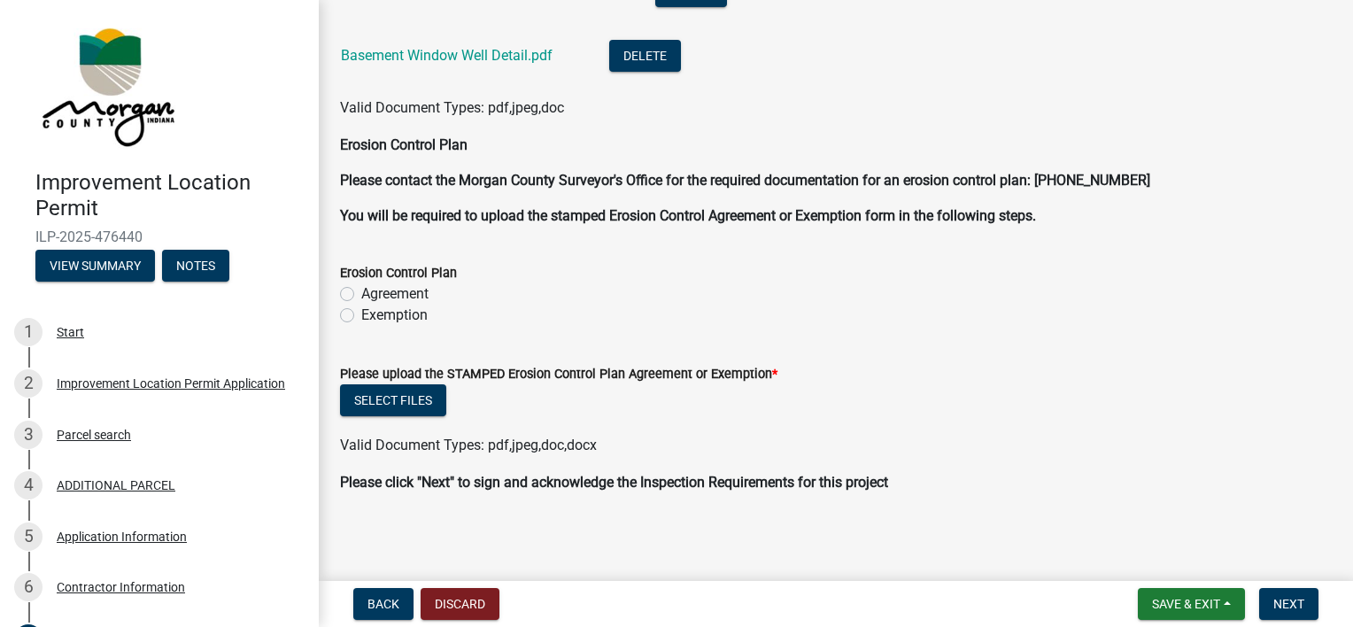
scroll to position [5286, 0]
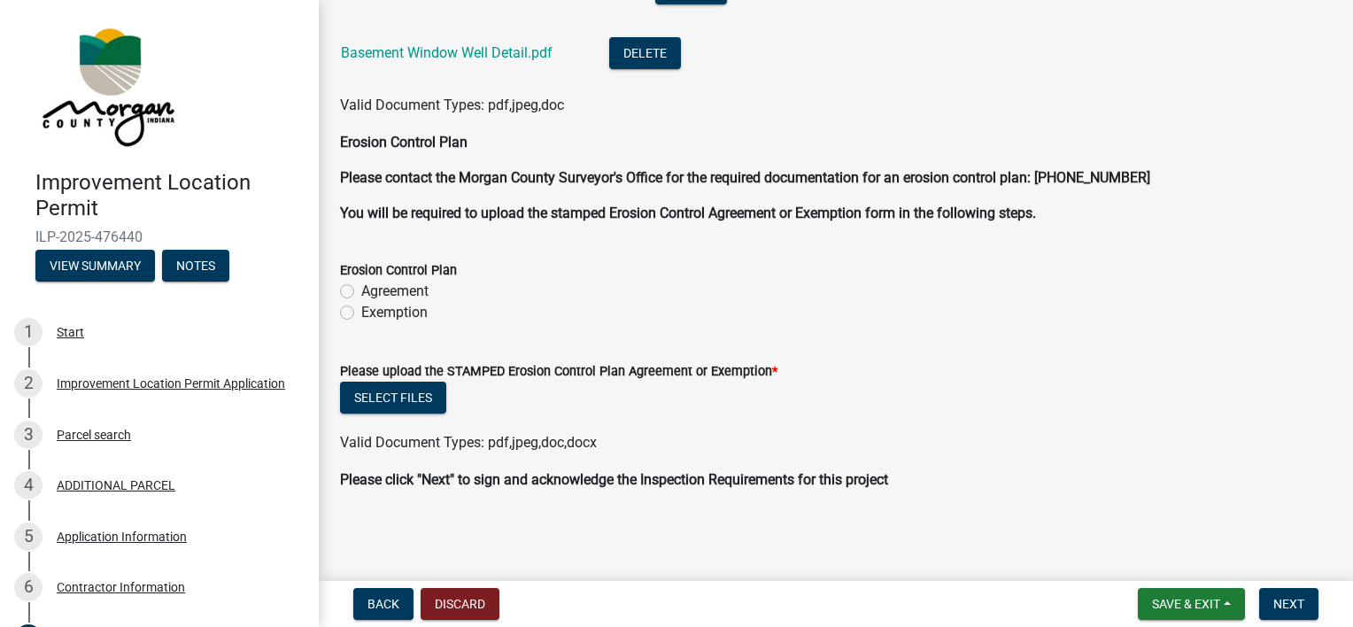
click at [361, 290] on label "Agreement" at bounding box center [394, 291] width 67 height 21
click at [361, 290] on input "Agreement" at bounding box center [367, 287] width 12 height 12
radio input "true"
click at [997, 597] on span "Save & Exit" at bounding box center [1186, 604] width 68 height 14
click at [997, 558] on button "Save & Exit" at bounding box center [1174, 557] width 142 height 42
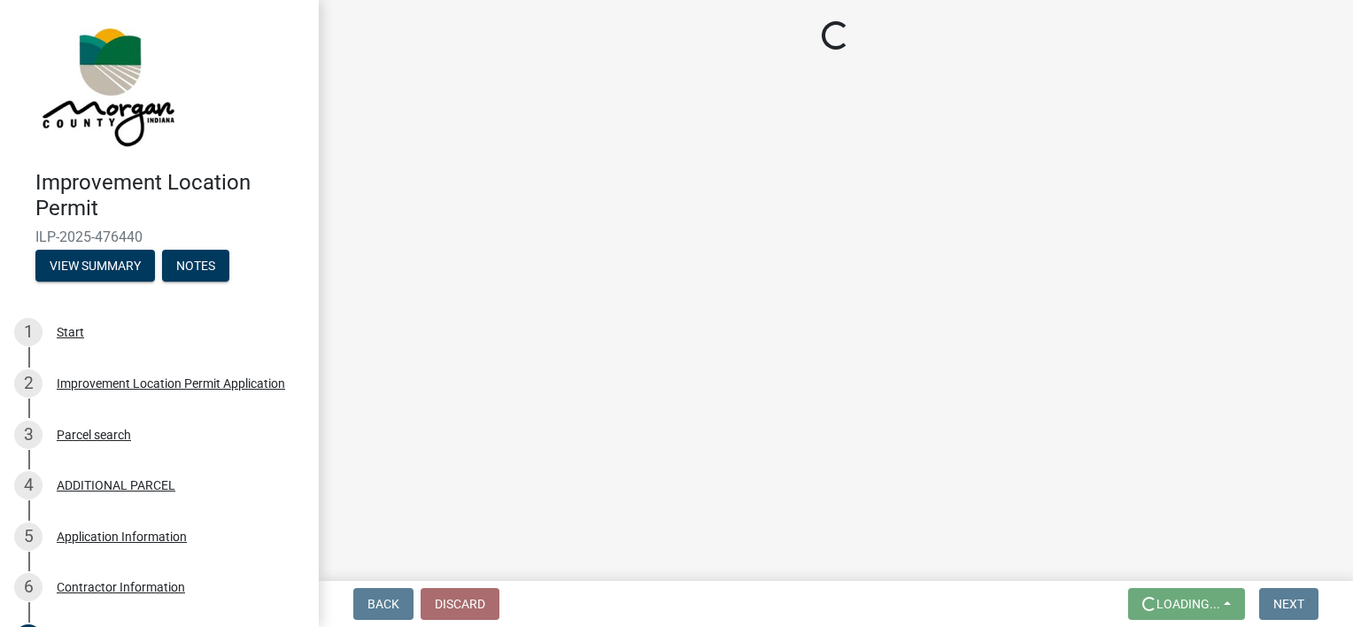
scroll to position [0, 0]
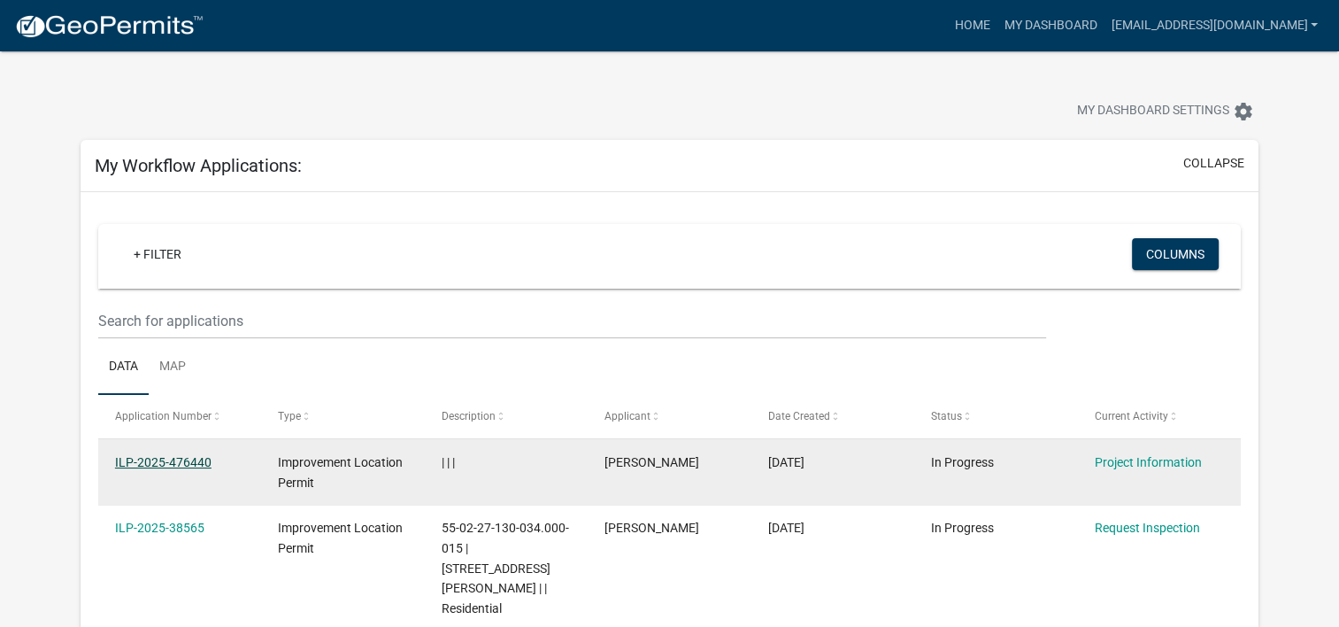
click at [163, 459] on link "ILP-2025-476440" at bounding box center [163, 462] width 96 height 14
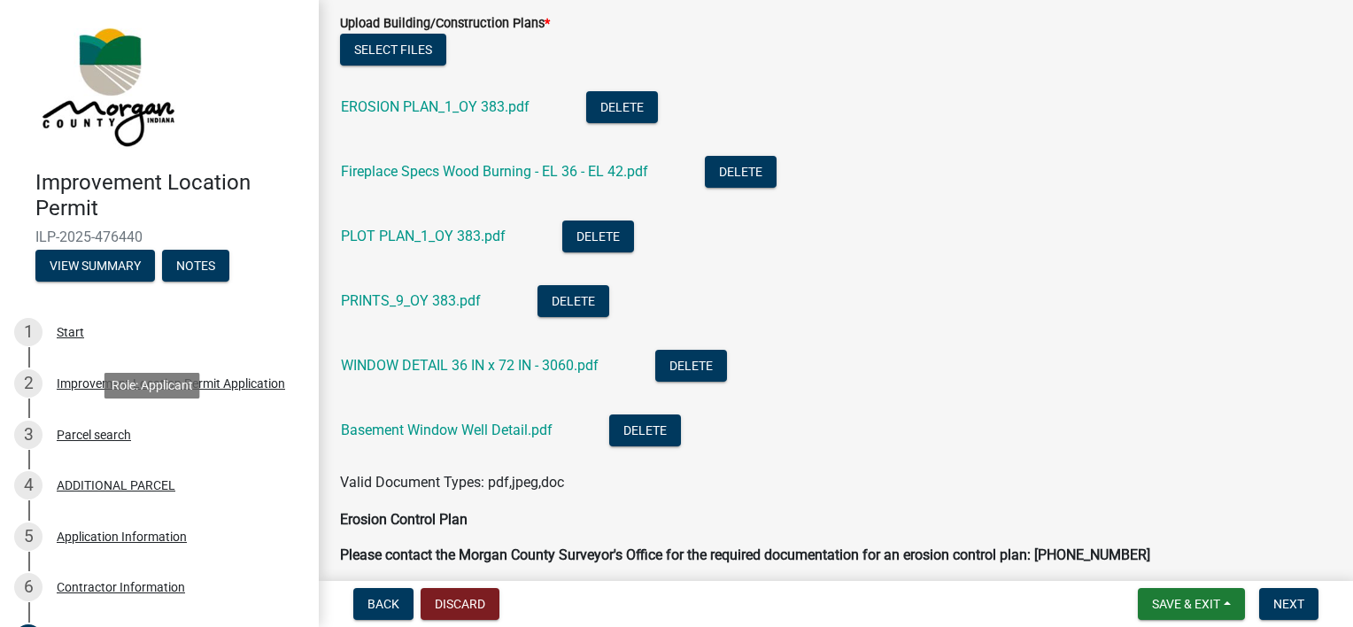
scroll to position [4910, 0]
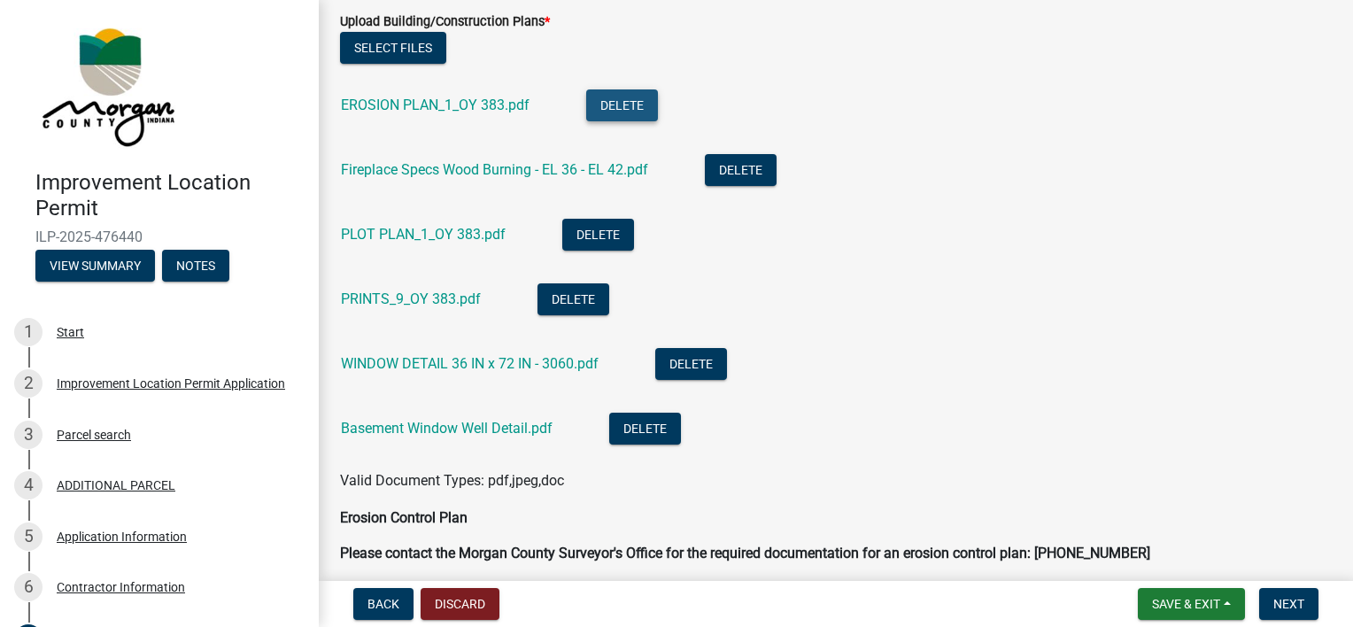
click at [614, 110] on button "Delete" at bounding box center [622, 105] width 72 height 32
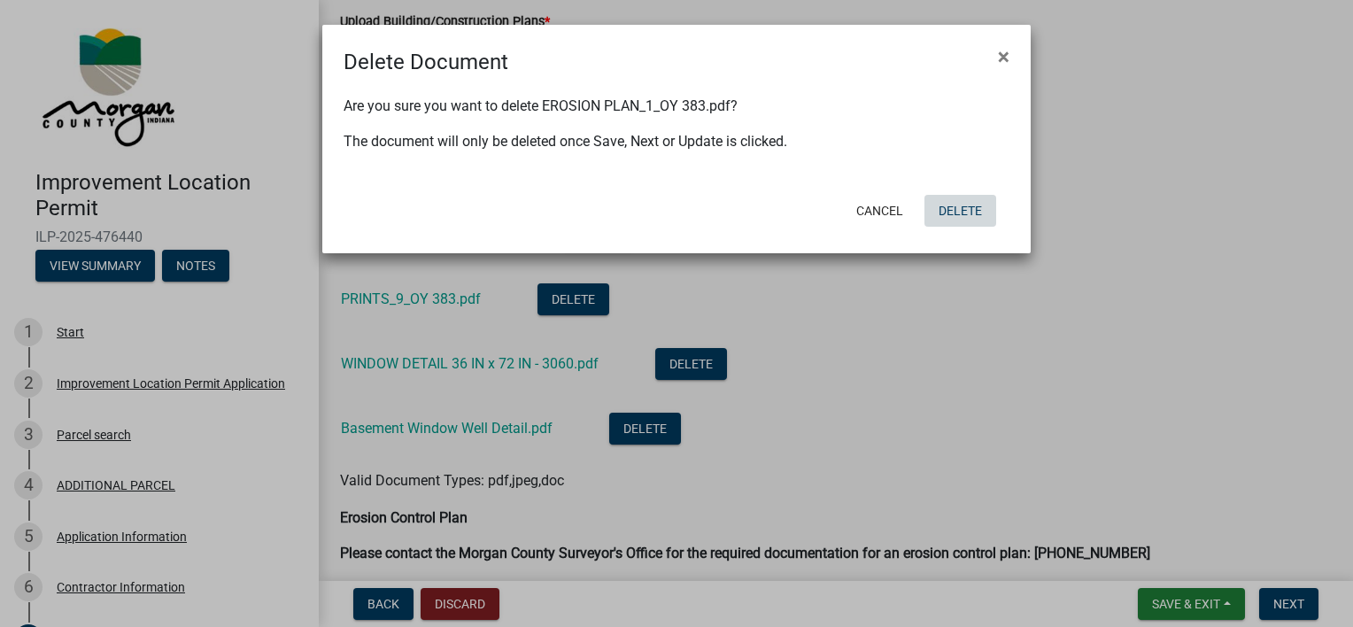
click at [952, 208] on button "Delete" at bounding box center [960, 211] width 72 height 32
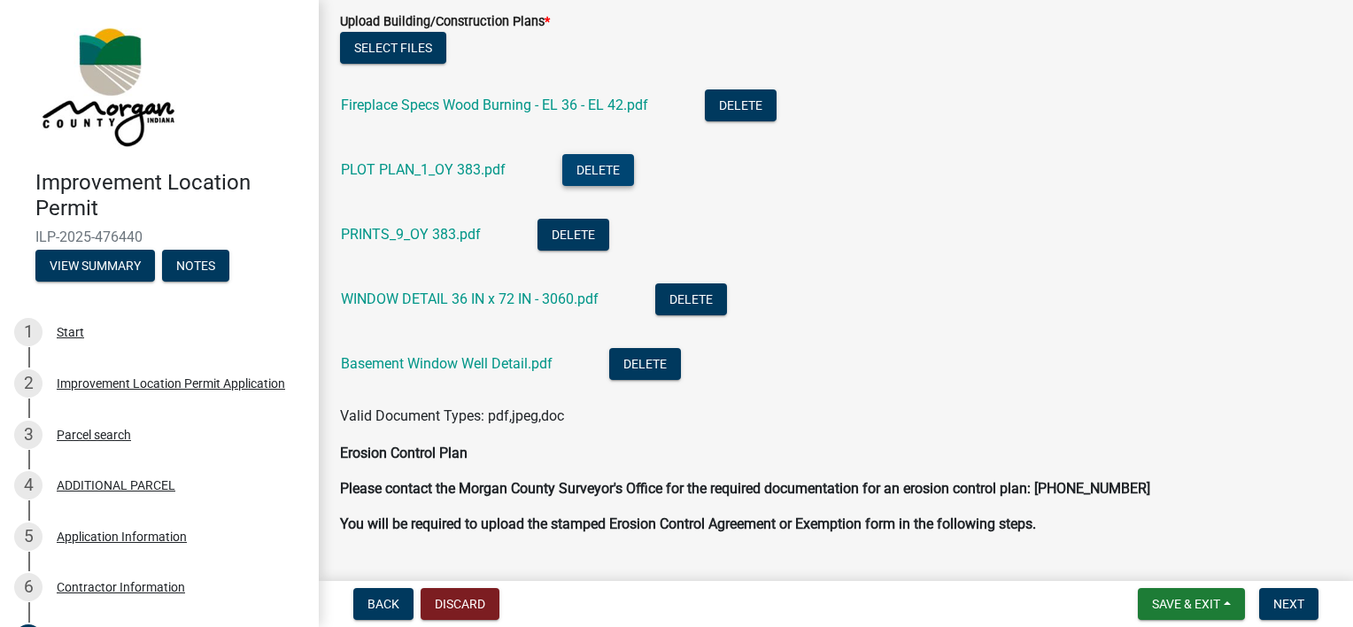
click at [601, 154] on button "Delete" at bounding box center [598, 170] width 72 height 32
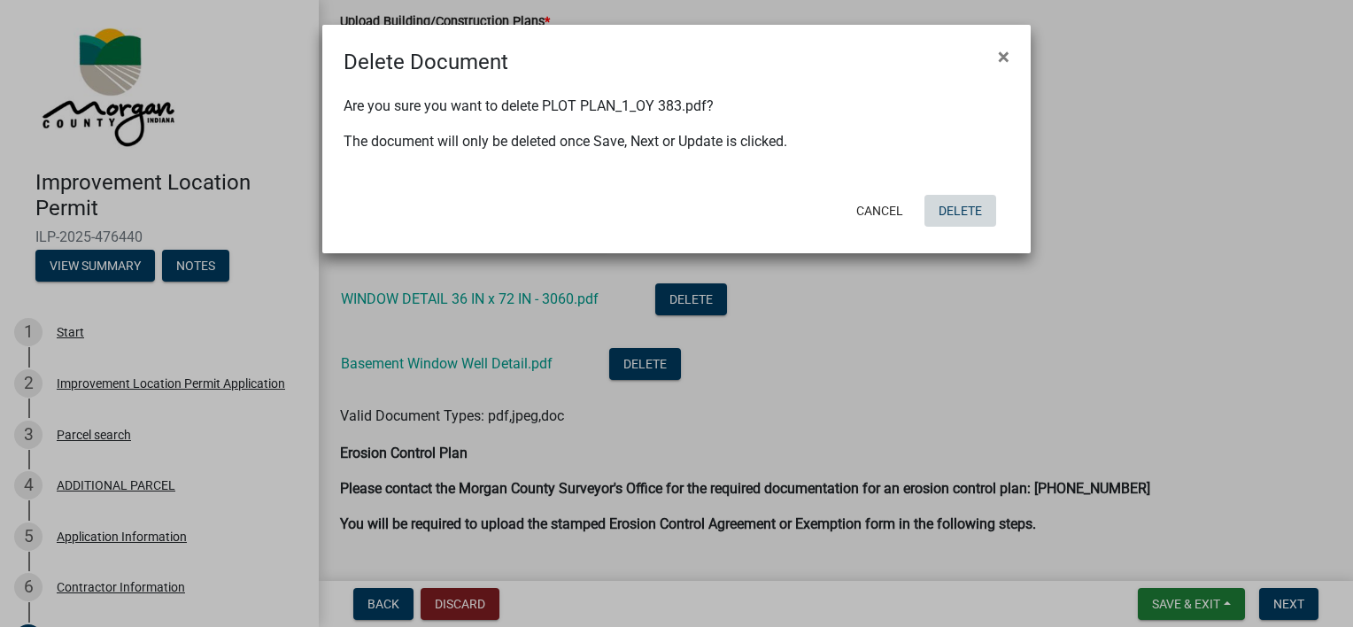
click at [973, 201] on button "Delete" at bounding box center [960, 211] width 72 height 32
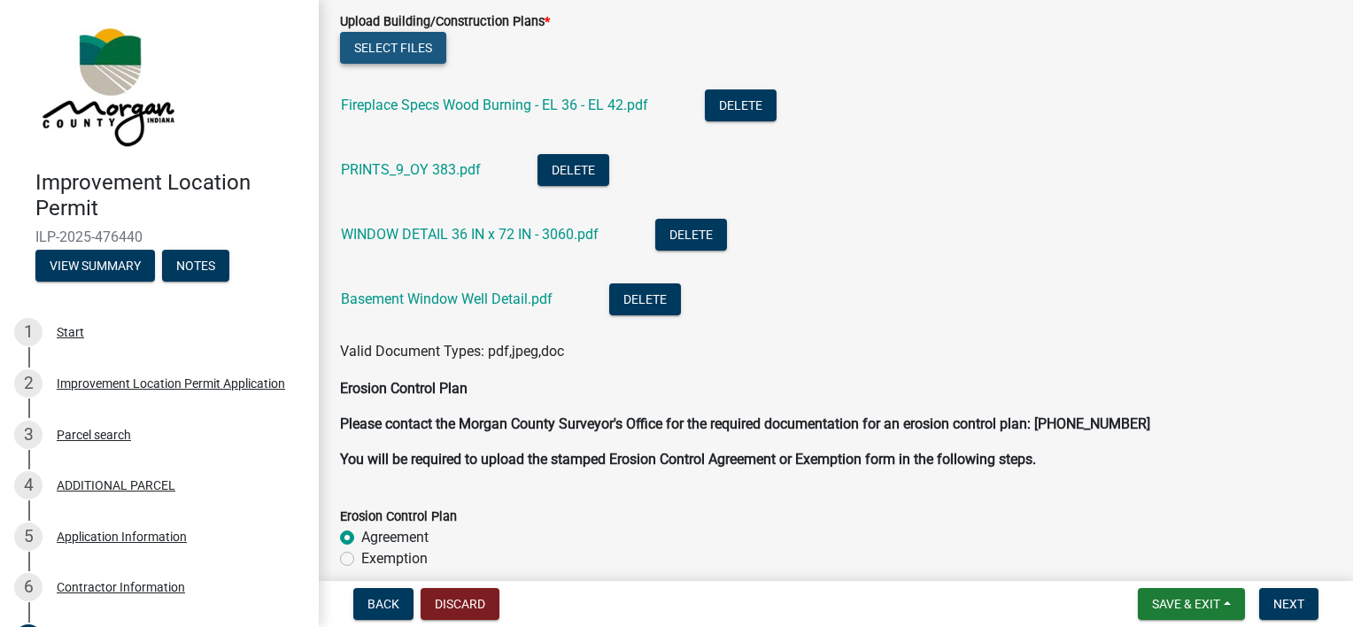
click at [382, 45] on button "Select files" at bounding box center [393, 48] width 106 height 32
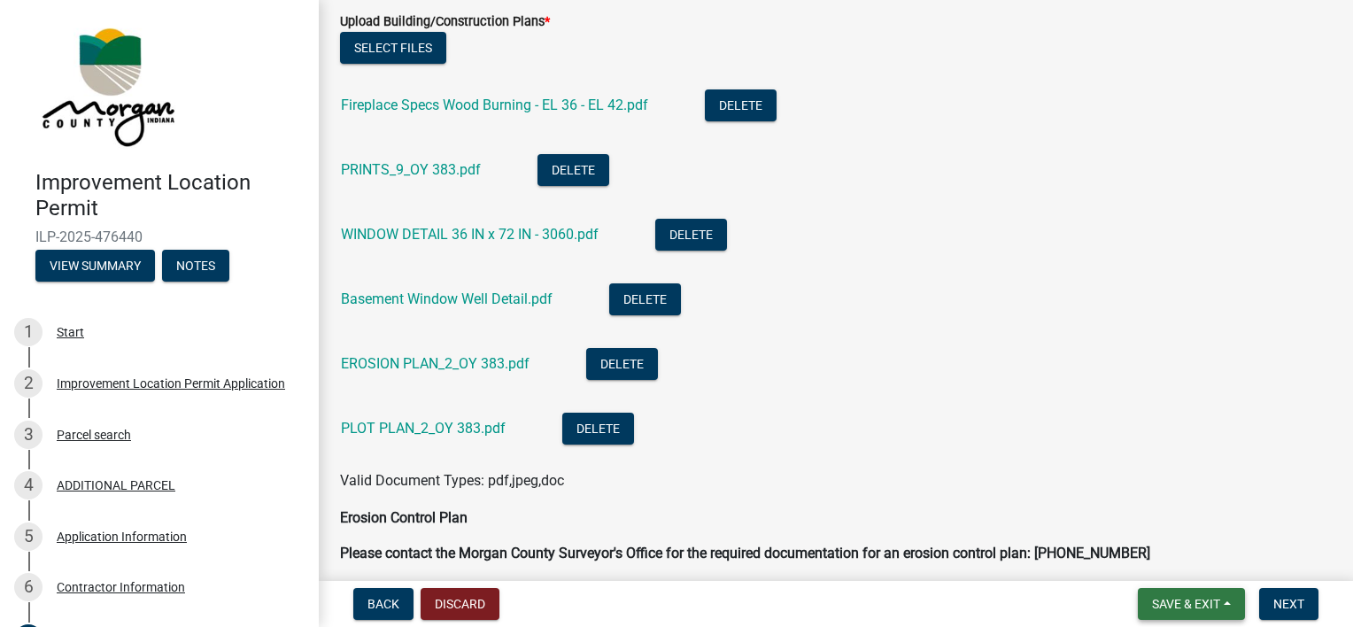
click at [997, 595] on button "Save & Exit" at bounding box center [1190, 604] width 107 height 32
click at [997, 552] on button "Save & Exit" at bounding box center [1174, 557] width 142 height 42
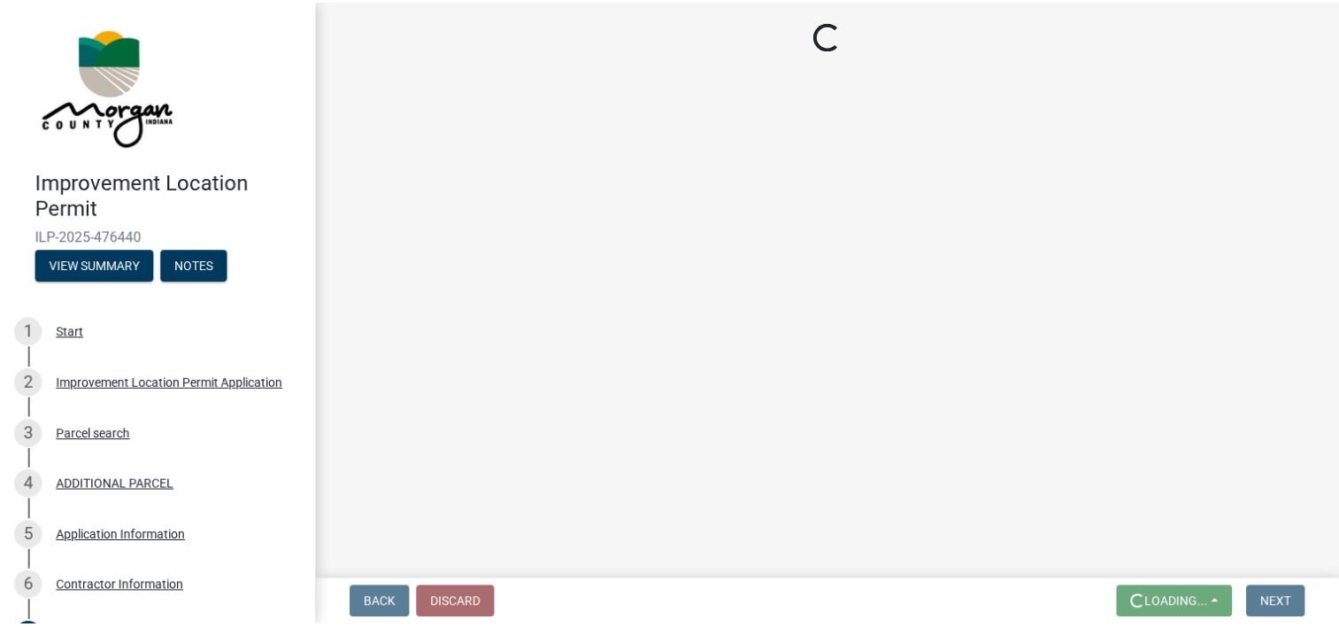
scroll to position [0, 0]
